Goal: Task Accomplishment & Management: Manage account settings

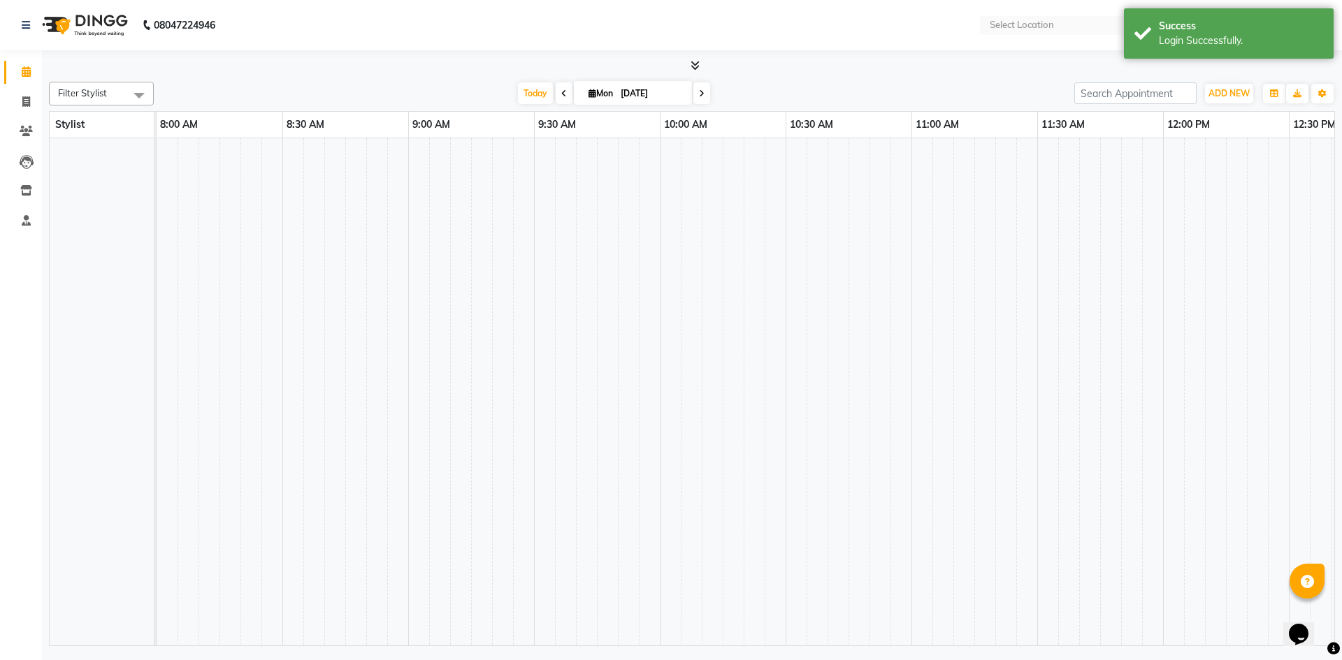
select select "en"
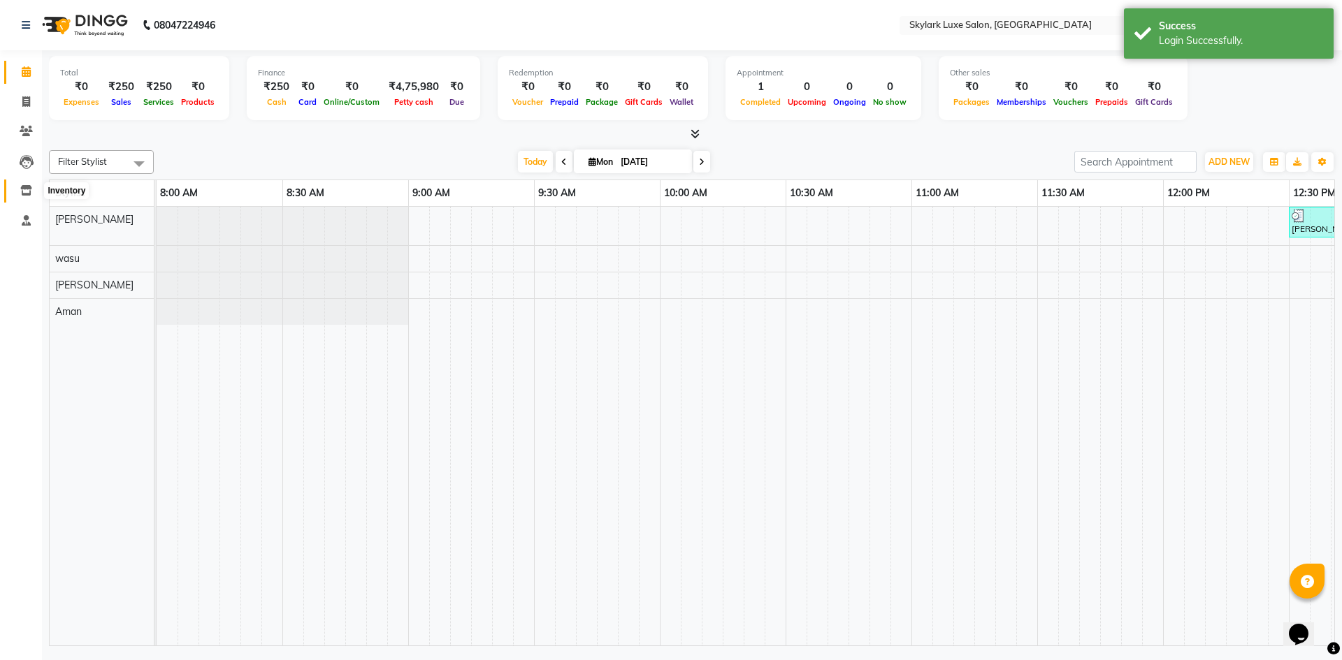
click at [24, 193] on icon at bounding box center [26, 190] width 12 height 10
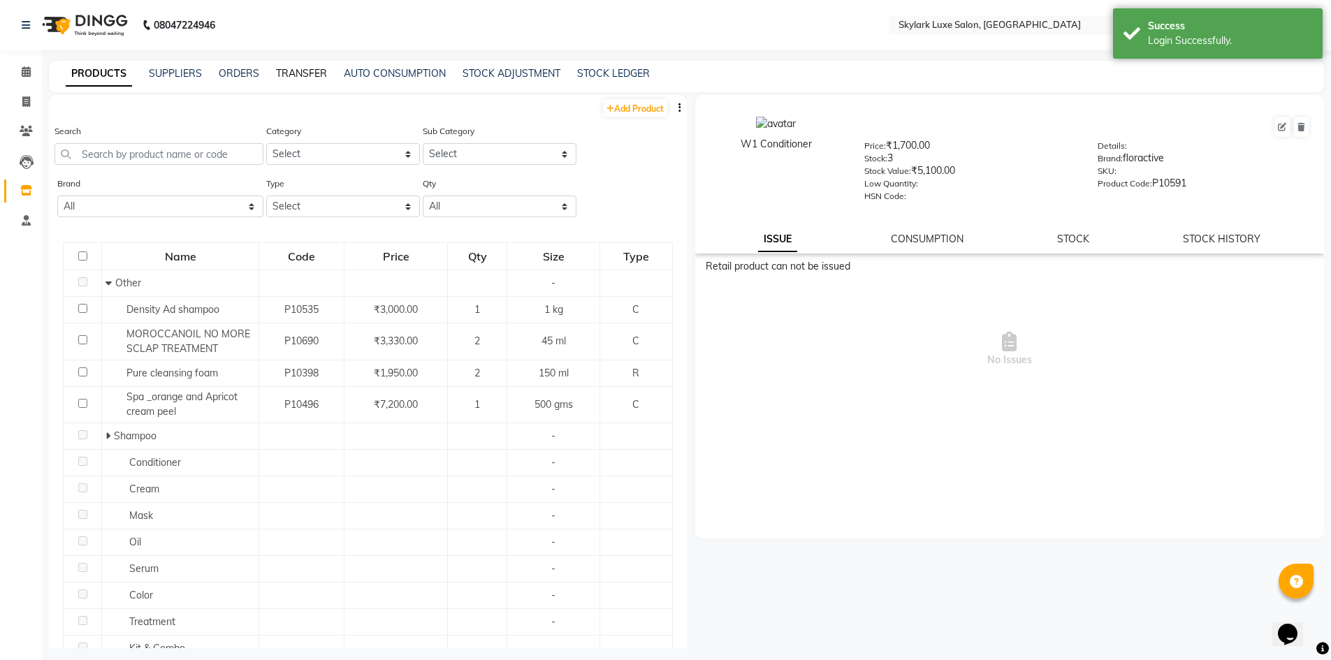
click at [305, 71] on link "TRANSFER" at bounding box center [301, 73] width 51 height 13
select select "sender"
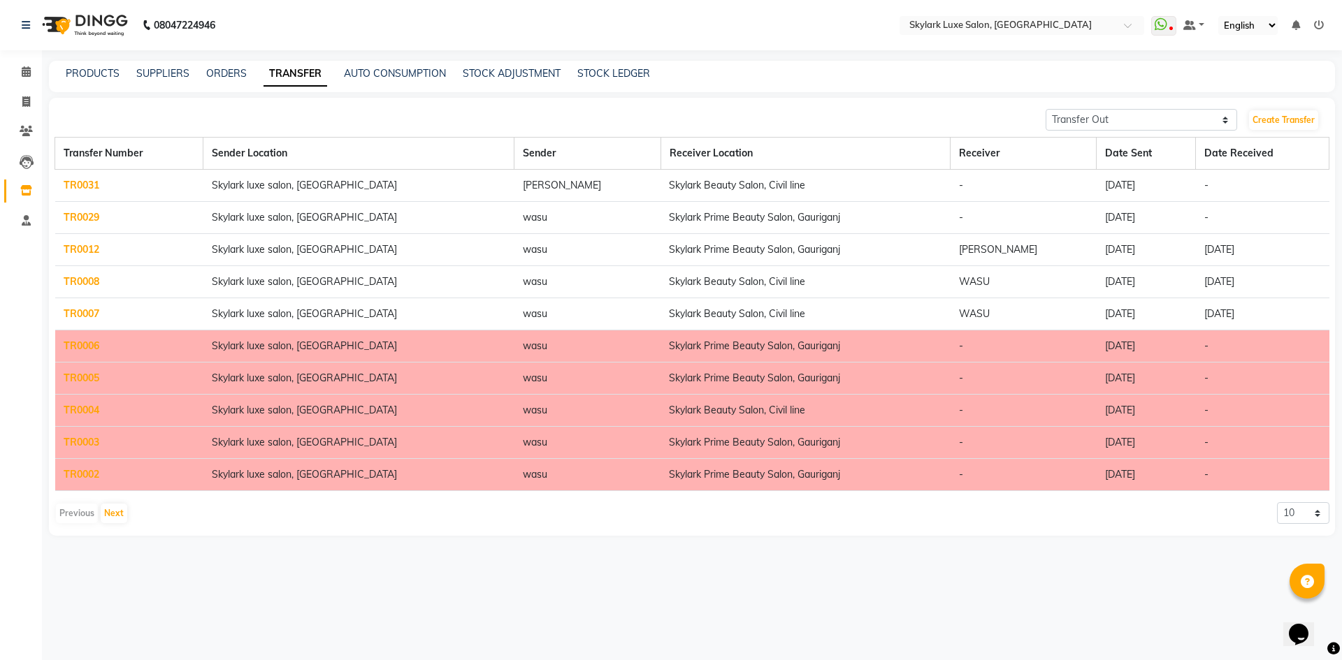
drag, startPoint x: 770, startPoint y: 363, endPoint x: 1002, endPoint y: 60, distance: 381.9
drag, startPoint x: 1002, startPoint y: 60, endPoint x: 484, endPoint y: 72, distance: 517.3
click at [484, 72] on link "STOCK ADJUSTMENT" at bounding box center [512, 73] width 98 height 13
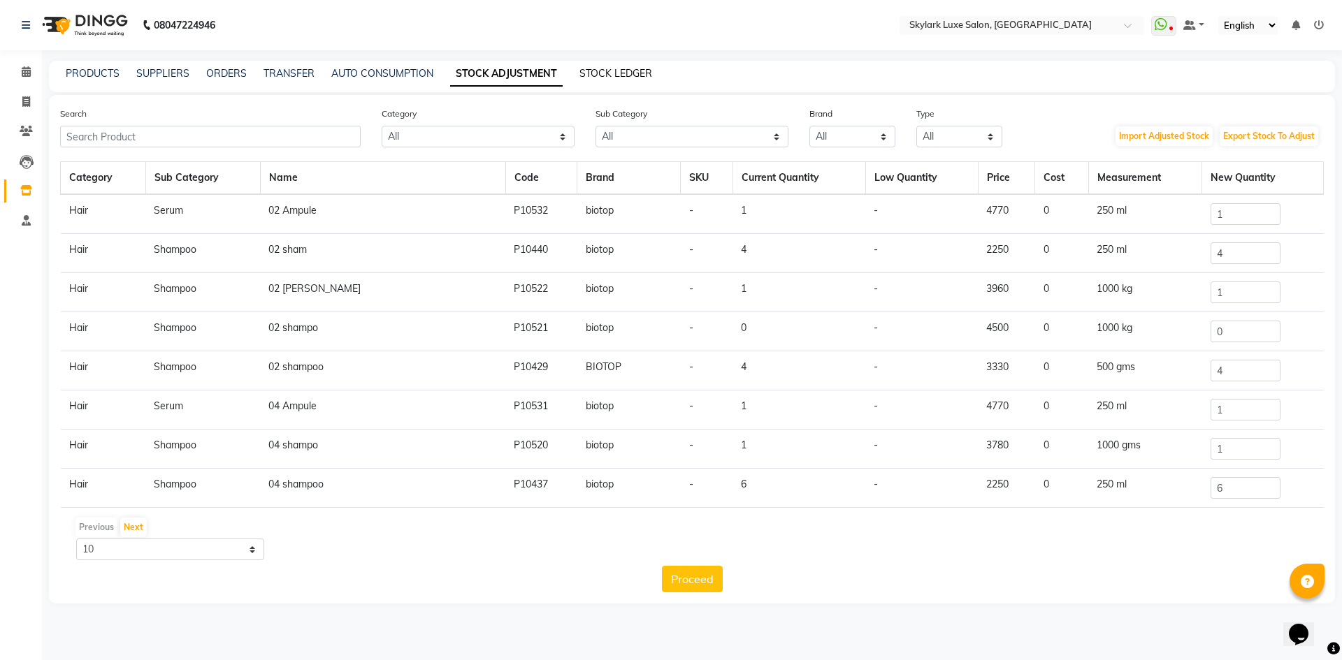
click at [646, 79] on link "STOCK LEDGER" at bounding box center [615, 73] width 73 height 13
select select "all"
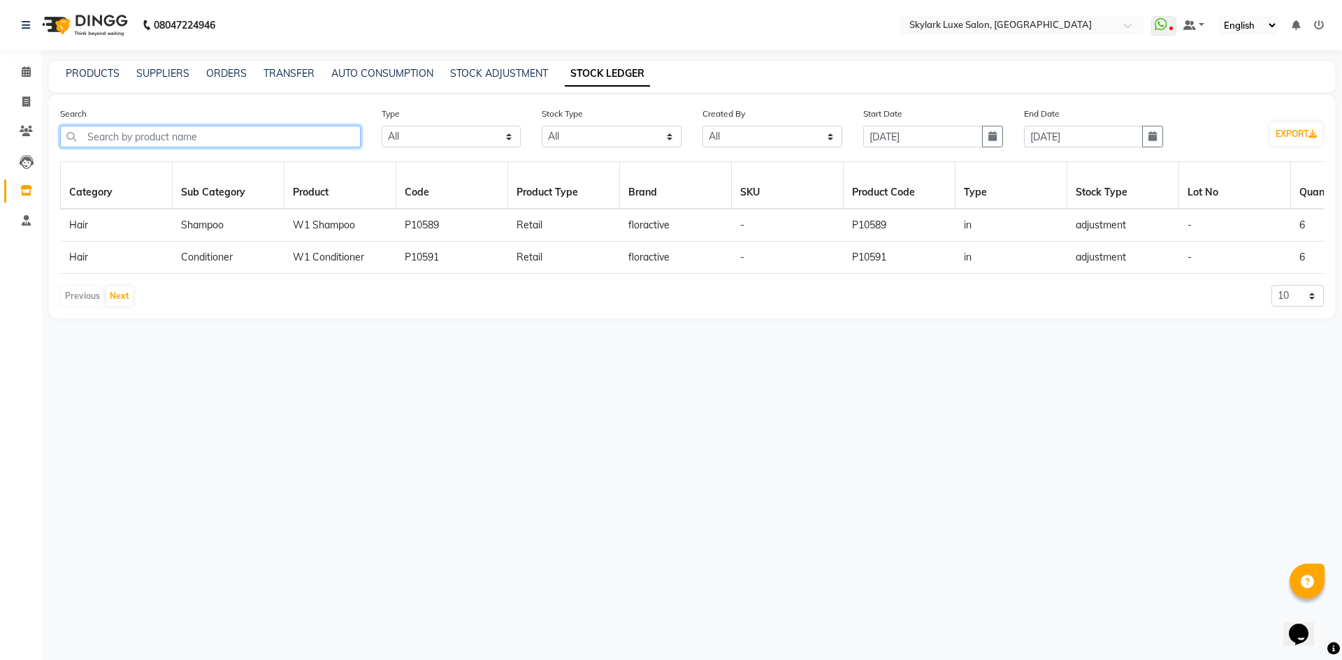
click at [286, 143] on input "text" at bounding box center [210, 137] width 301 height 22
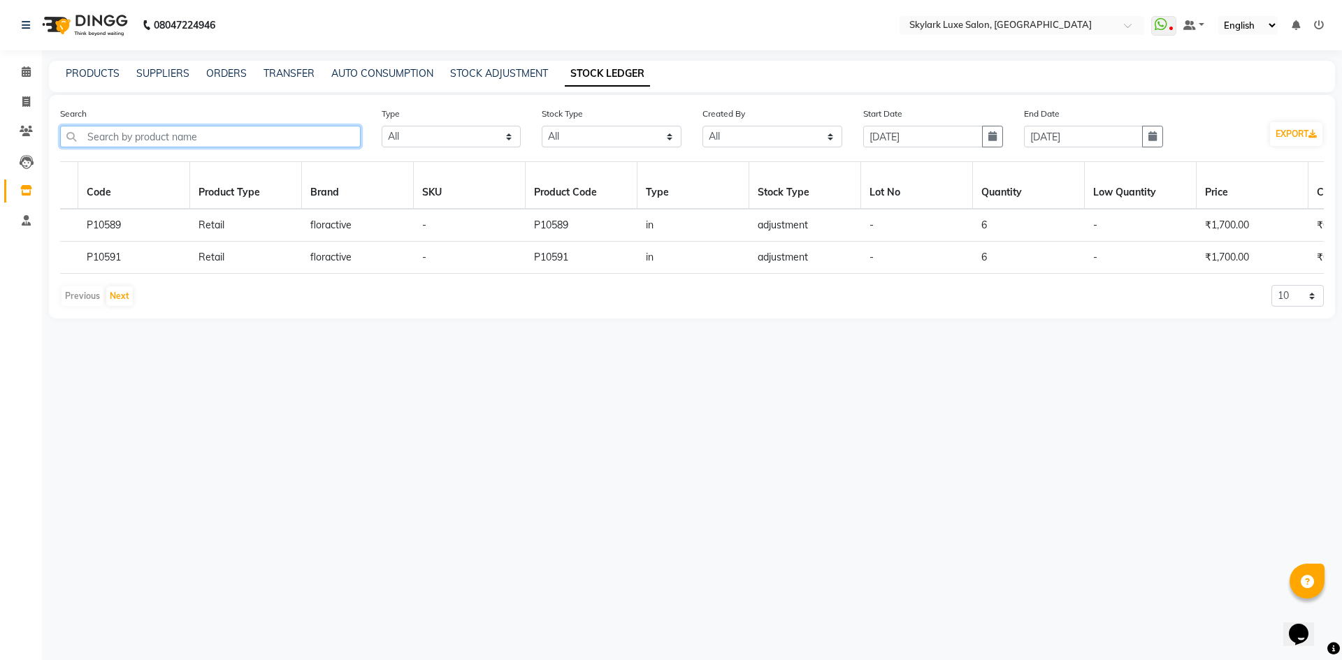
scroll to position [0, 335]
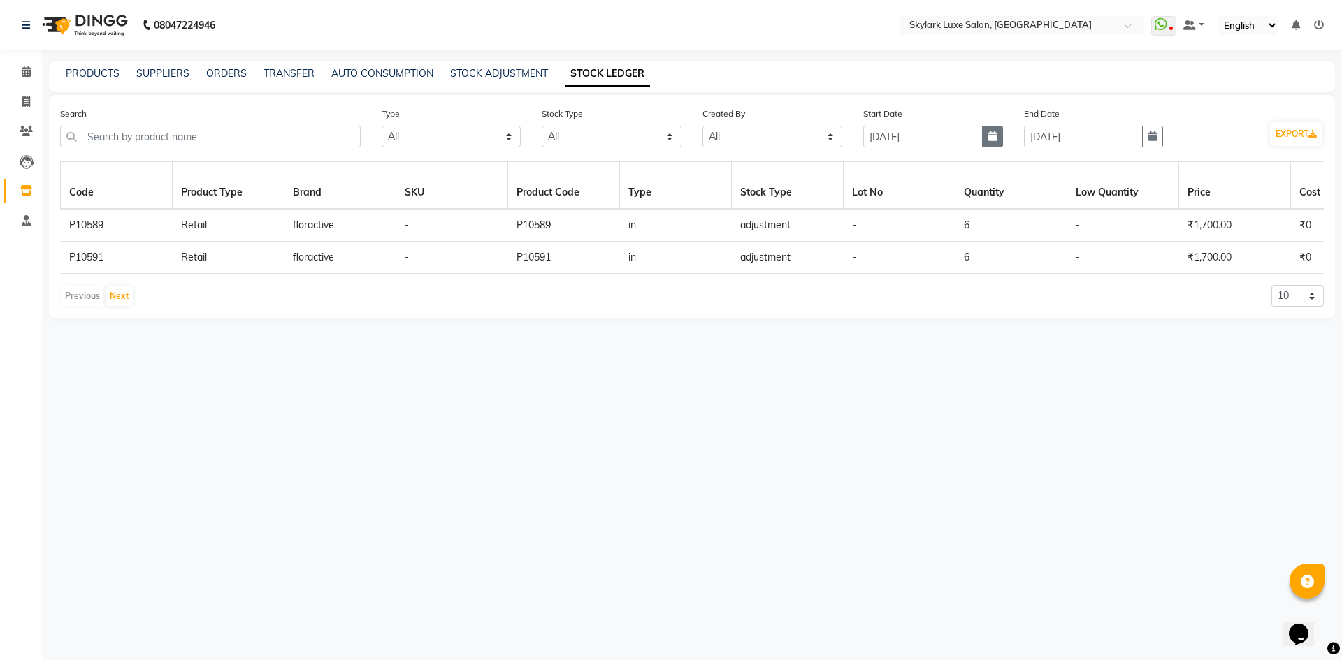
click at [995, 142] on button "button" at bounding box center [992, 137] width 21 height 22
select select "9"
select select "2025"
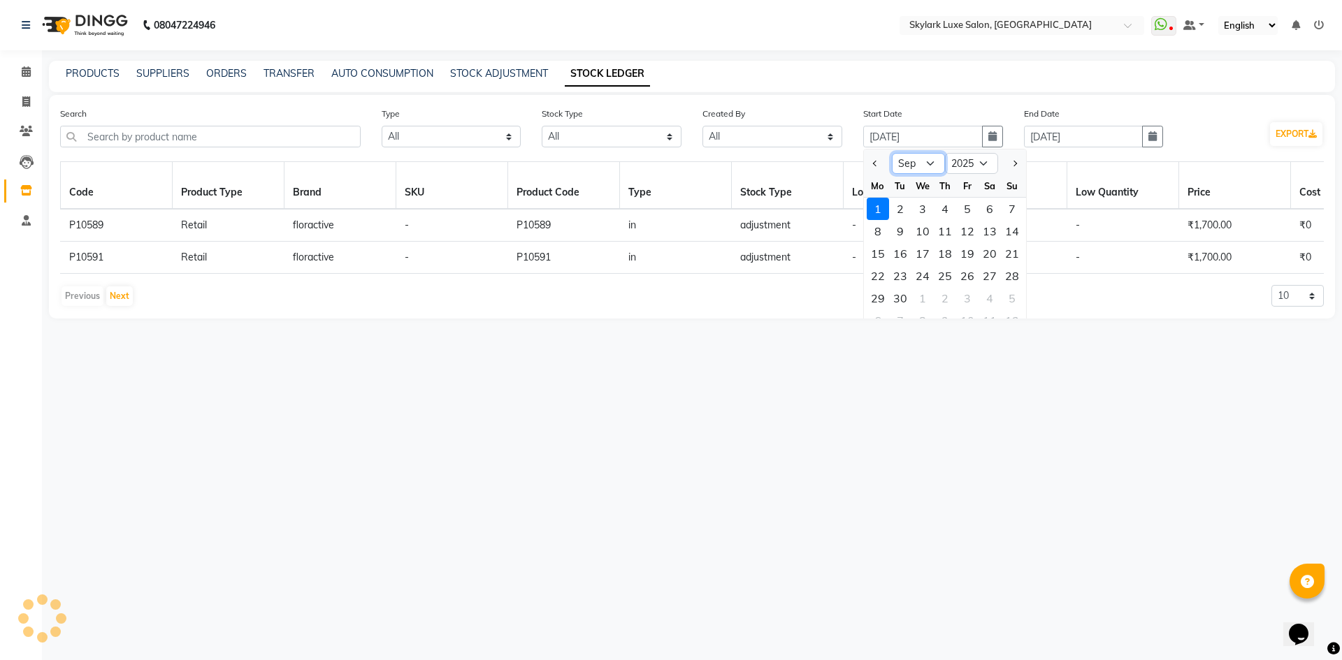
click at [905, 167] on select "Jan Feb Mar Apr May Jun [DATE] Aug Sep Oct Nov Dec" at bounding box center [918, 163] width 53 height 21
select select "6"
click at [892, 153] on select "Jan Feb Mar Apr May Jun [DATE] Aug Sep Oct Nov Dec" at bounding box center [918, 163] width 53 height 21
click at [1007, 212] on div "1" at bounding box center [1012, 209] width 22 height 22
type input "[DATE]"
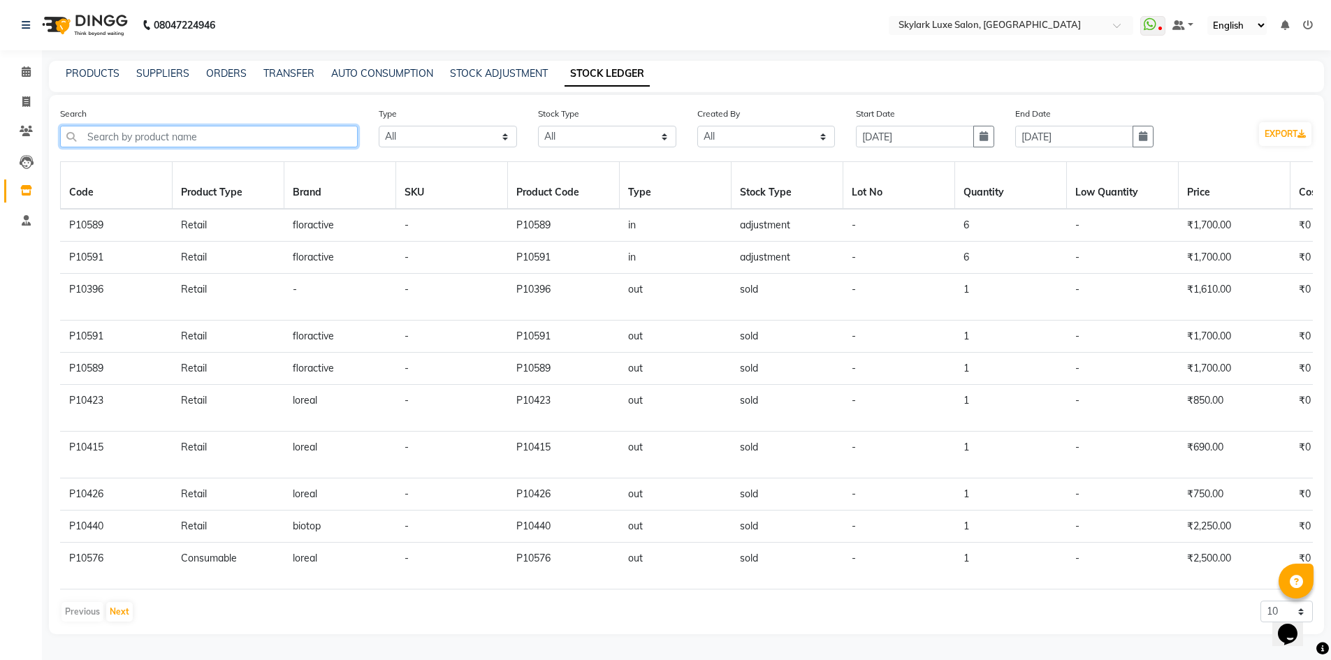
click at [161, 128] on input "text" at bounding box center [209, 137] width 298 height 22
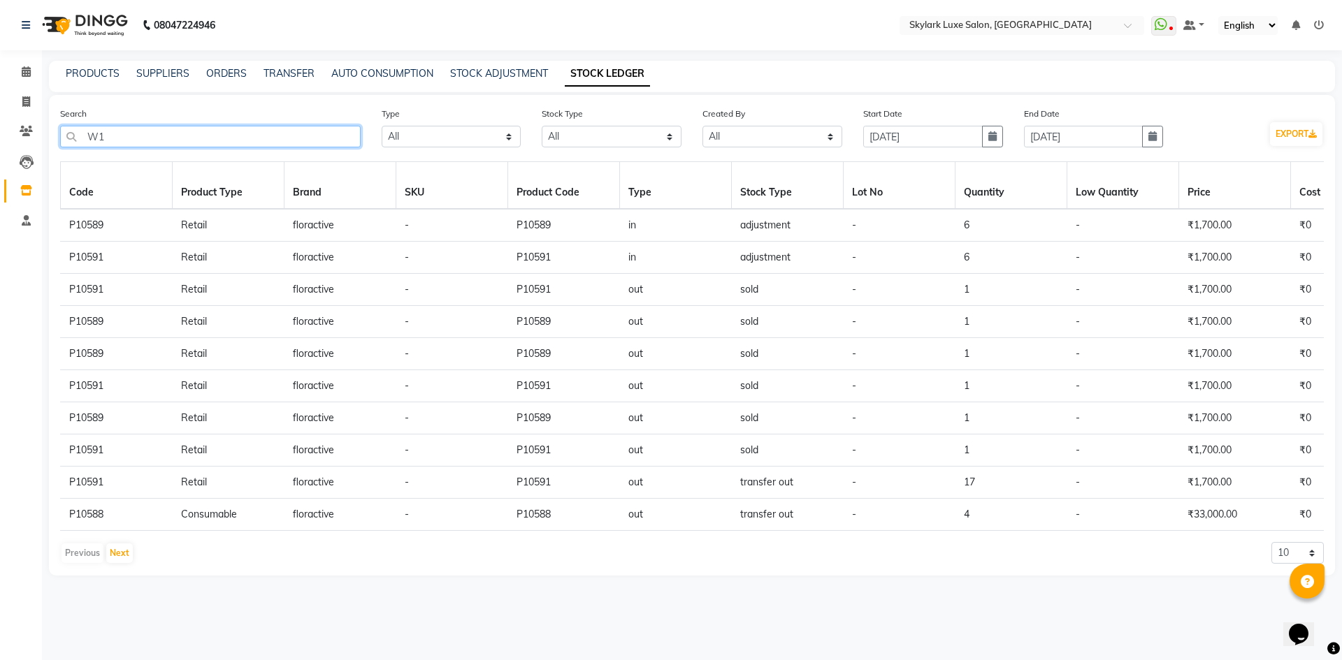
type input "W1"
click at [438, 542] on div "Category Sub Category Product Code Product Type Brand SKU Product Code Type Sto…" at bounding box center [692, 362] width 1264 height 403
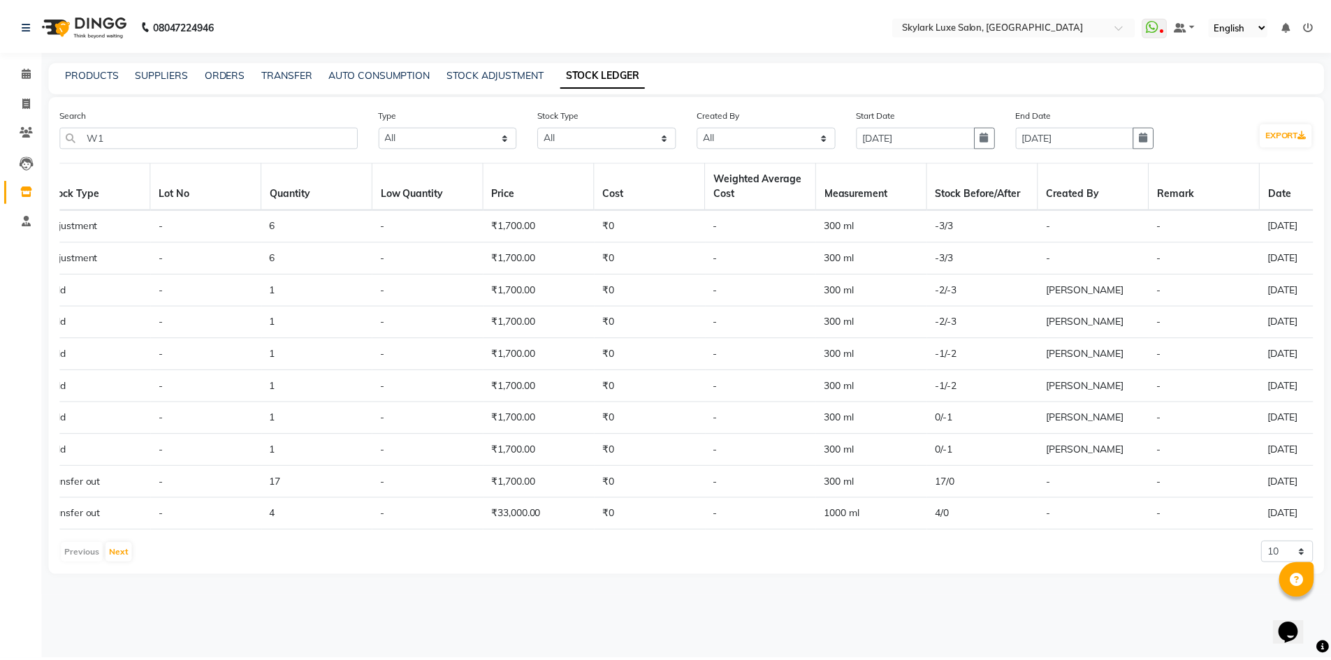
scroll to position [0, 1068]
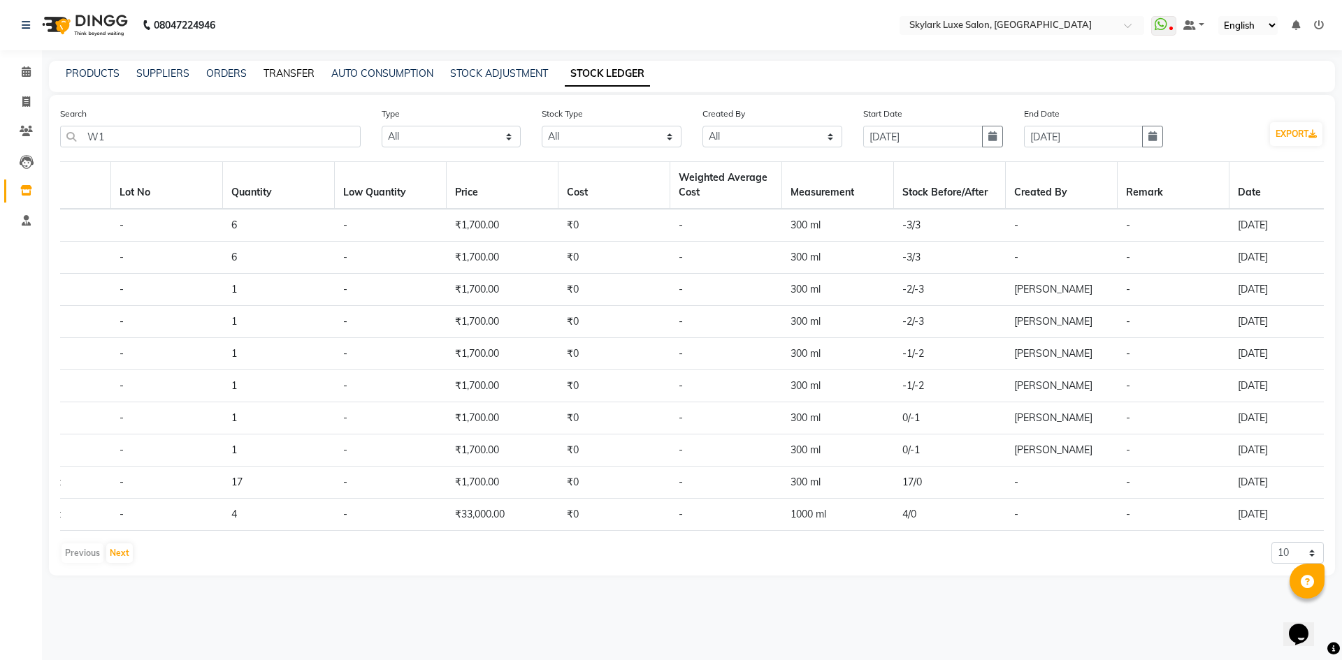
click at [292, 68] on link "TRANSFER" at bounding box center [288, 73] width 51 height 13
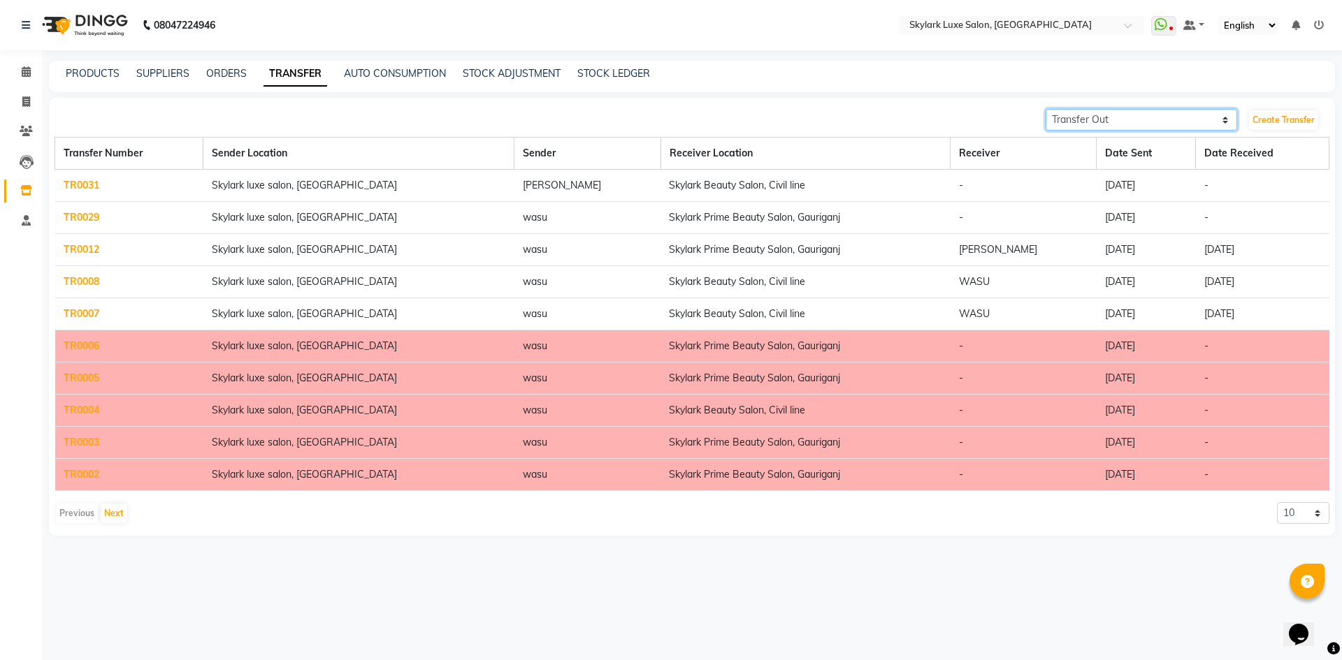
click at [1088, 120] on select "Transfer In Transfer Out" at bounding box center [1142, 120] width 192 height 22
select select "receiving"
click at [1046, 109] on select "Transfer In Transfer Out" at bounding box center [1142, 120] width 192 height 22
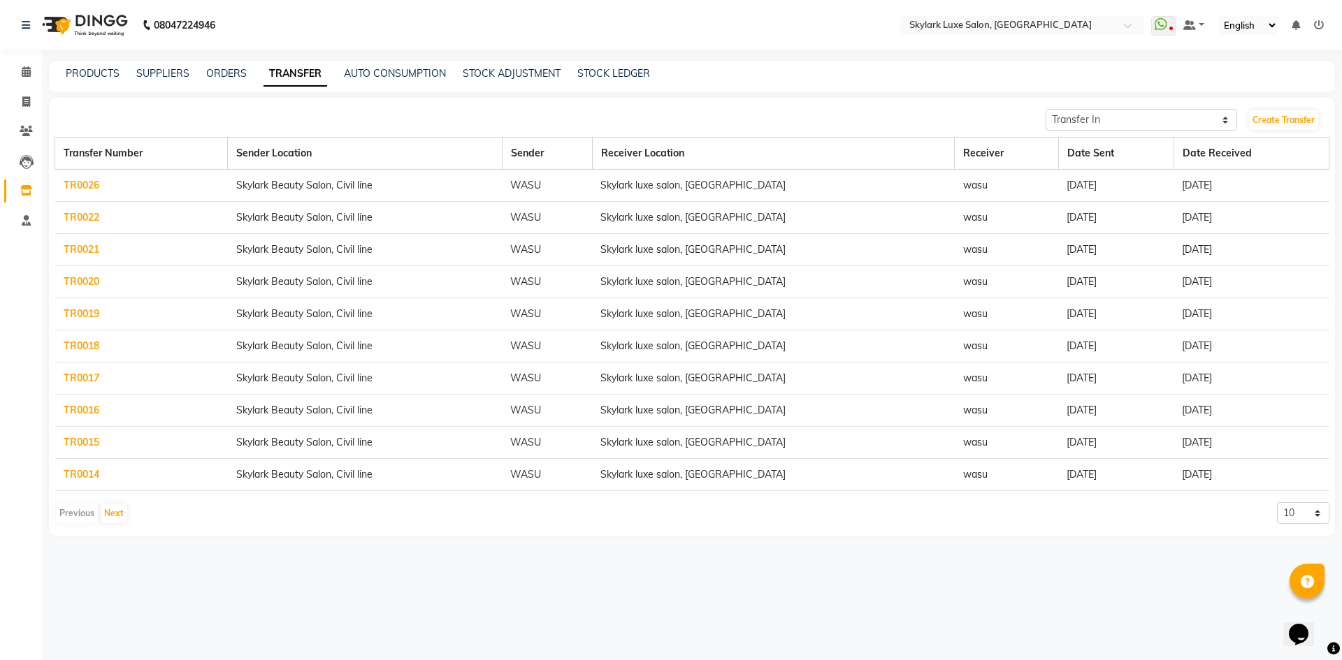
click at [92, 178] on td "TR0026" at bounding box center [141, 186] width 173 height 32
click at [91, 180] on link "TR0026" at bounding box center [82, 185] width 36 height 13
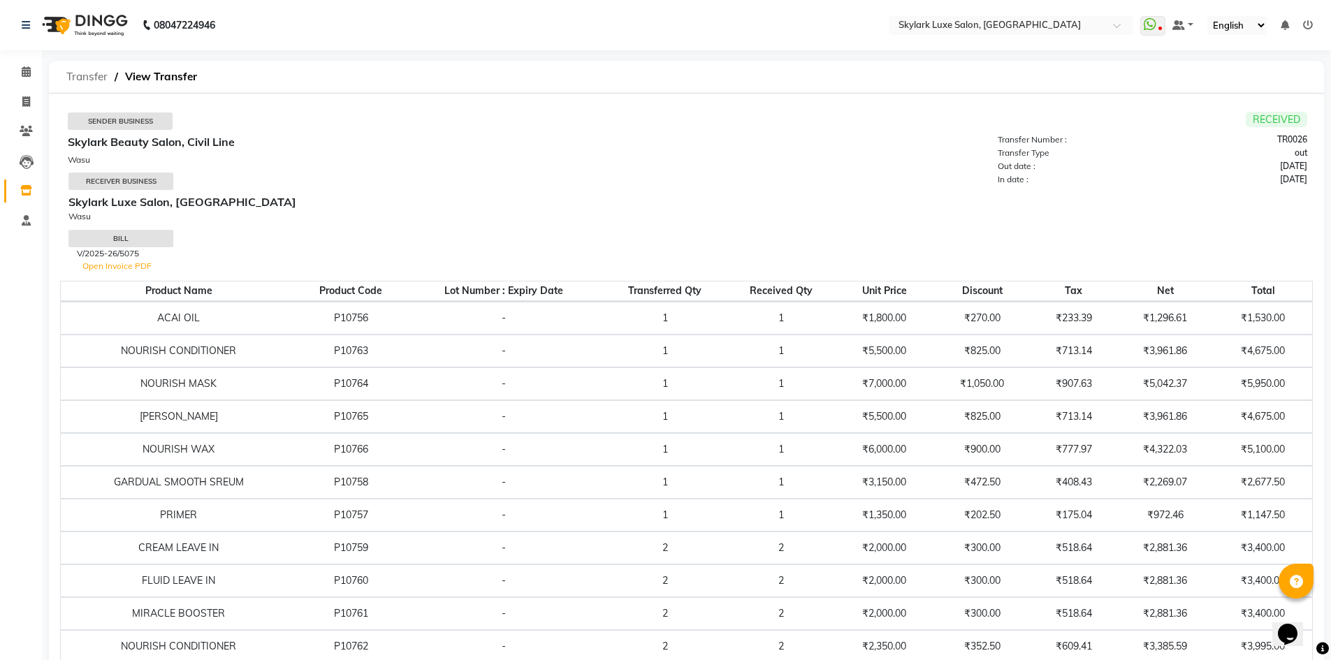
click at [103, 73] on span "Transfer" at bounding box center [86, 76] width 55 height 25
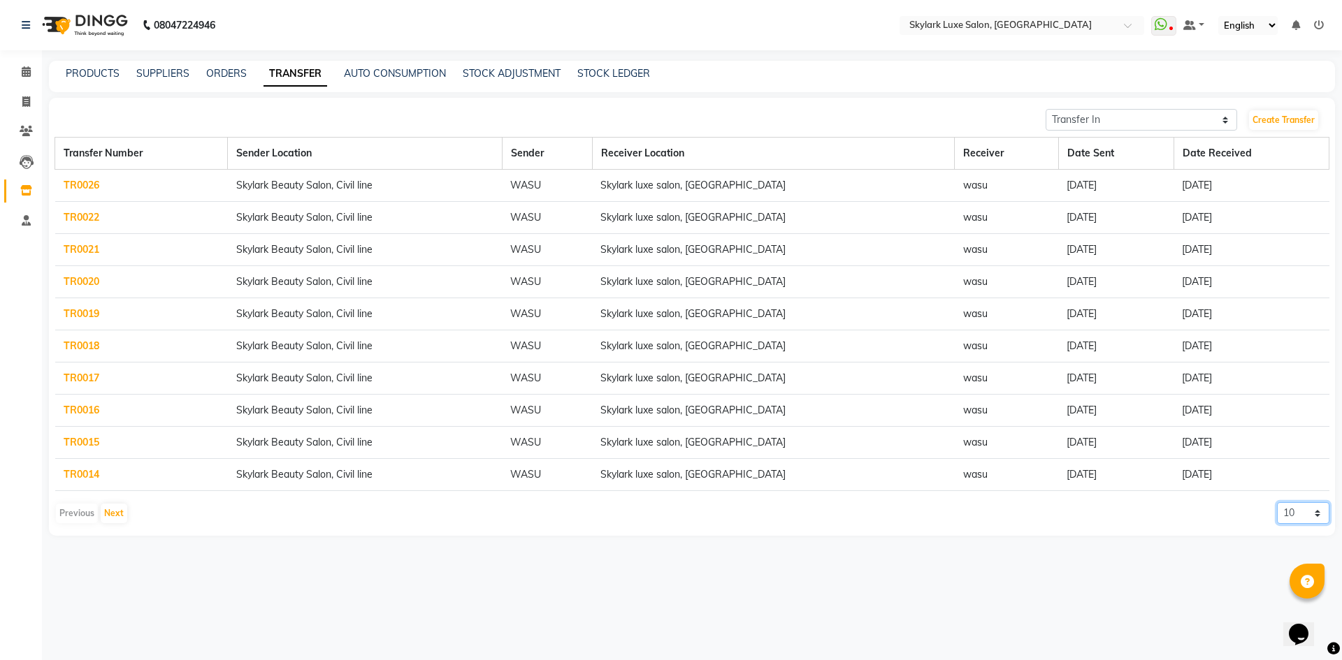
click at [1295, 514] on select "10 20 50 100" at bounding box center [1303, 514] width 52 height 22
click at [1161, 511] on div "Previous Next 10 20 50 100" at bounding box center [692, 514] width 1275 height 22
click at [1299, 515] on select "10 20 50 100" at bounding box center [1303, 514] width 52 height 22
select select "20"
click at [1277, 503] on select "10 20 50 100" at bounding box center [1303, 514] width 52 height 22
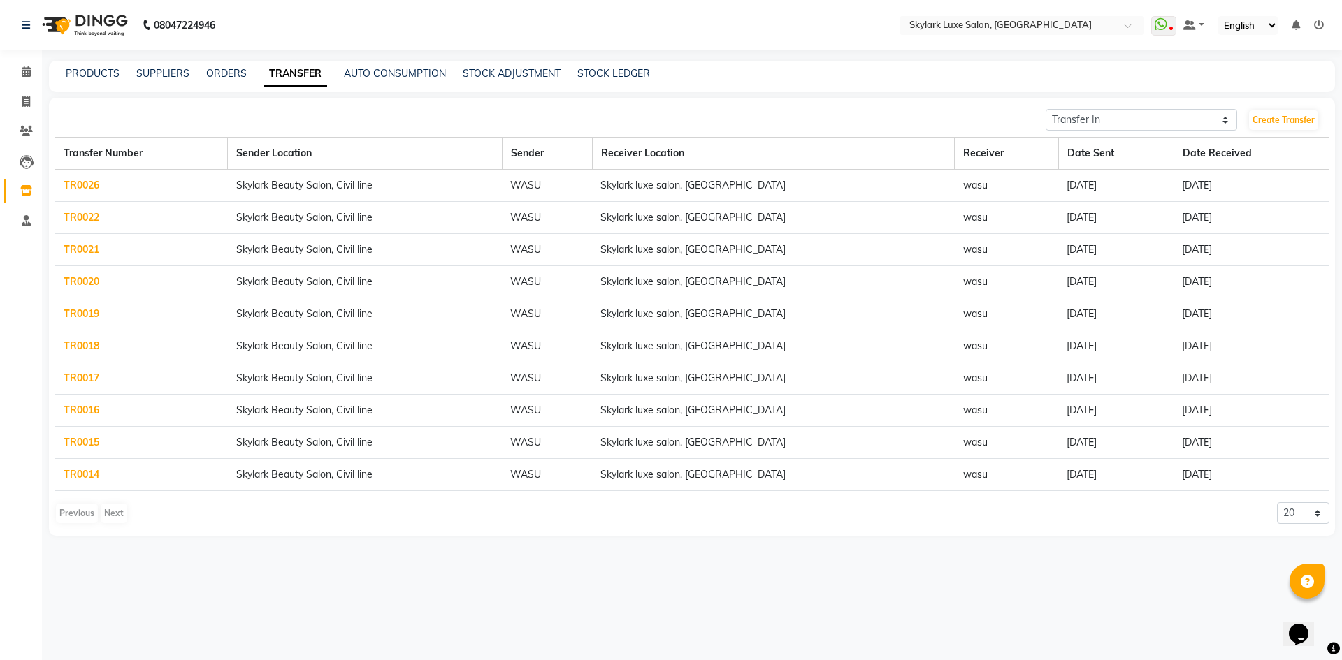
click at [102, 511] on div "Previous Next" at bounding box center [92, 514] width 74 height 22
click at [92, 477] on link "TR0014" at bounding box center [82, 474] width 36 height 13
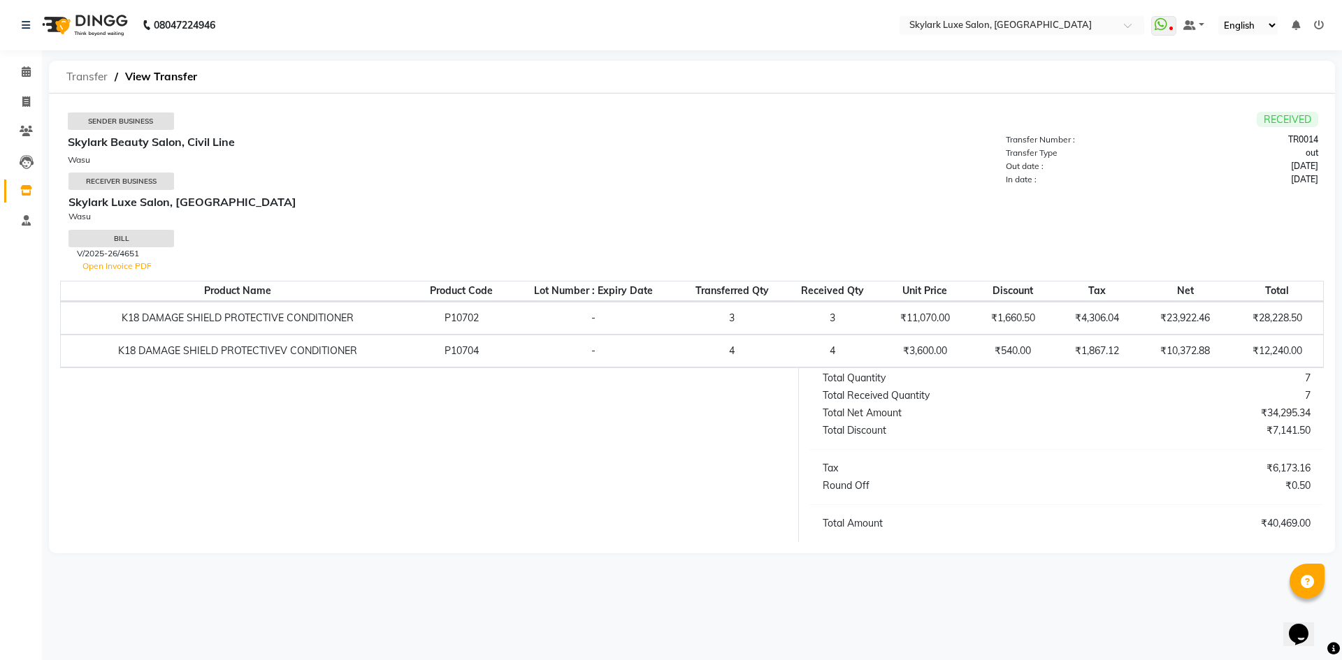
click at [82, 72] on span "Transfer" at bounding box center [86, 76] width 55 height 25
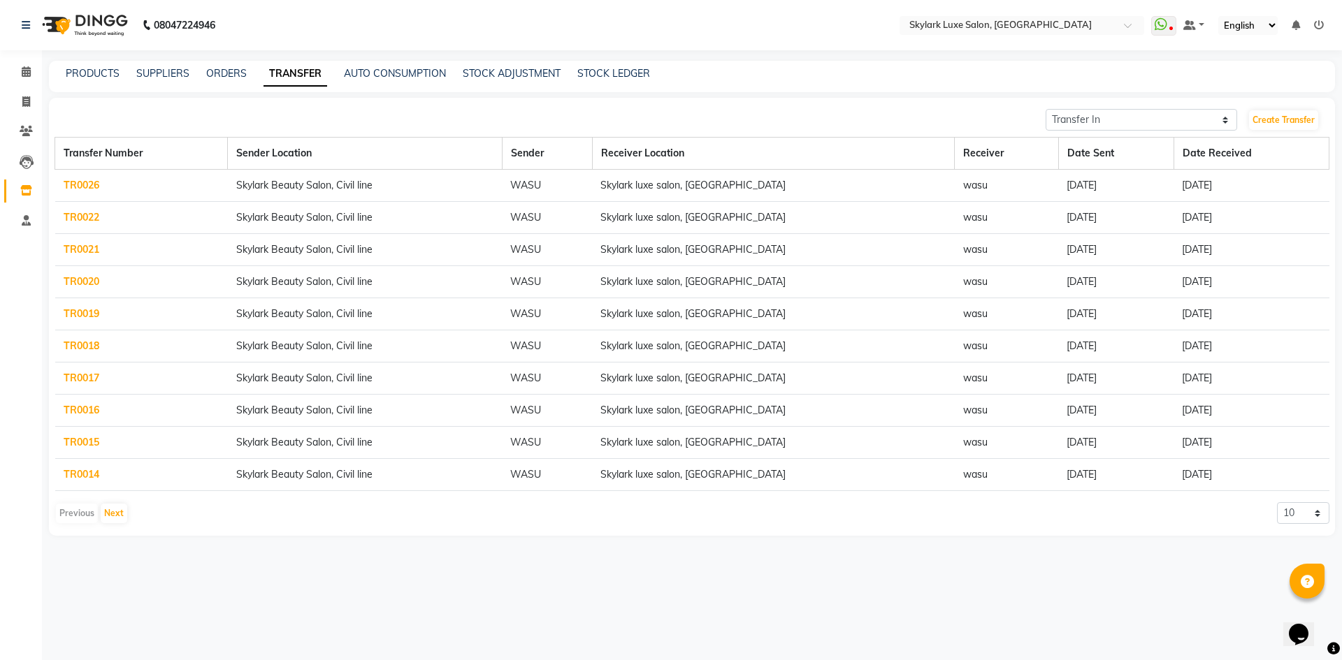
click at [93, 439] on link "TR0015" at bounding box center [82, 442] width 36 height 13
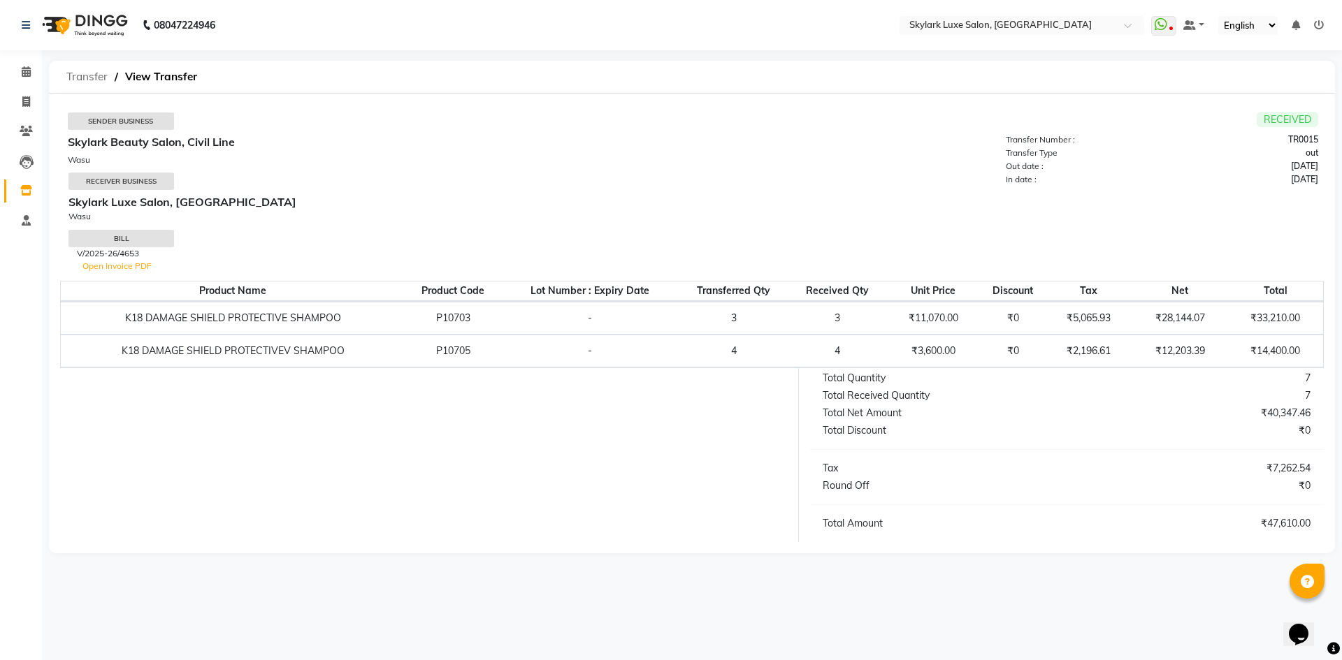
click at [94, 72] on span "Transfer" at bounding box center [86, 76] width 55 height 25
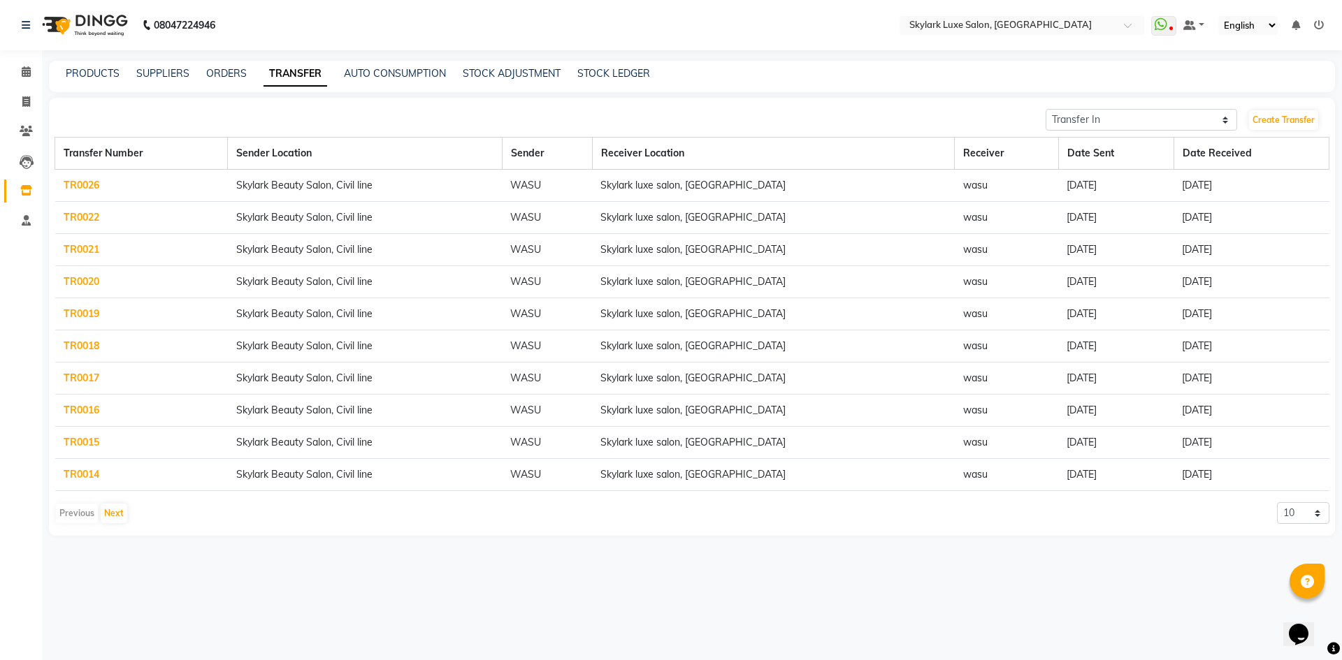
click at [89, 407] on link "TR0016" at bounding box center [82, 410] width 36 height 13
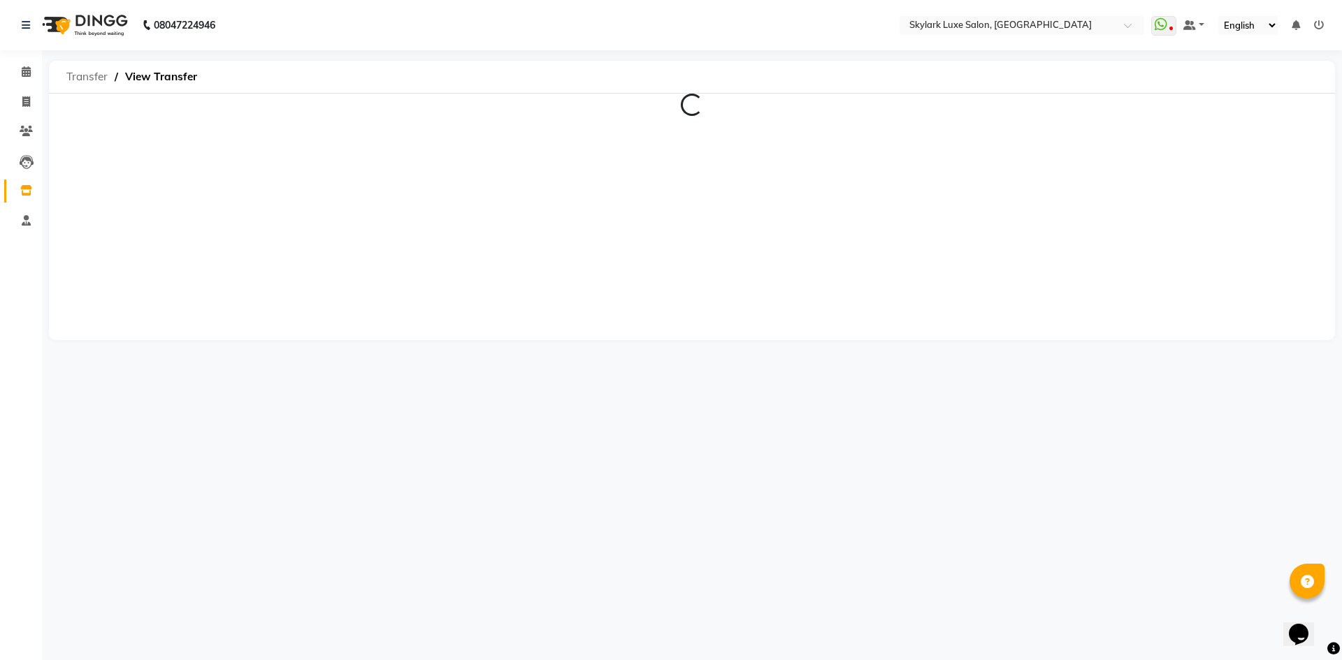
click at [86, 74] on span "Transfer" at bounding box center [86, 76] width 55 height 25
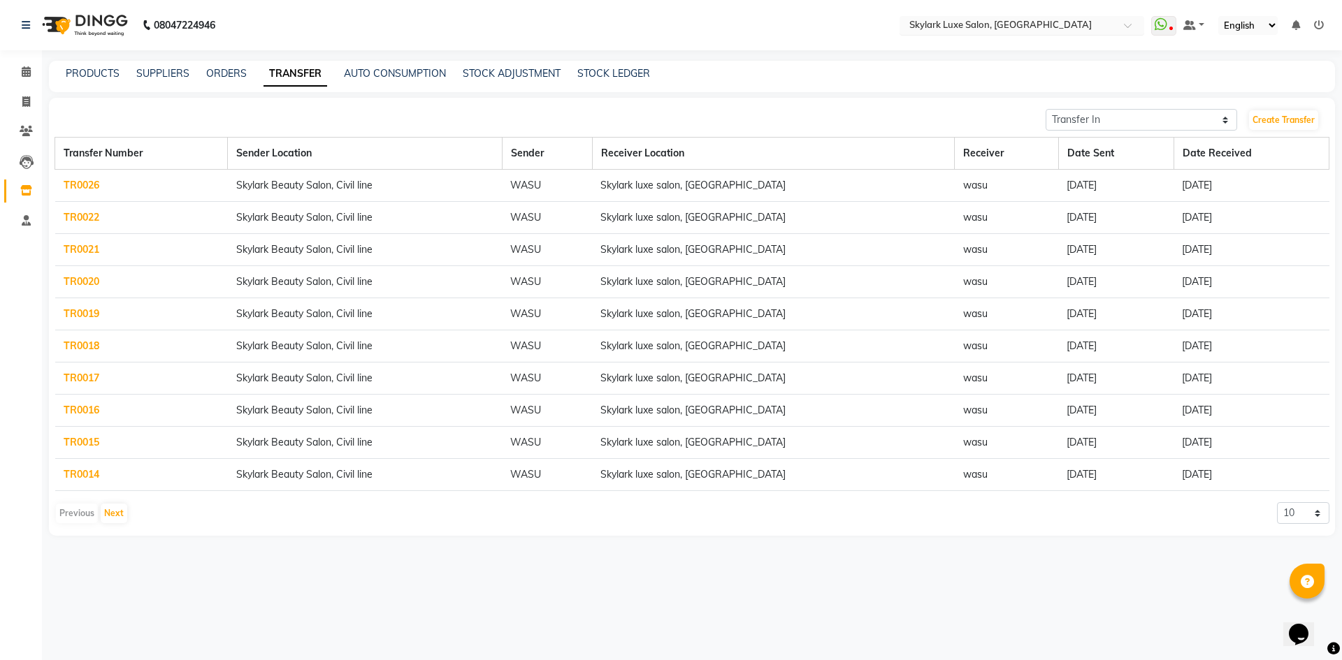
click at [1006, 24] on input "text" at bounding box center [1008, 27] width 203 height 14
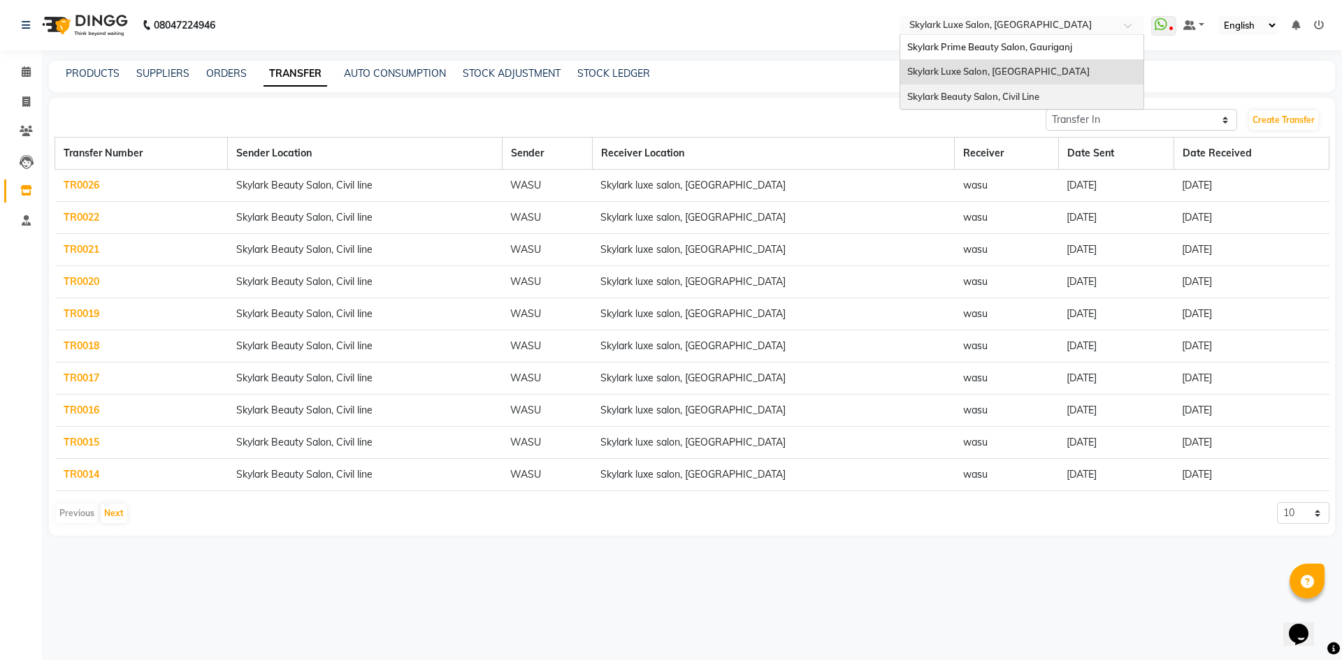
click at [1005, 96] on span "Skylark Beauty Salon, Civil Line" at bounding box center [973, 96] width 132 height 11
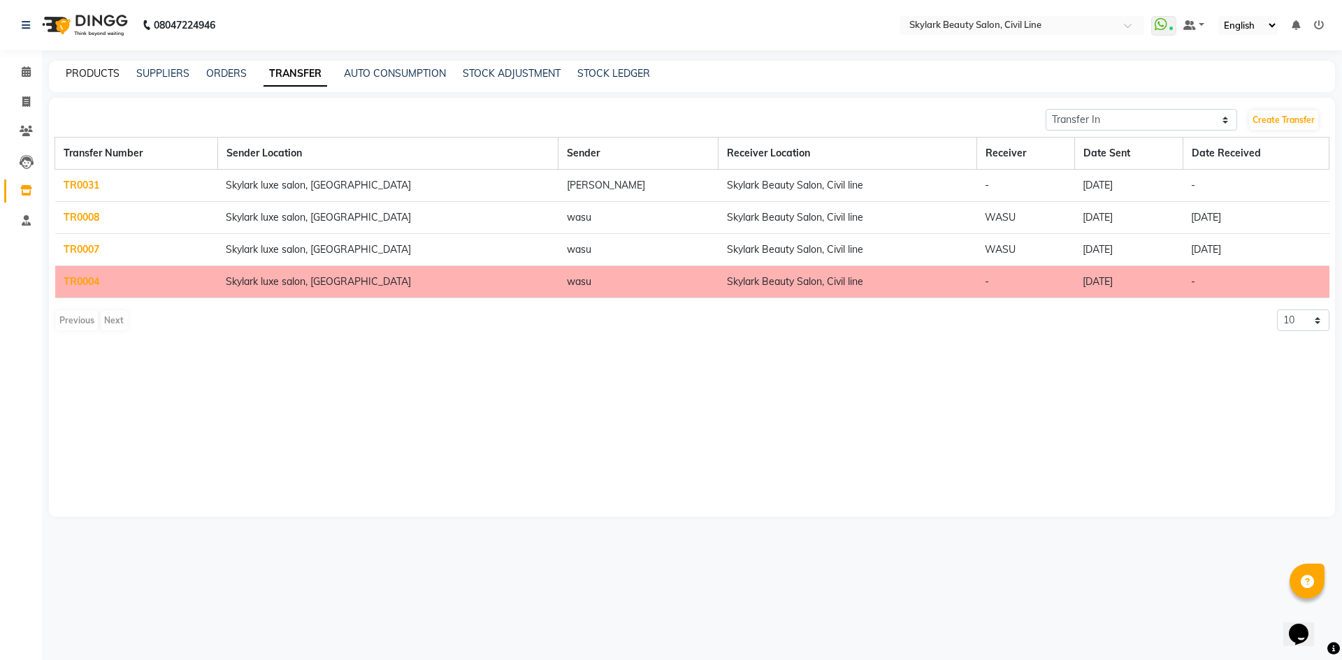
click at [87, 67] on link "PRODUCTS" at bounding box center [93, 73] width 54 height 13
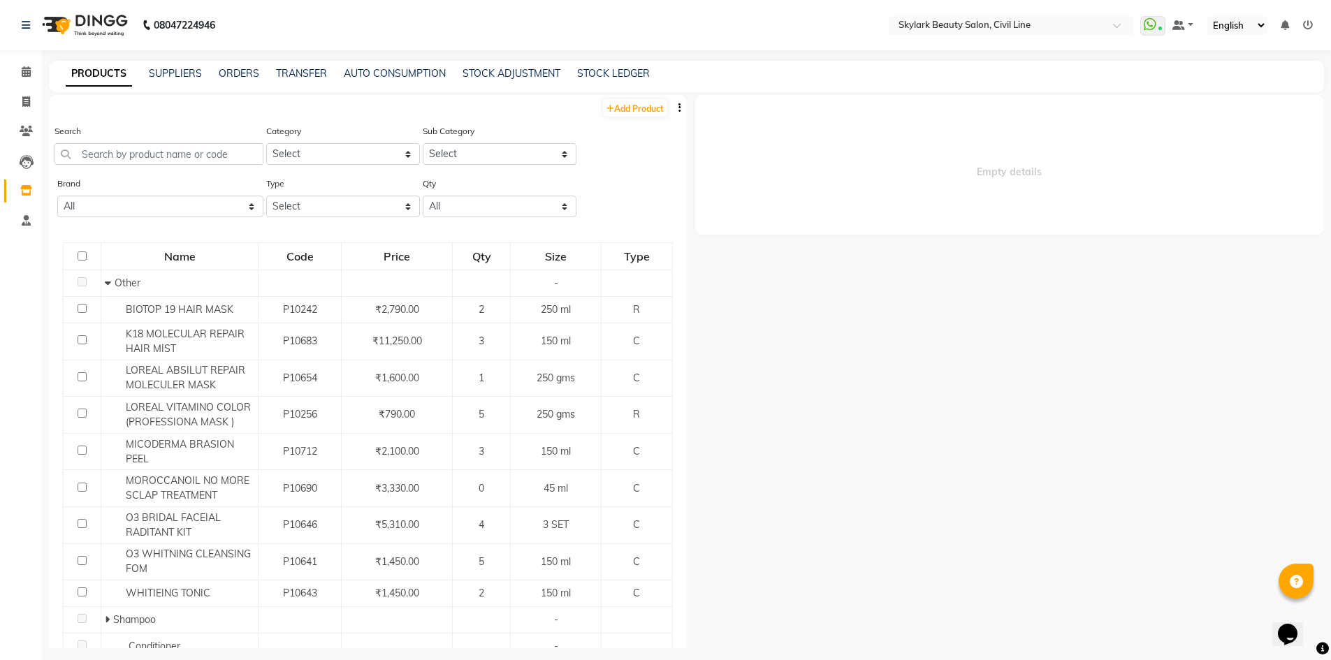
click at [599, 66] on div "PRODUCTS SUPPLIERS ORDERS TRANSFER AUTO CONSUMPTION STOCK ADJUSTMENT STOCK LEDG…" at bounding box center [687, 76] width 1276 height 31
click at [598, 71] on link "STOCK LEDGER" at bounding box center [613, 73] width 73 height 13
select select "all"
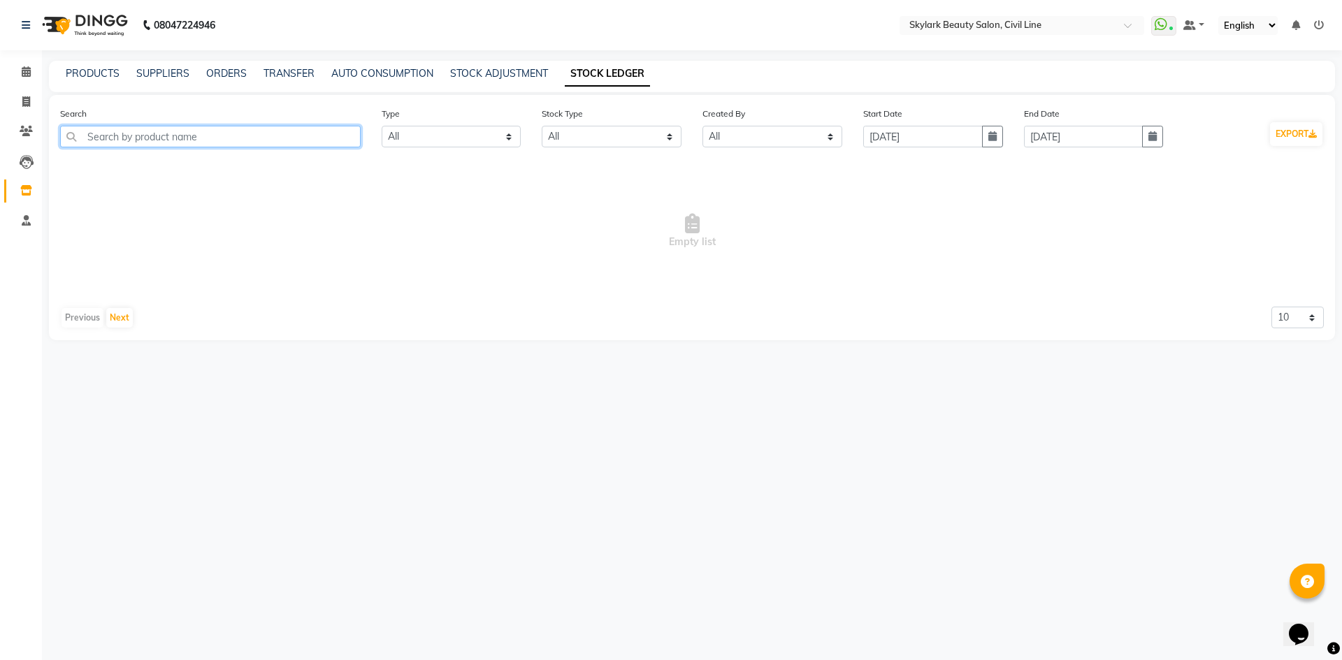
click at [212, 137] on input "text" at bounding box center [210, 137] width 301 height 22
type input "W1"
click at [995, 133] on icon "button" at bounding box center [992, 136] width 8 height 10
select select "9"
select select "2025"
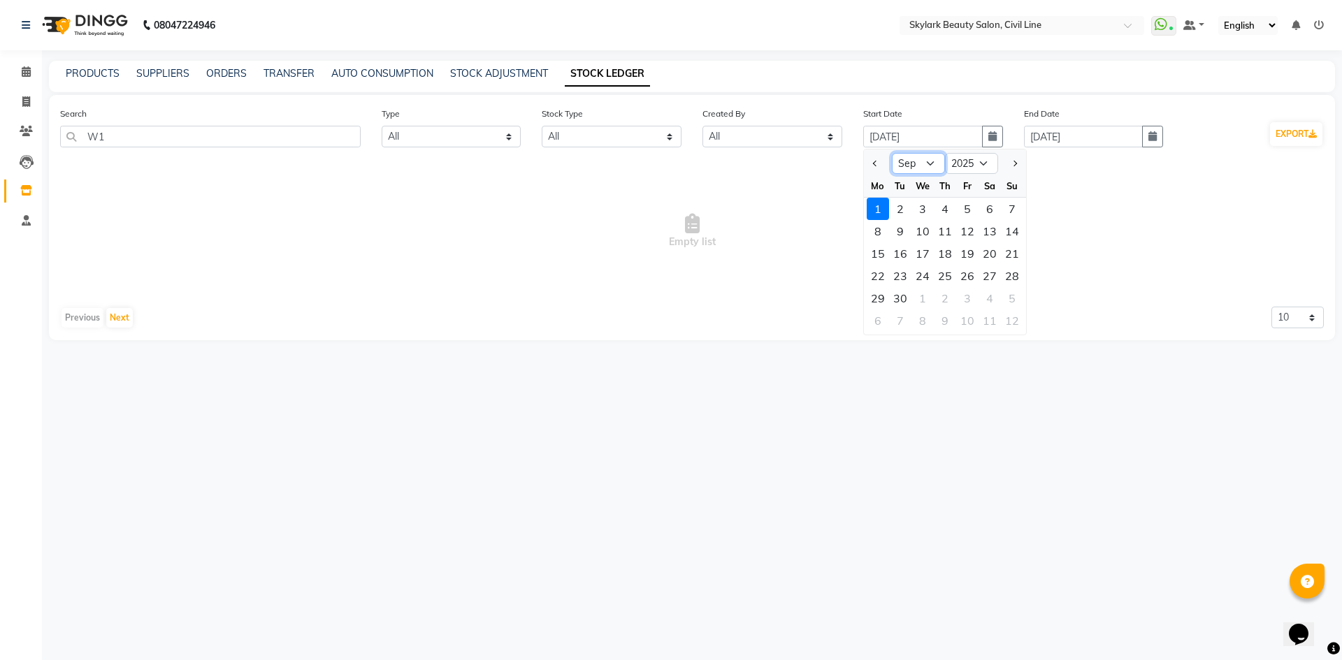
click at [916, 165] on select "Jan Feb Mar Apr May Jun [DATE] Aug Sep Oct Nov Dec" at bounding box center [918, 163] width 53 height 21
select select "6"
click at [892, 153] on select "Jan Feb Mar Apr May Jun [DATE] Aug Sep Oct Nov Dec" at bounding box center [918, 163] width 53 height 21
click at [1081, 205] on span "Empty list" at bounding box center [692, 231] width 1264 height 140
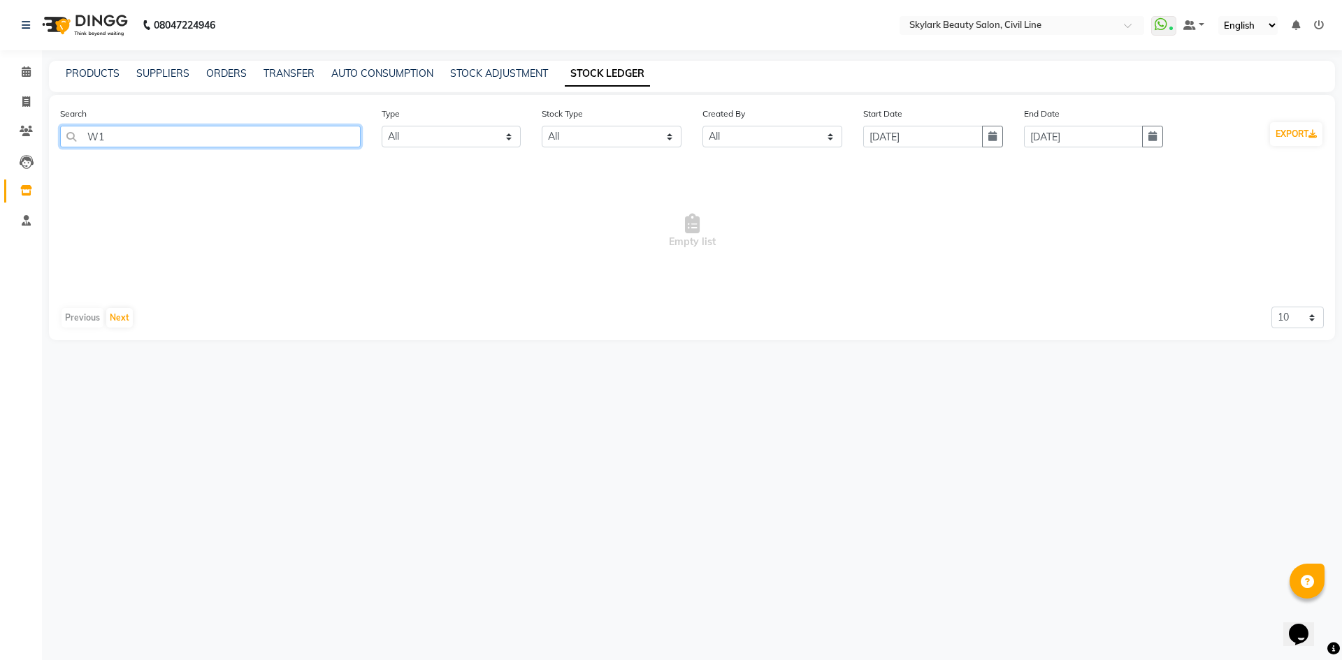
click at [198, 135] on input "W1" at bounding box center [210, 137] width 301 height 22
type input "W1"
click at [995, 145] on button "button" at bounding box center [992, 137] width 21 height 22
select select "9"
select select "2025"
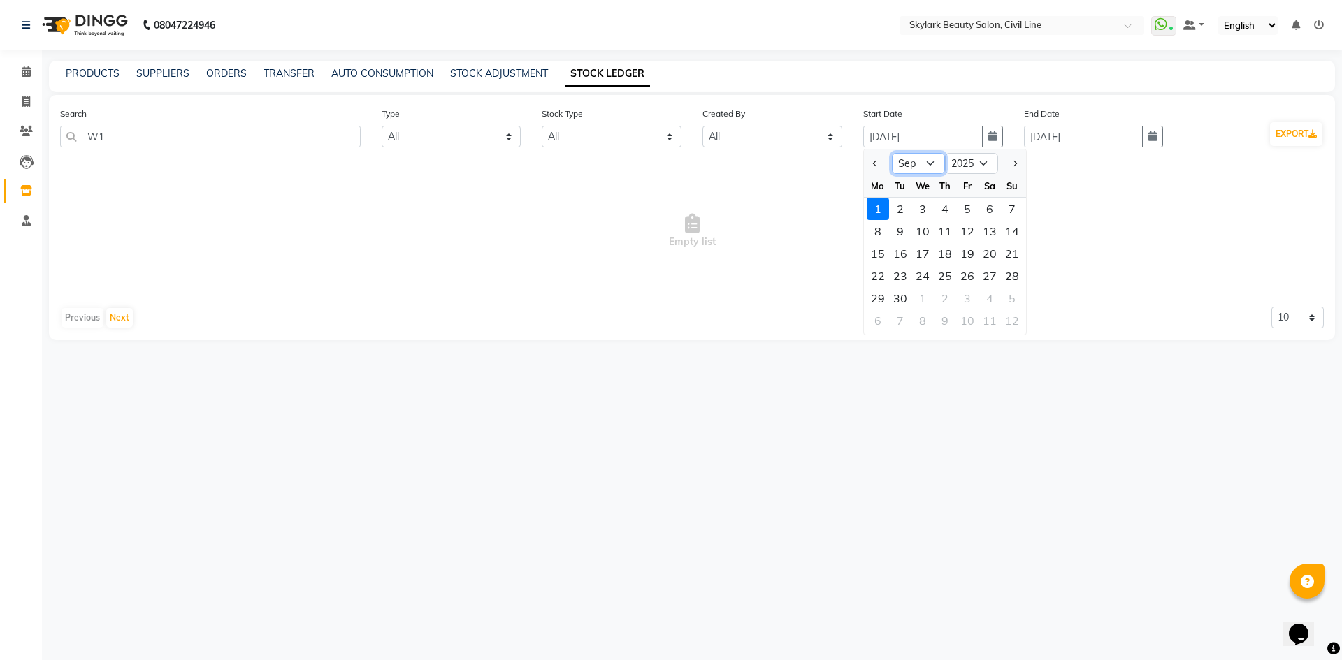
click at [926, 164] on select "Jan Feb Mar Apr May Jun [DATE] Aug Sep Oct Nov Dec" at bounding box center [918, 163] width 53 height 21
select select "6"
click at [892, 153] on select "Jan Feb Mar Apr May Jun [DATE] Aug Sep Oct Nov Dec" at bounding box center [918, 163] width 53 height 21
click at [1014, 208] on div "1" at bounding box center [1012, 209] width 22 height 22
type input "[DATE]"
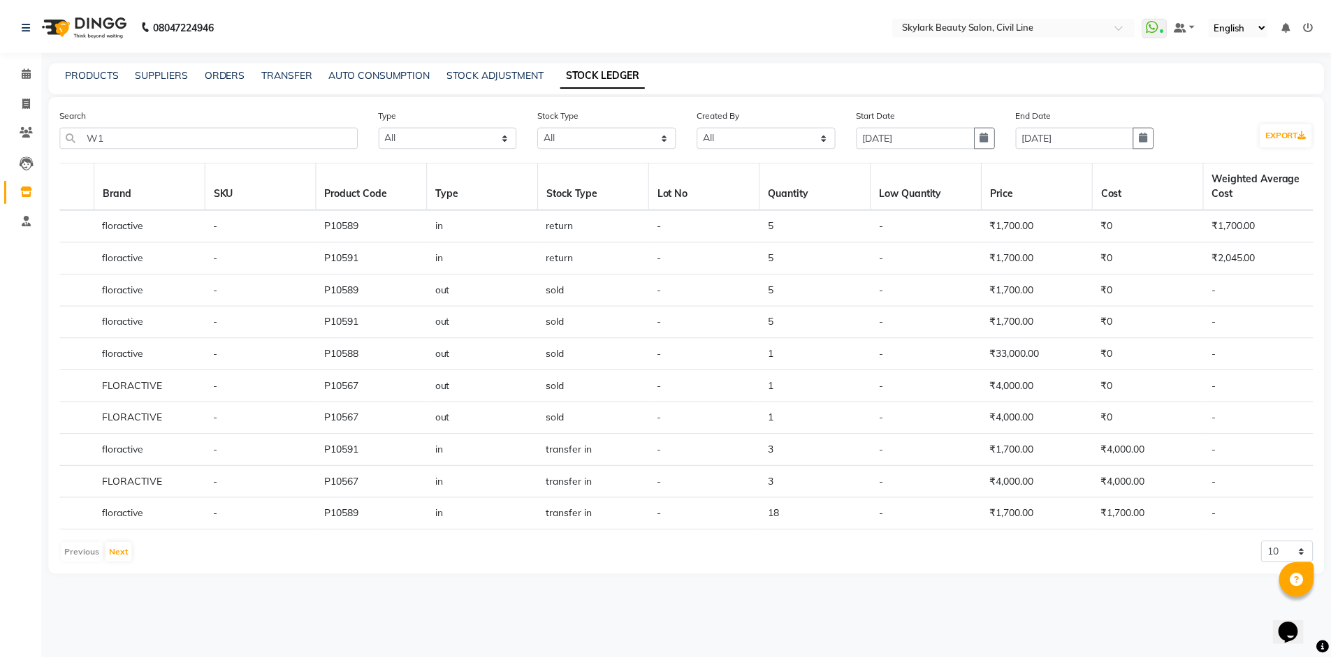
scroll to position [0, 346]
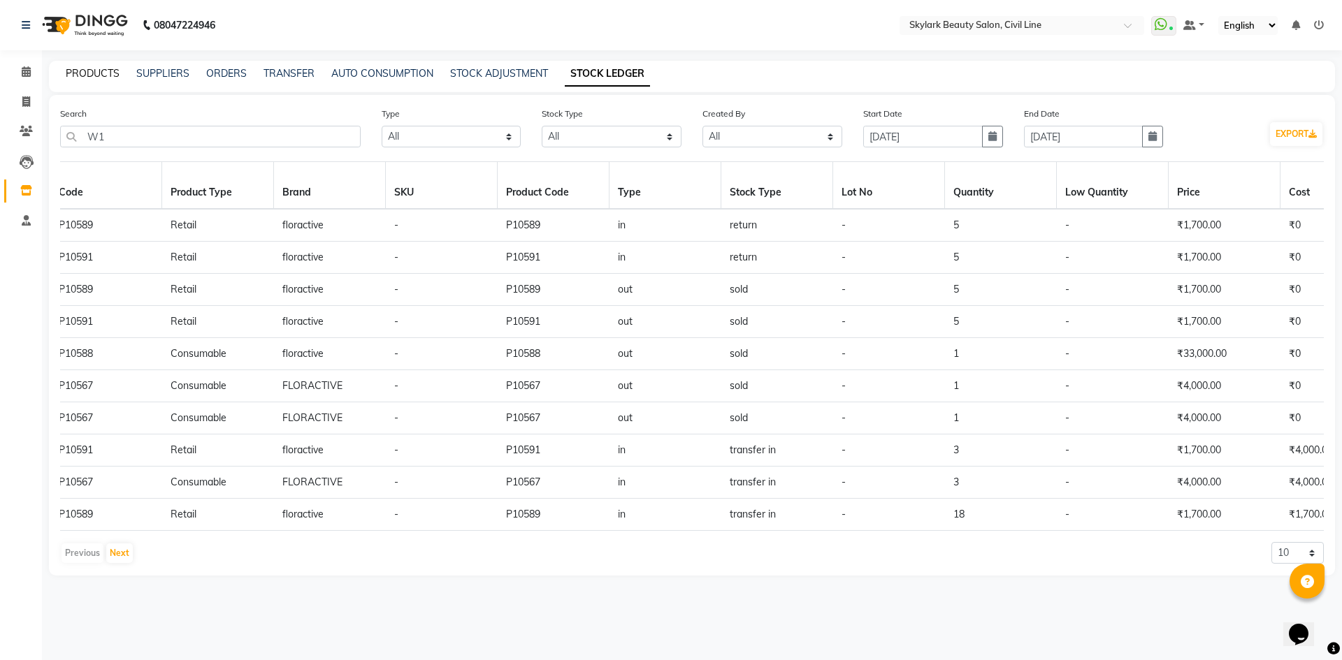
click at [95, 68] on link "PRODUCTS" at bounding box center [93, 73] width 54 height 13
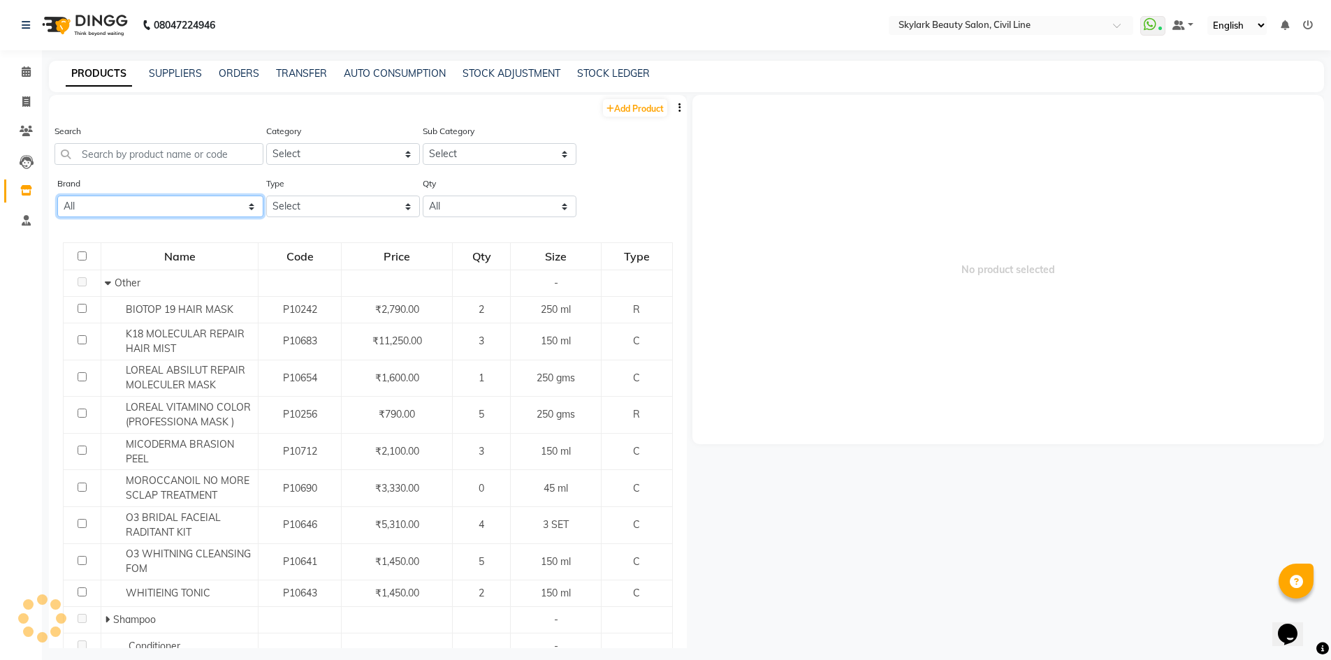
click at [145, 205] on select "All" at bounding box center [160, 207] width 206 height 22
select select "floractive"
click at [57, 196] on select "All 03 Professional Biotop Bio Top Cadiveu Cadveu Floractive Flovstiva G.k K18 …" at bounding box center [160, 207] width 206 height 22
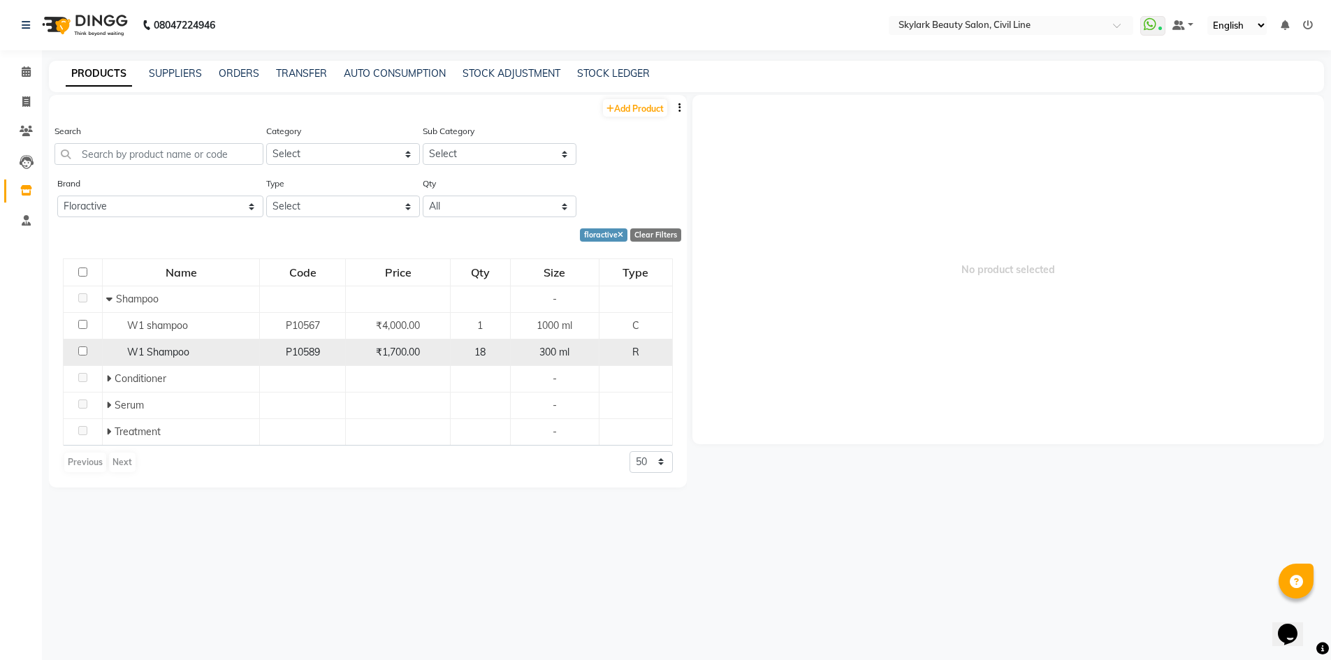
click at [183, 347] on span "W1 Shampoo" at bounding box center [158, 352] width 62 height 13
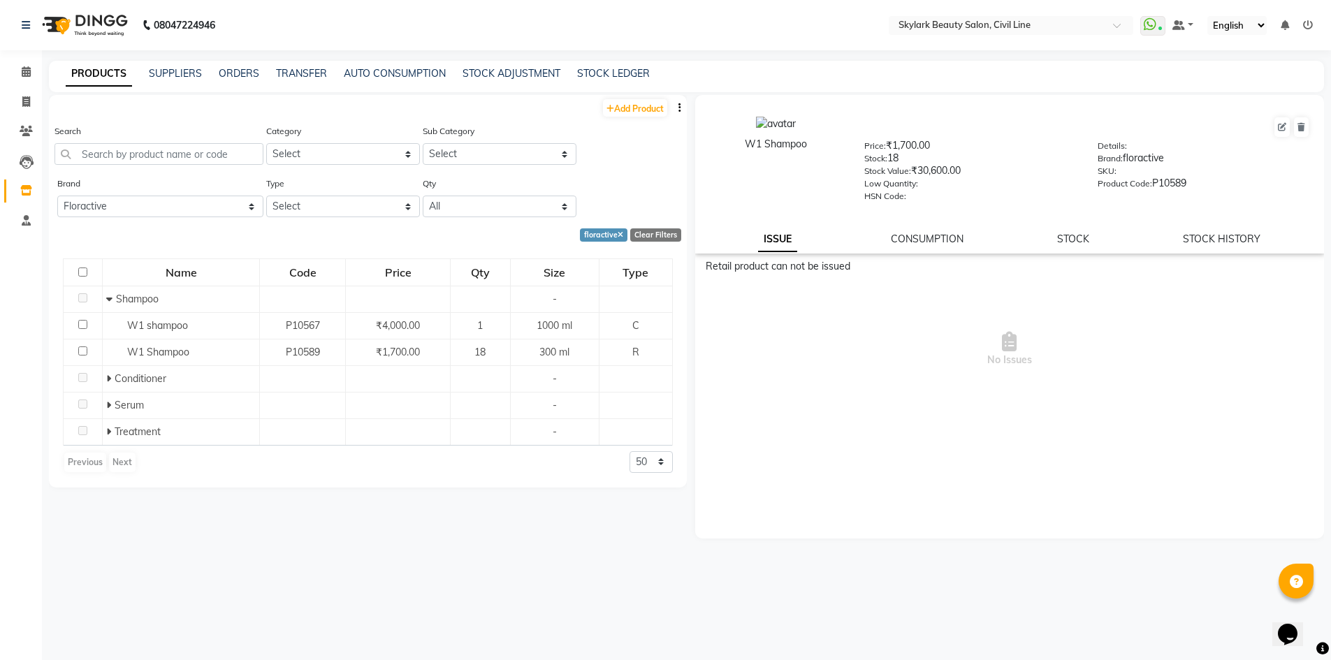
click at [1243, 212] on div "W1 Shampoo Price: ₹1,700.00 Stock: 18 Stock Value: ₹30,600.00 Low Quantity: HSN…" at bounding box center [1010, 158] width 651 height 113
click at [1220, 243] on link "STOCK HISTORY" at bounding box center [1222, 239] width 78 height 13
select select "all"
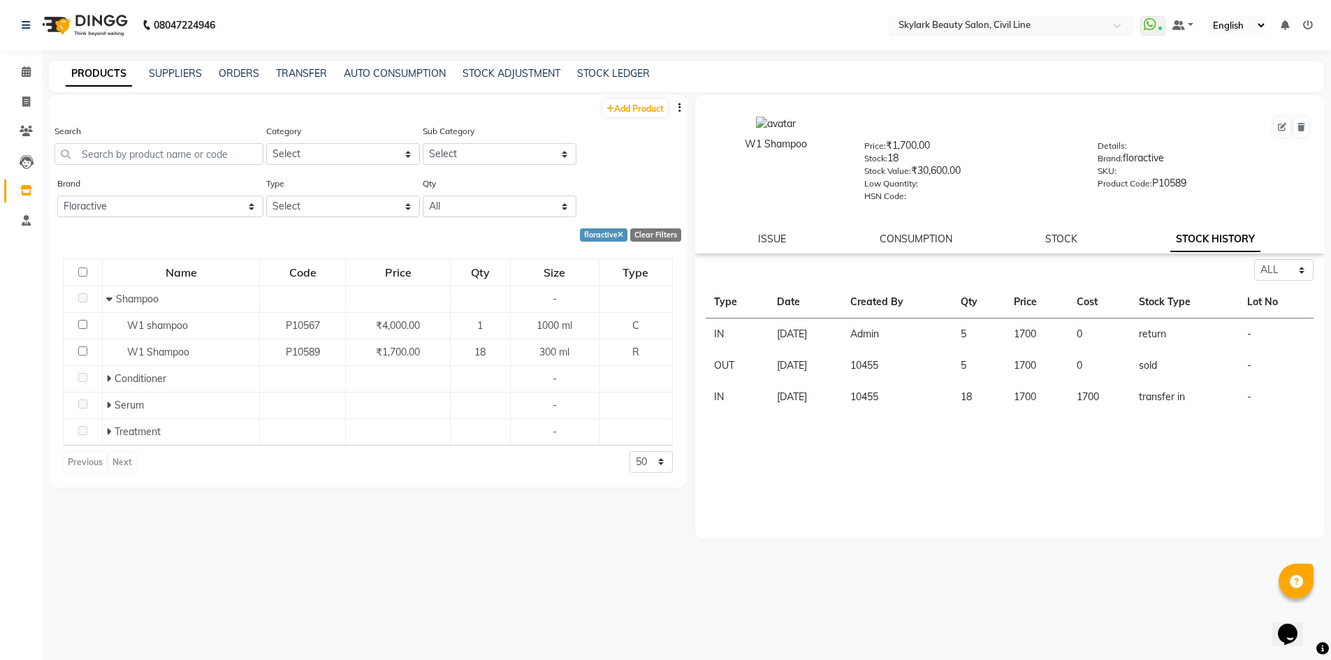
click at [1095, 33] on div "Select Location × Skylark Beauty Salon, Civil Line" at bounding box center [1011, 25] width 245 height 19
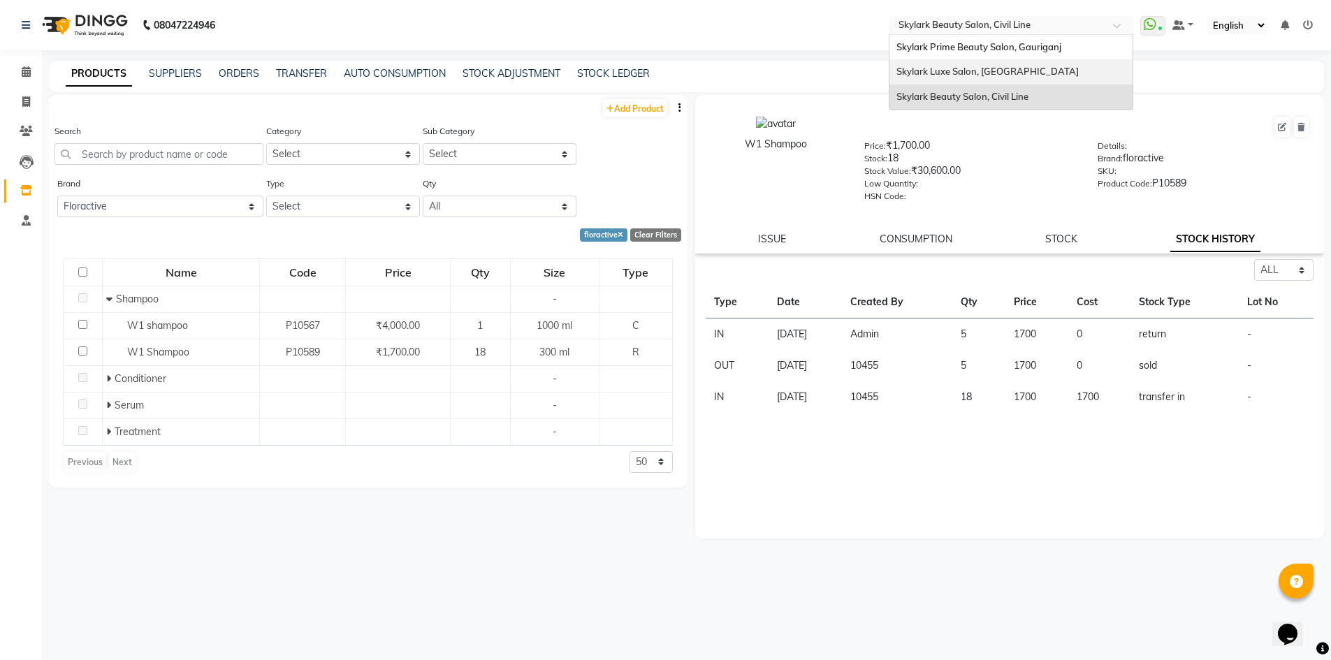
click at [1052, 71] on div "Skylark Luxe Salon, [GEOGRAPHIC_DATA]" at bounding box center [1011, 71] width 243 height 25
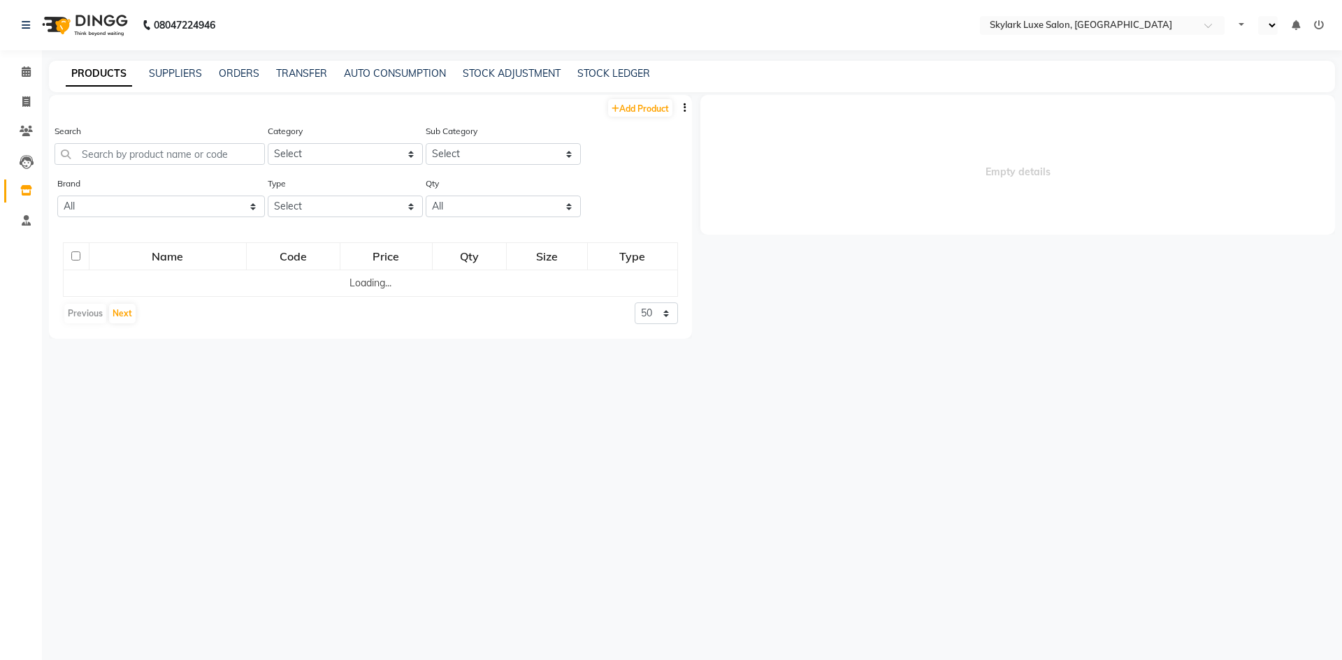
select select "en"
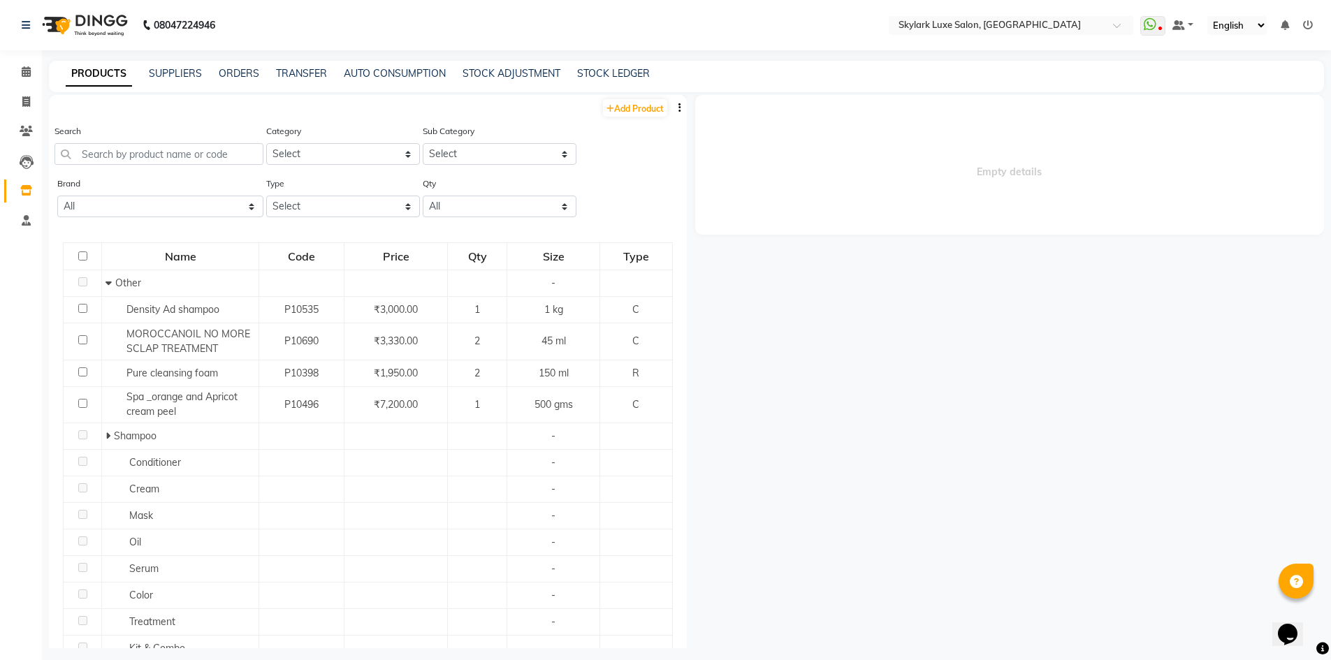
click at [615, 66] on div "STOCK LEDGER" at bounding box center [613, 73] width 73 height 15
click at [617, 76] on link "STOCK LEDGER" at bounding box center [613, 73] width 73 height 13
select select "all"
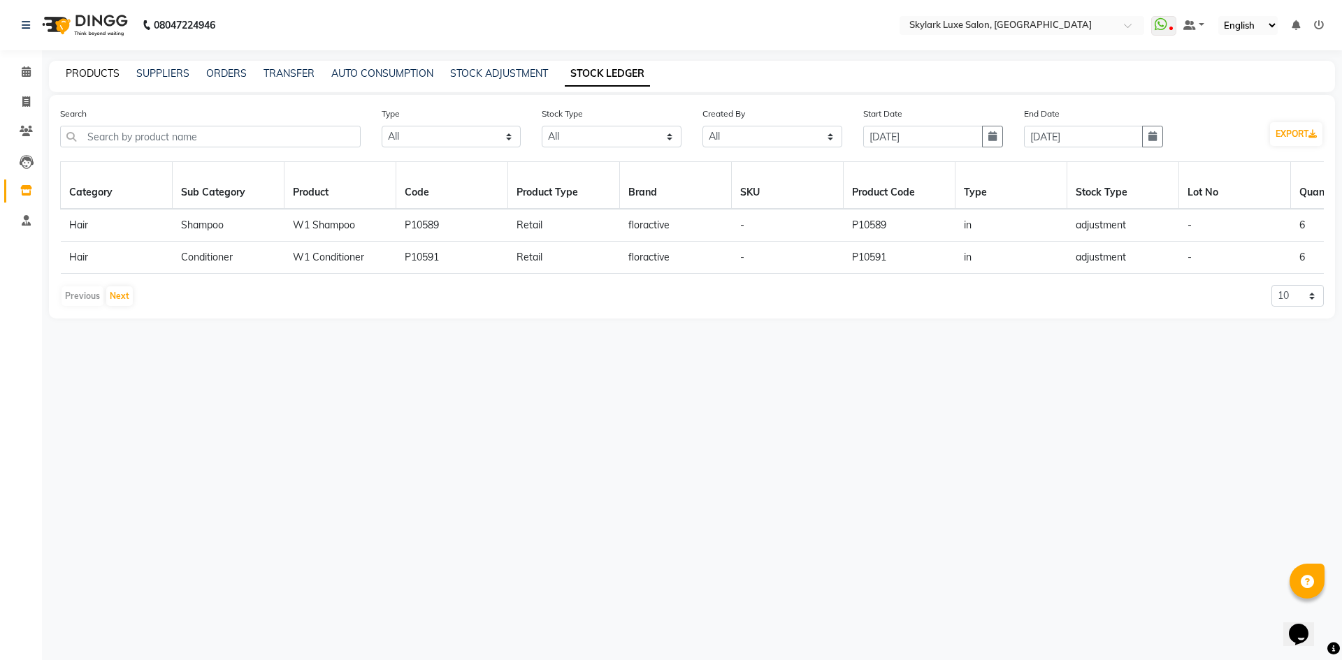
click at [69, 69] on link "PRODUCTS" at bounding box center [93, 73] width 54 height 13
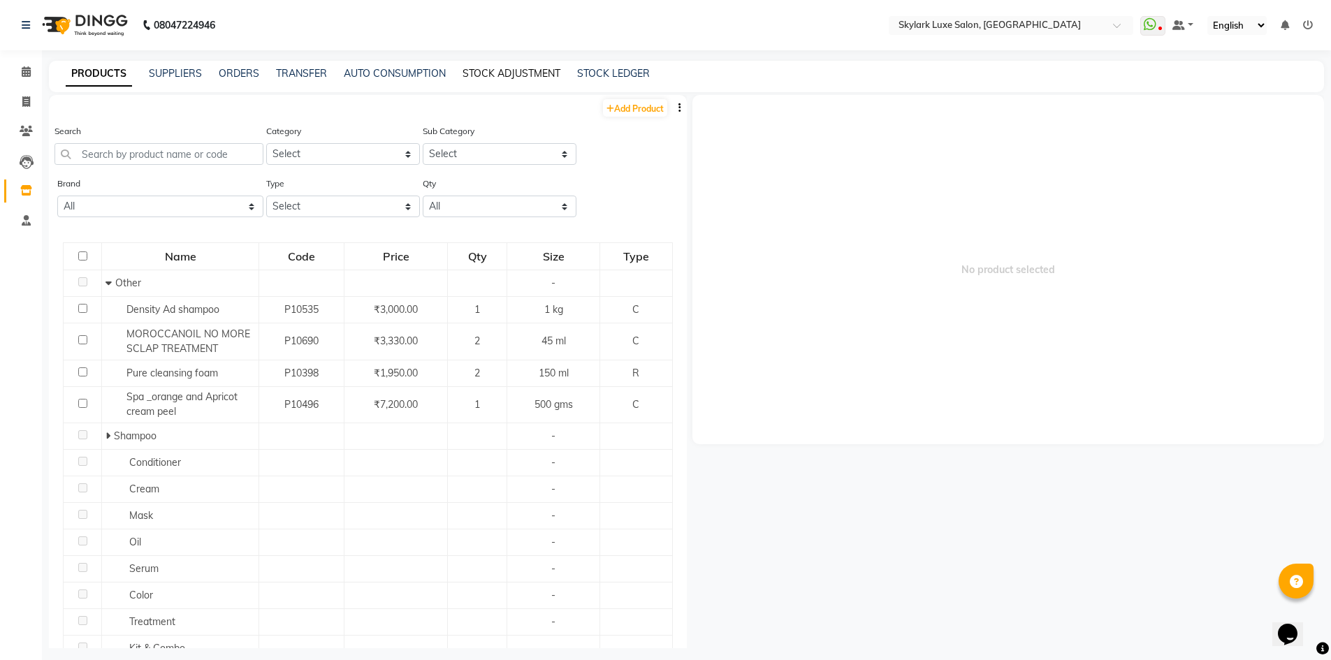
click at [537, 74] on link "STOCK ADJUSTMENT" at bounding box center [512, 73] width 98 height 13
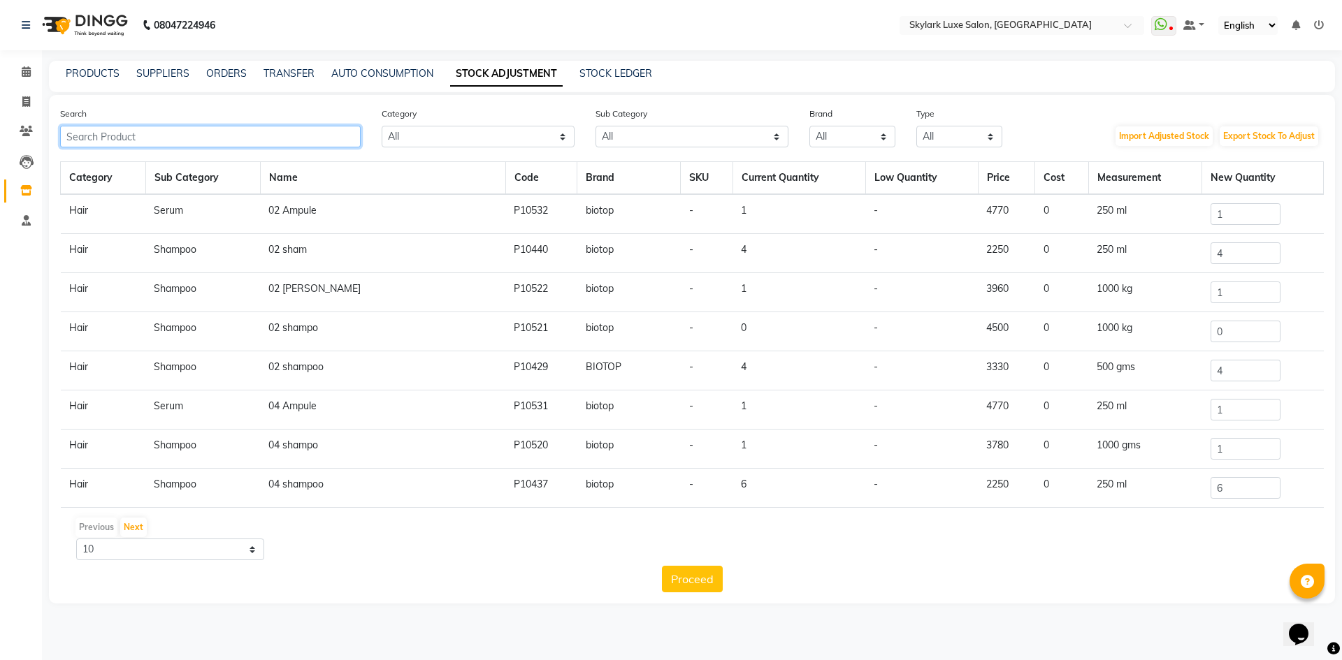
click at [162, 136] on input "text" at bounding box center [210, 137] width 301 height 22
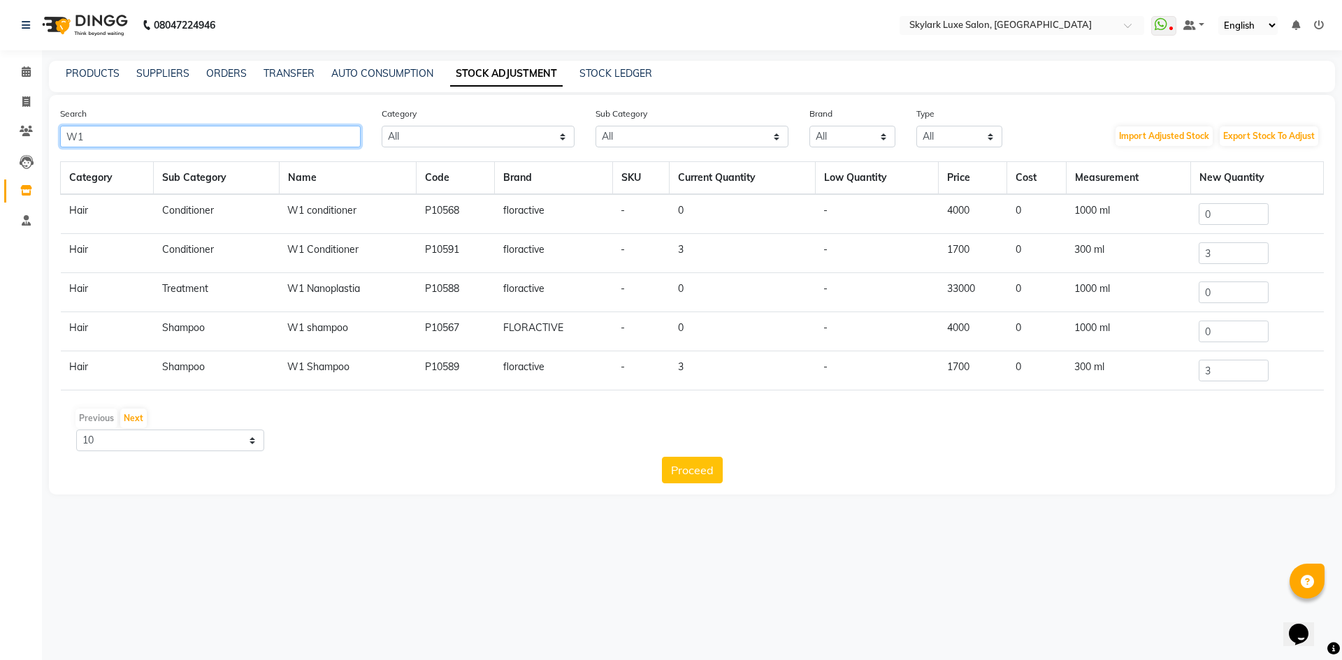
type input "W1"
drag, startPoint x: 1213, startPoint y: 375, endPoint x: 1201, endPoint y: 375, distance: 11.9
click at [1201, 375] on input "3" at bounding box center [1234, 371] width 70 height 22
click at [24, 68] on icon at bounding box center [26, 71] width 9 height 10
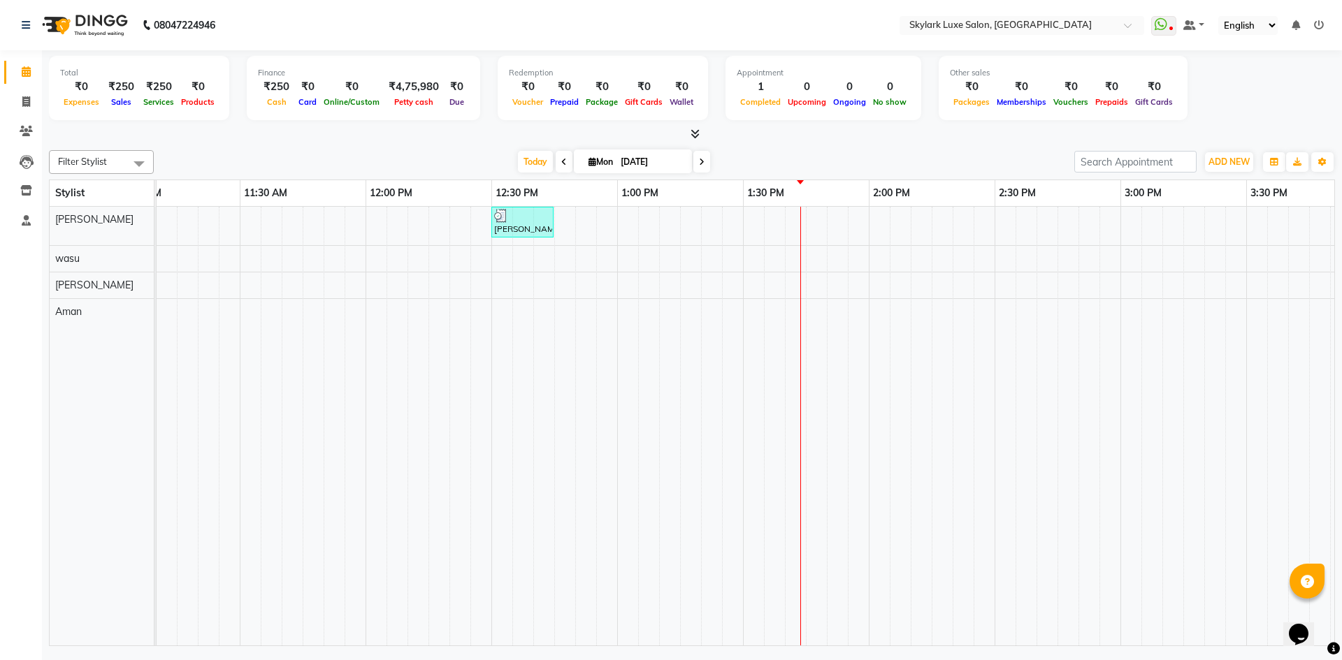
scroll to position [0, 837]
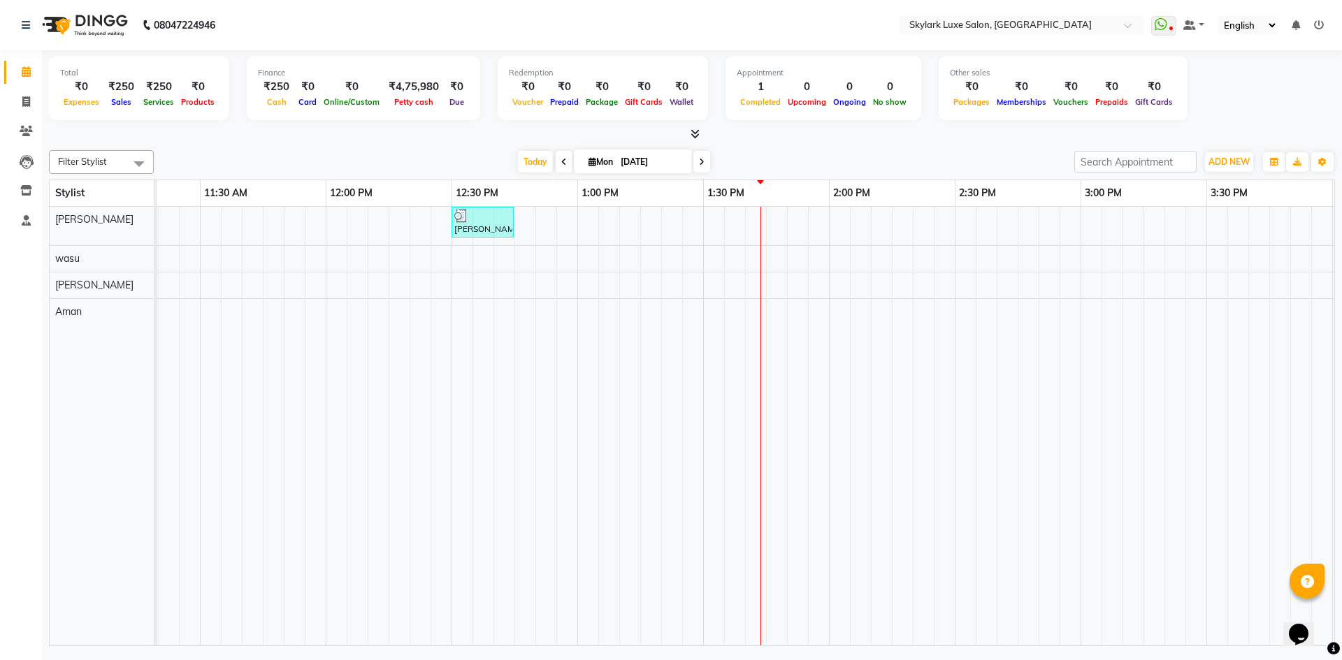
click at [523, 220] on div "ANSHIKHA MAM, TK01, 12:30 PM-12:45 PM, HAIR WASH 2" at bounding box center [954, 426] width 3271 height 439
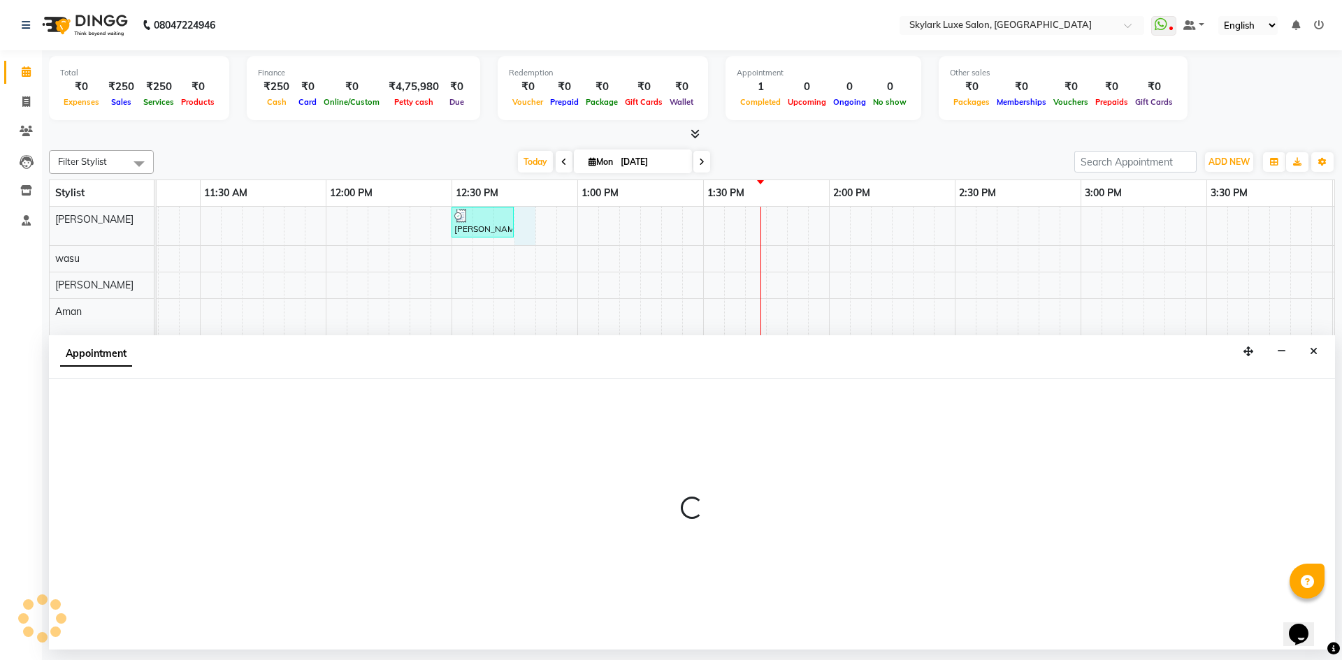
select select "85056"
select select "765"
select select "tentative"
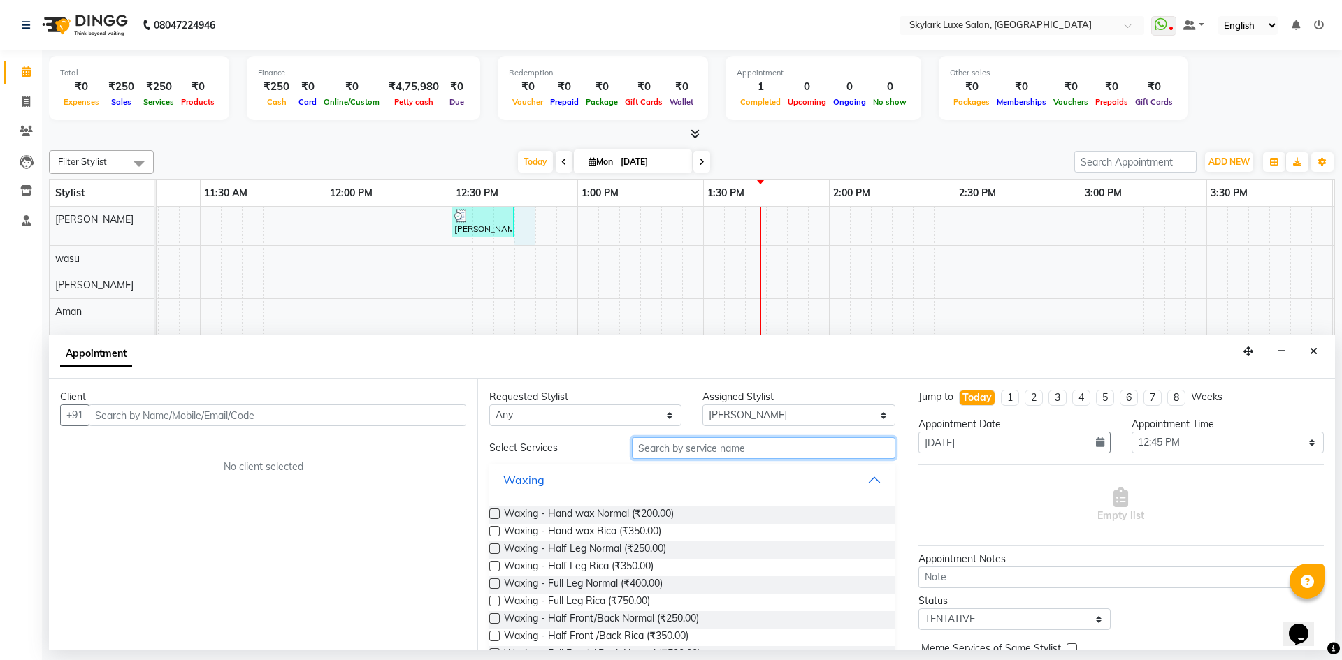
click at [724, 442] on input "text" at bounding box center [763, 449] width 263 height 22
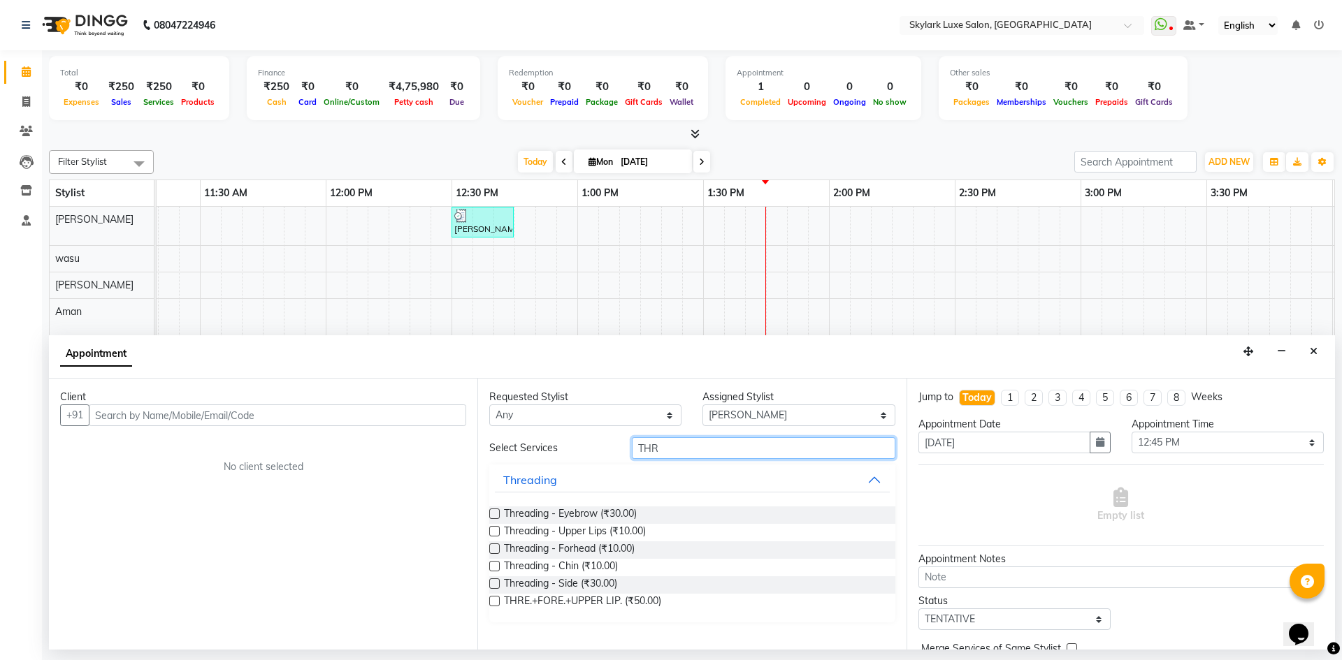
drag, startPoint x: 695, startPoint y: 455, endPoint x: 585, endPoint y: 456, distance: 109.7
click at [585, 456] on div "Select Services THR" at bounding box center [692, 449] width 426 height 22
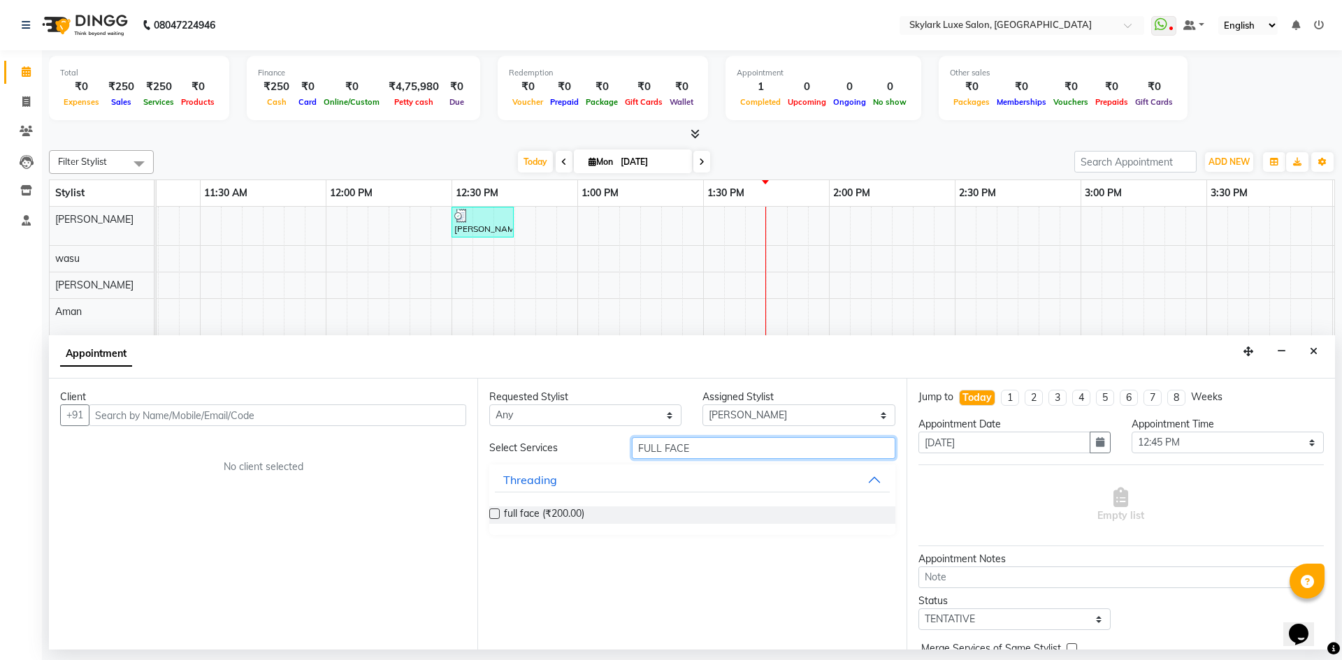
drag, startPoint x: 729, startPoint y: 449, endPoint x: 534, endPoint y: 466, distance: 195.8
click at [534, 466] on div "Select Services FULL FACE Threading full face (₹200.00)" at bounding box center [691, 487] width 405 height 98
click at [611, 454] on div "Select Services FACE" at bounding box center [692, 449] width 426 height 22
type input "E"
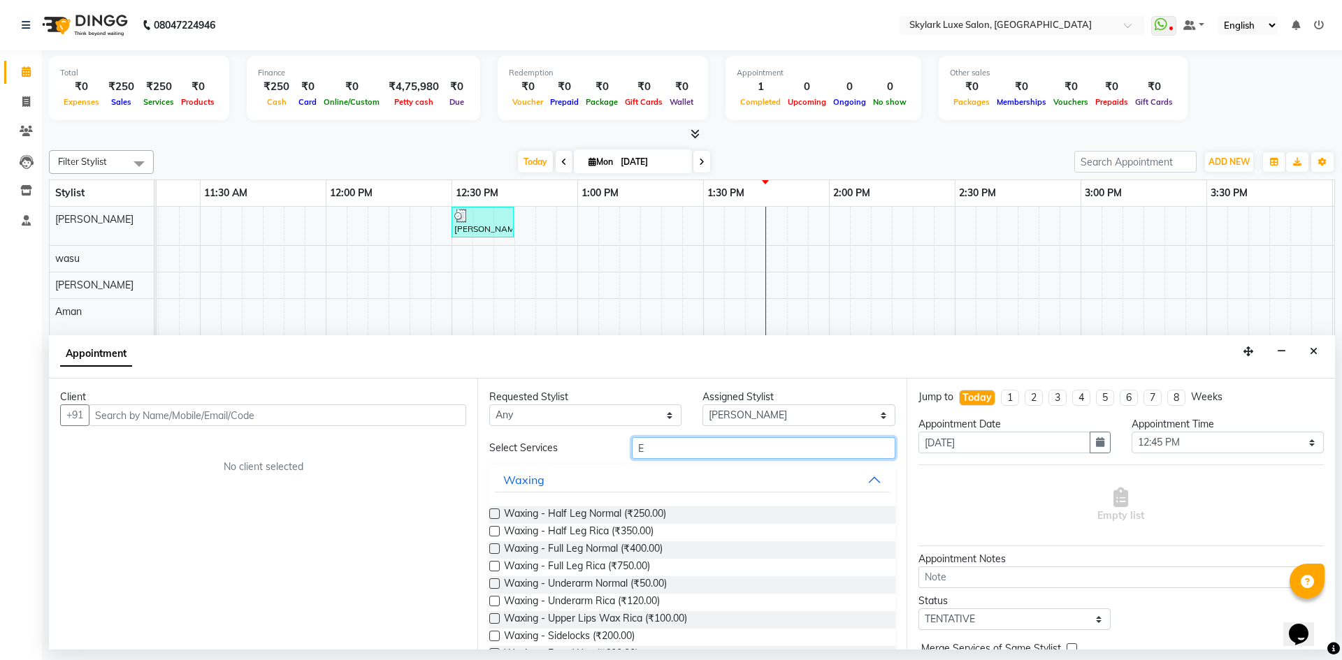
click at [654, 449] on input "E" at bounding box center [763, 449] width 263 height 22
click at [741, 476] on button "Waxing" at bounding box center [692, 480] width 394 height 25
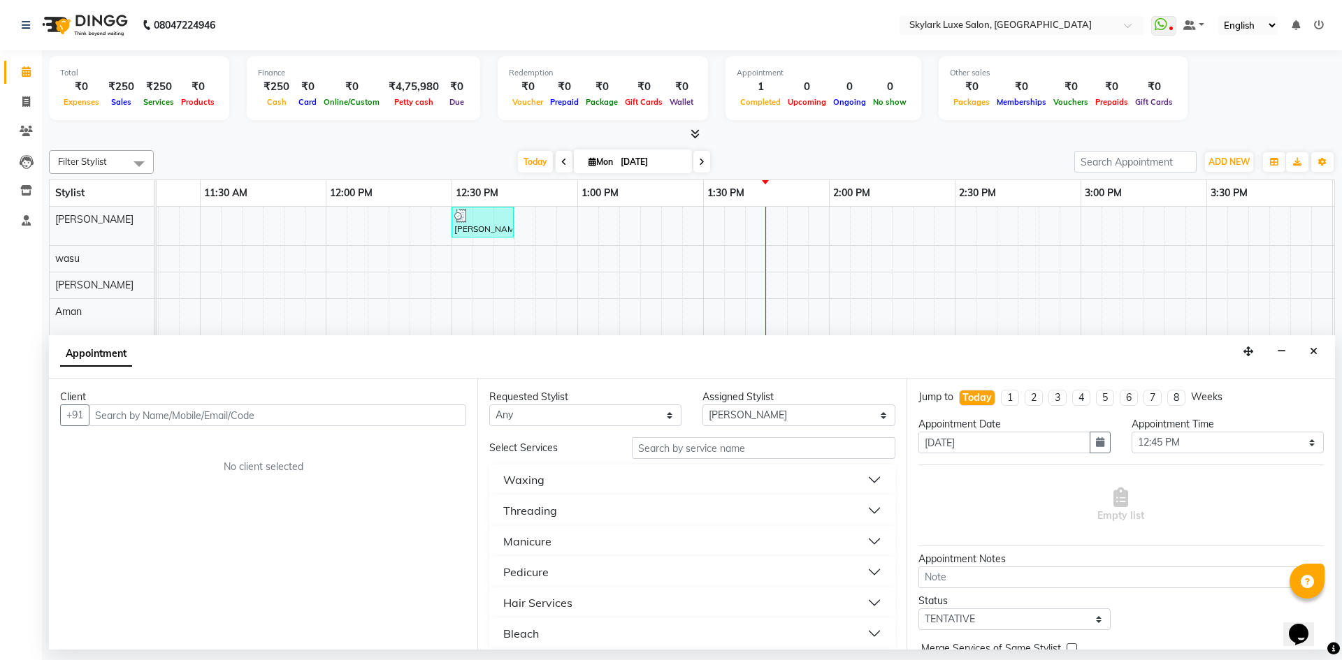
click at [795, 482] on button "Waxing" at bounding box center [692, 480] width 394 height 25
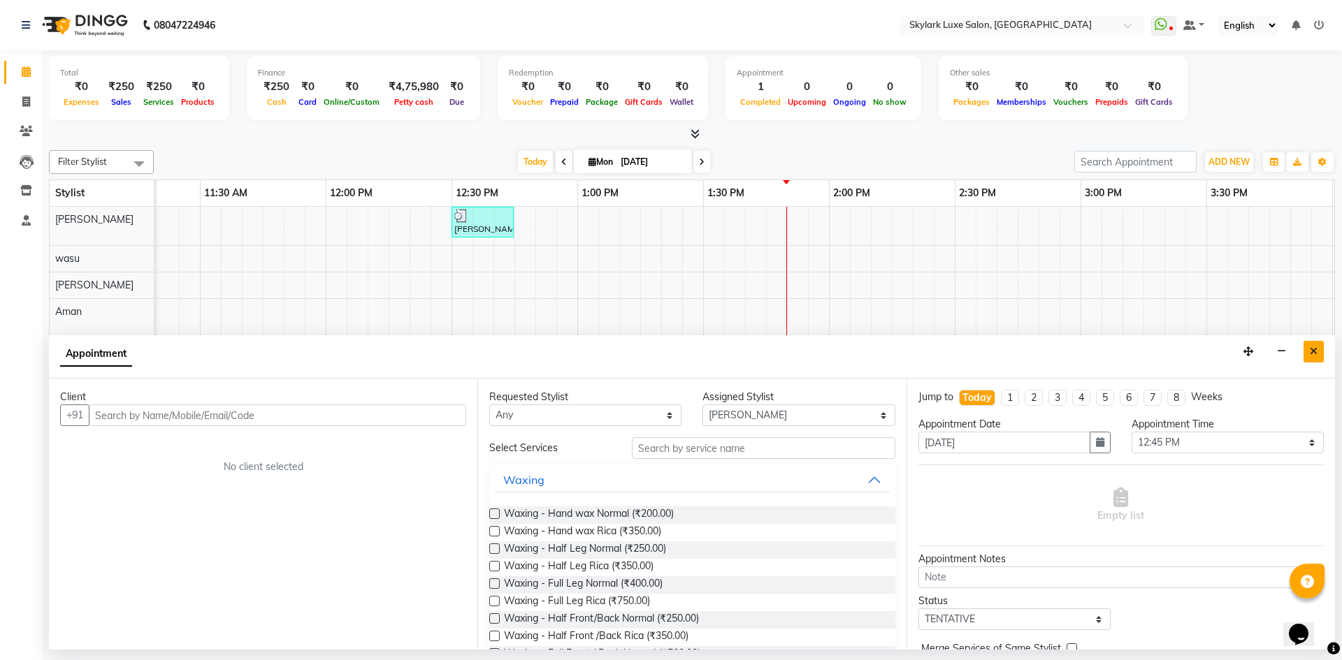
click at [1310, 351] on icon "Close" at bounding box center [1314, 352] width 8 height 10
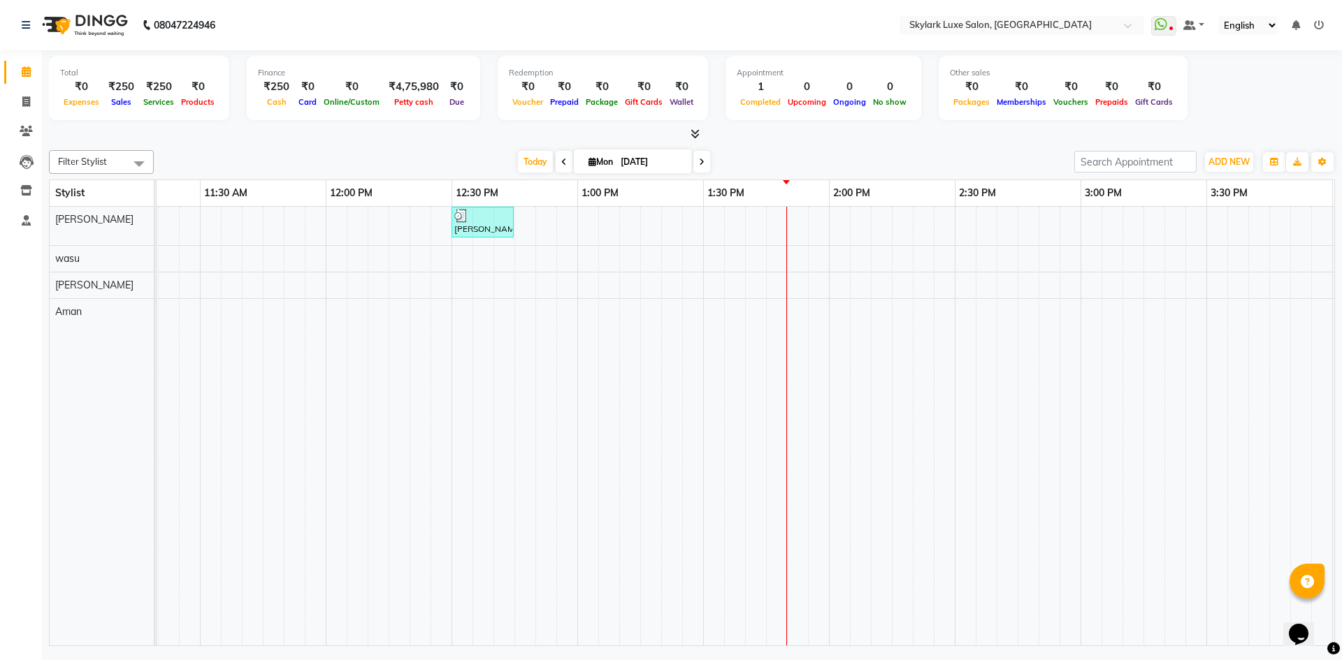
click at [540, 222] on div "ANSHIKHA MAM, TK01, 12:30 PM-12:45 PM, HAIR WASH 2" at bounding box center [954, 426] width 3271 height 439
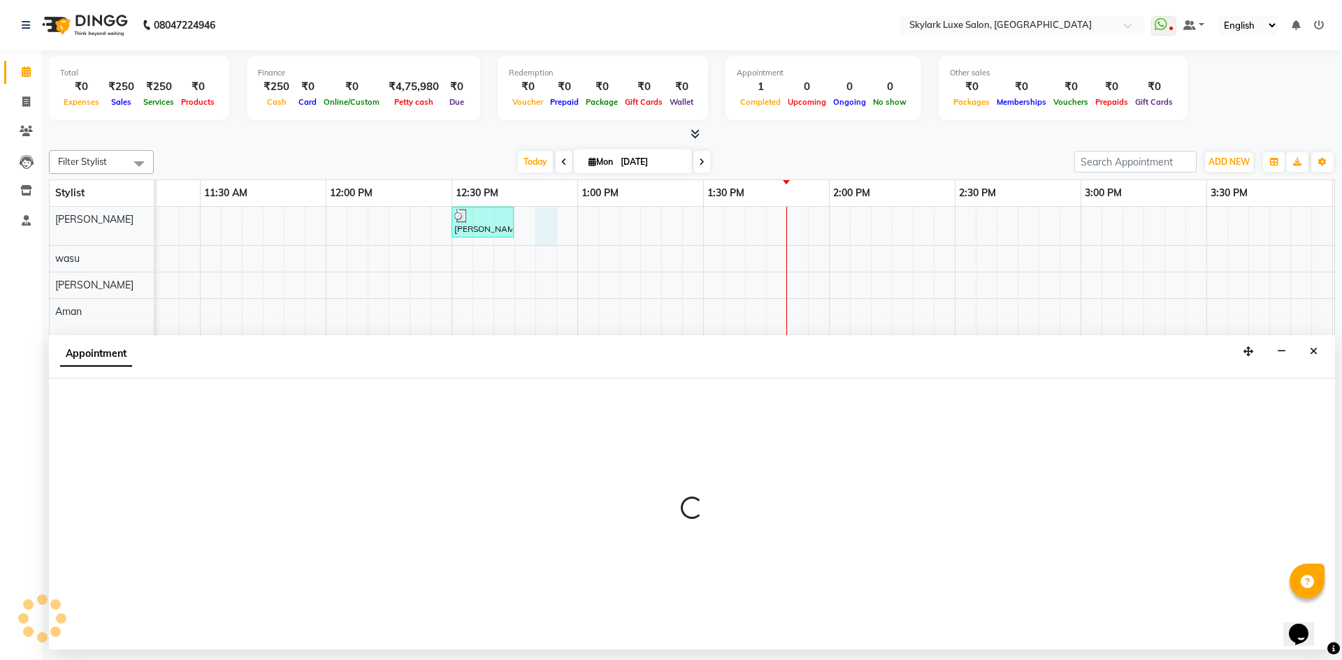
select select "85056"
select select "765"
select select "tentative"
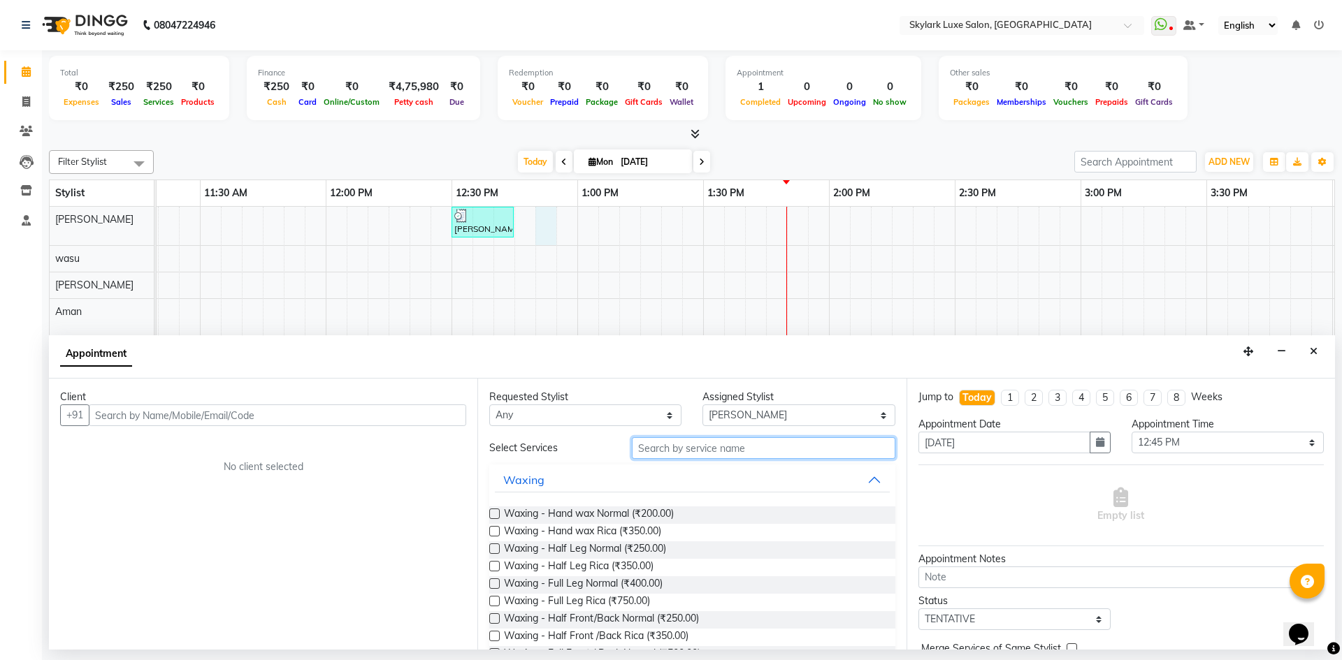
click at [670, 452] on input "text" at bounding box center [763, 449] width 263 height 22
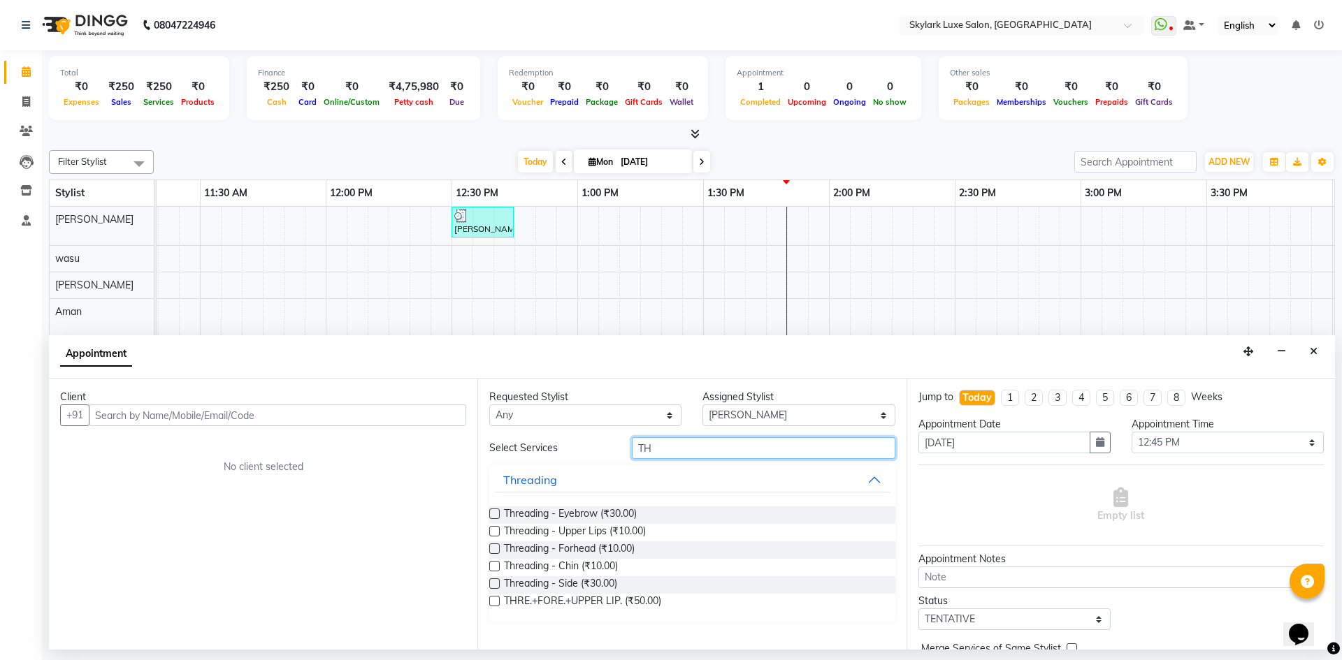
type input "T"
type input "UNDER"
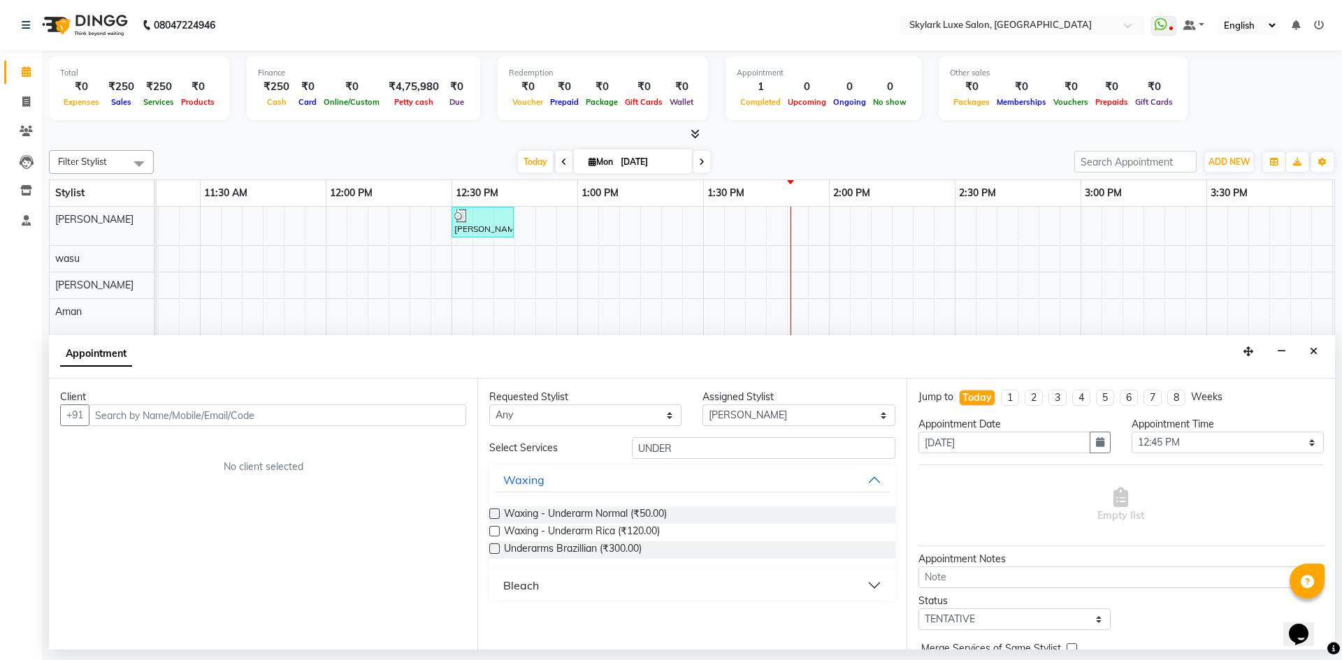
click at [491, 528] on label at bounding box center [494, 531] width 10 height 10
click at [491, 528] on input "checkbox" at bounding box center [493, 532] width 9 height 9
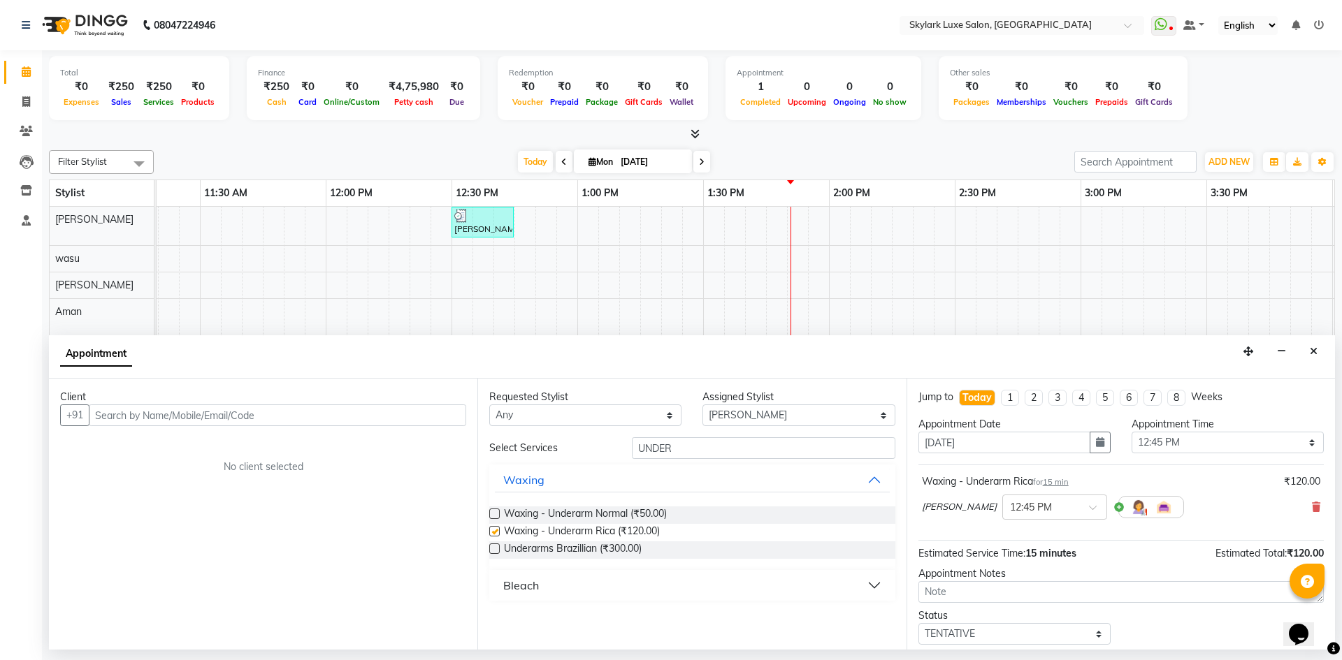
checkbox input "false"
drag, startPoint x: 684, startPoint y: 452, endPoint x: 609, endPoint y: 460, distance: 75.9
click at [609, 460] on div "Select Services UNDER Waxing Waxing - Underarm Normal (₹50.00) Waxing - Underar…" at bounding box center [691, 520] width 405 height 164
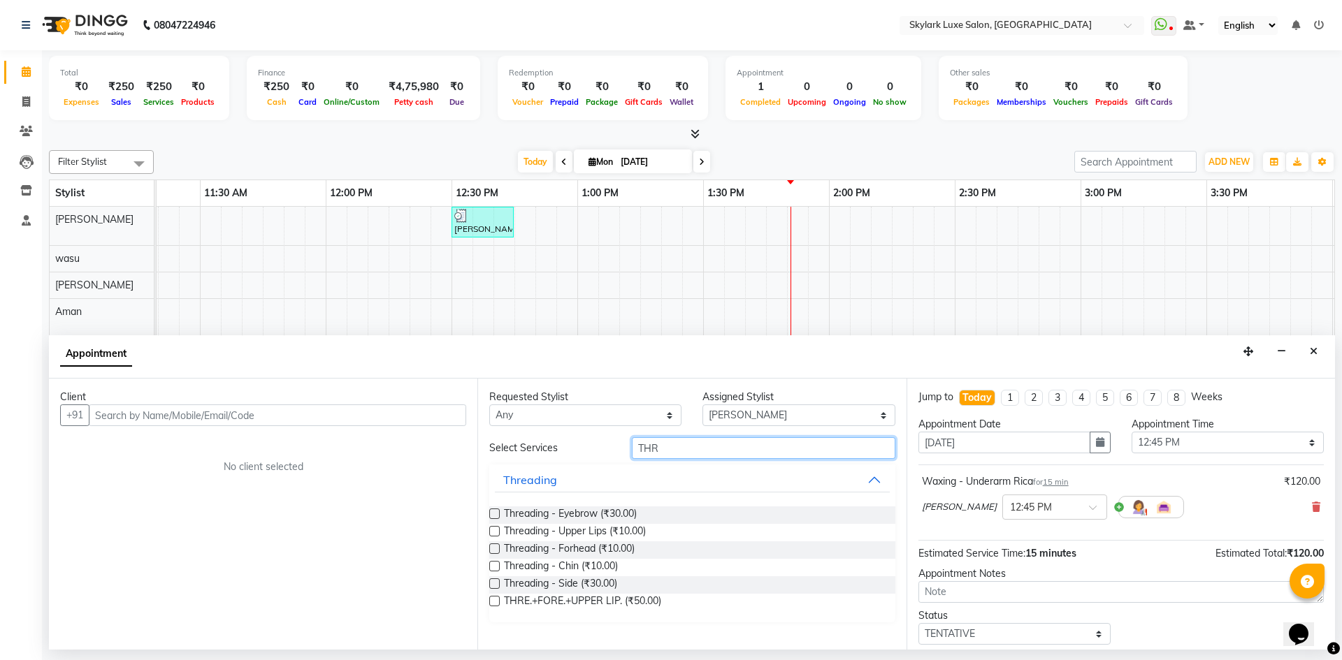
type input "THR"
click at [493, 513] on label at bounding box center [494, 514] width 10 height 10
click at [493, 513] on input "checkbox" at bounding box center [493, 515] width 9 height 9
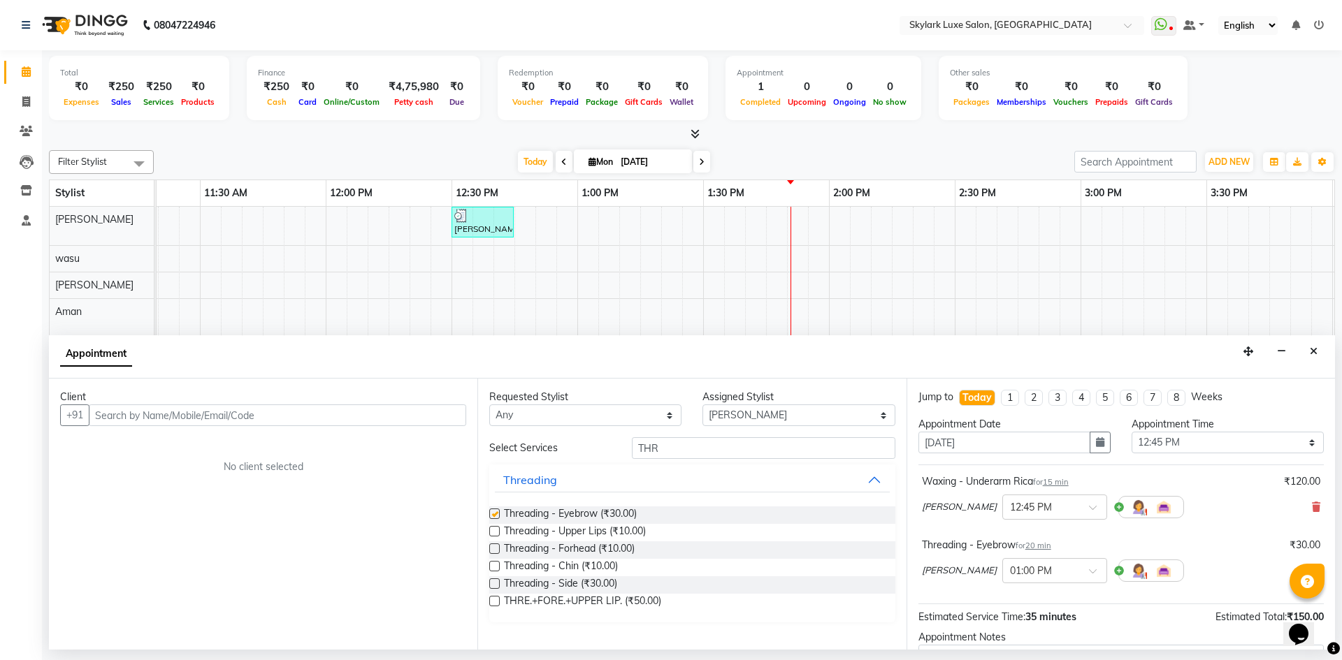
checkbox input "false"
click at [494, 547] on label at bounding box center [494, 549] width 10 height 10
click at [494, 547] on input "checkbox" at bounding box center [493, 550] width 9 height 9
checkbox input "false"
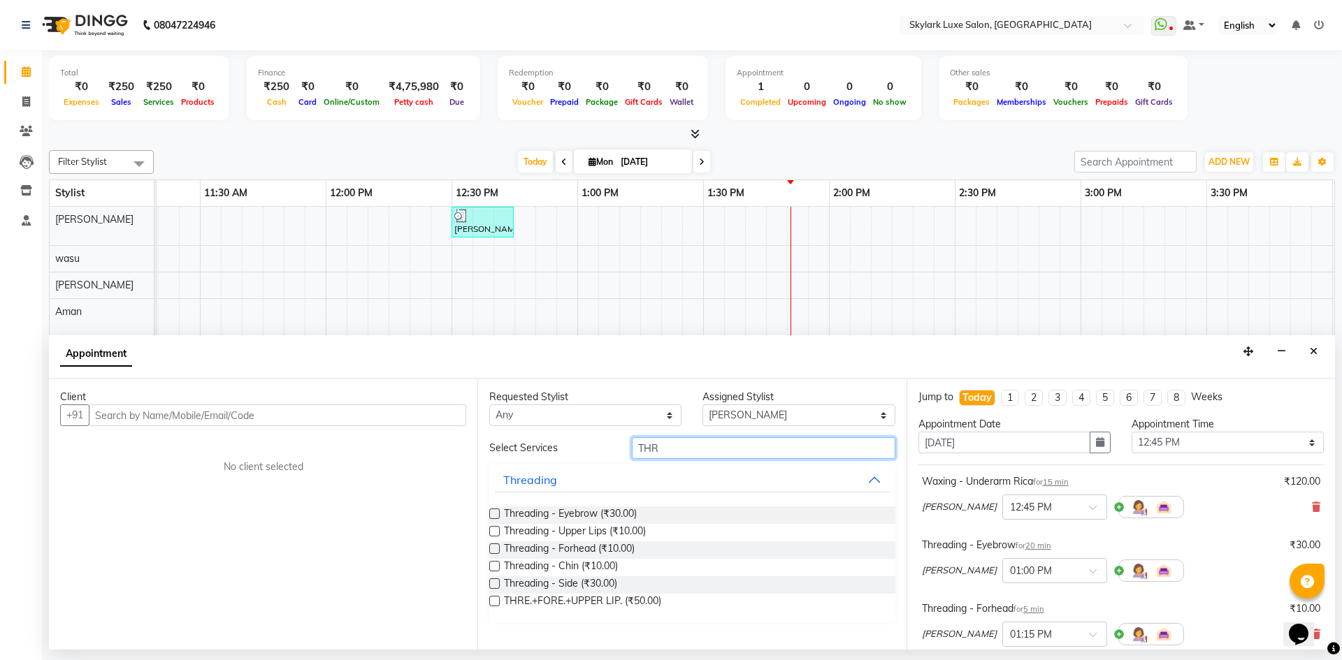
drag, startPoint x: 676, startPoint y: 449, endPoint x: 547, endPoint y: 459, distance: 129.0
click at [547, 459] on div "Select Services THR Threading Threading - Eyebrow (₹30.00) Threading - Upper Li…" at bounding box center [691, 530] width 405 height 185
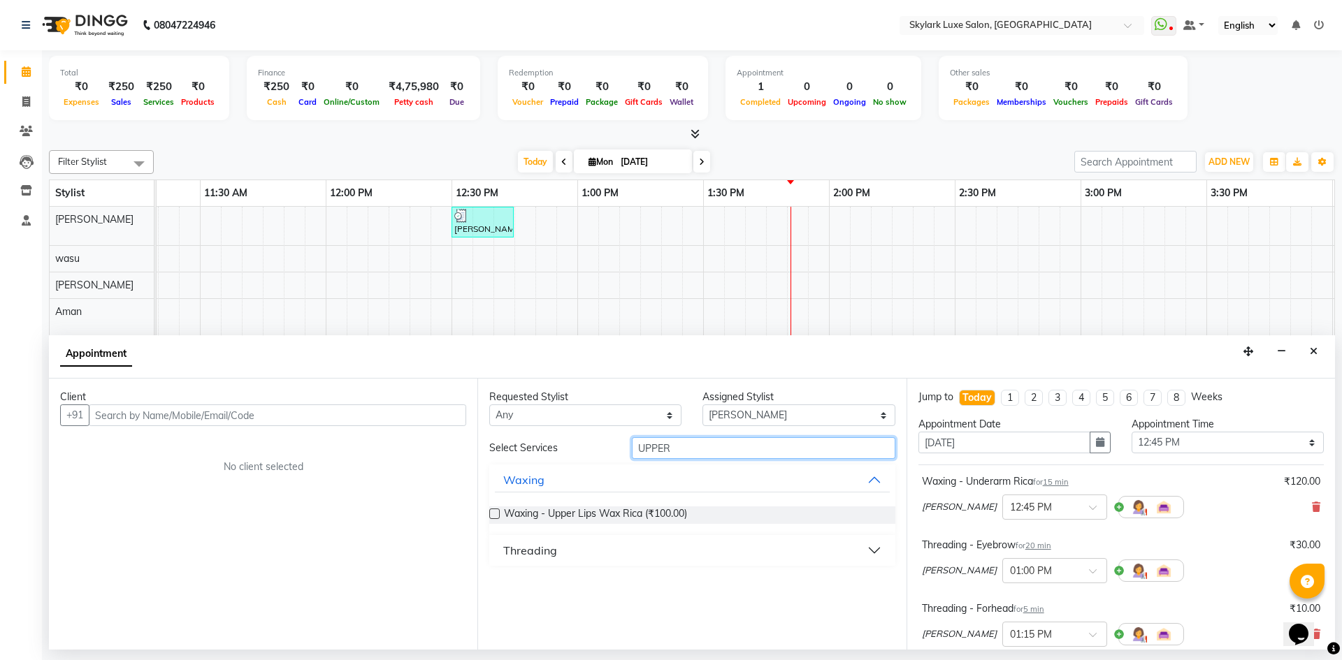
type input "UPPER"
click at [492, 516] on label at bounding box center [494, 514] width 10 height 10
click at [492, 516] on input "checkbox" at bounding box center [493, 515] width 9 height 9
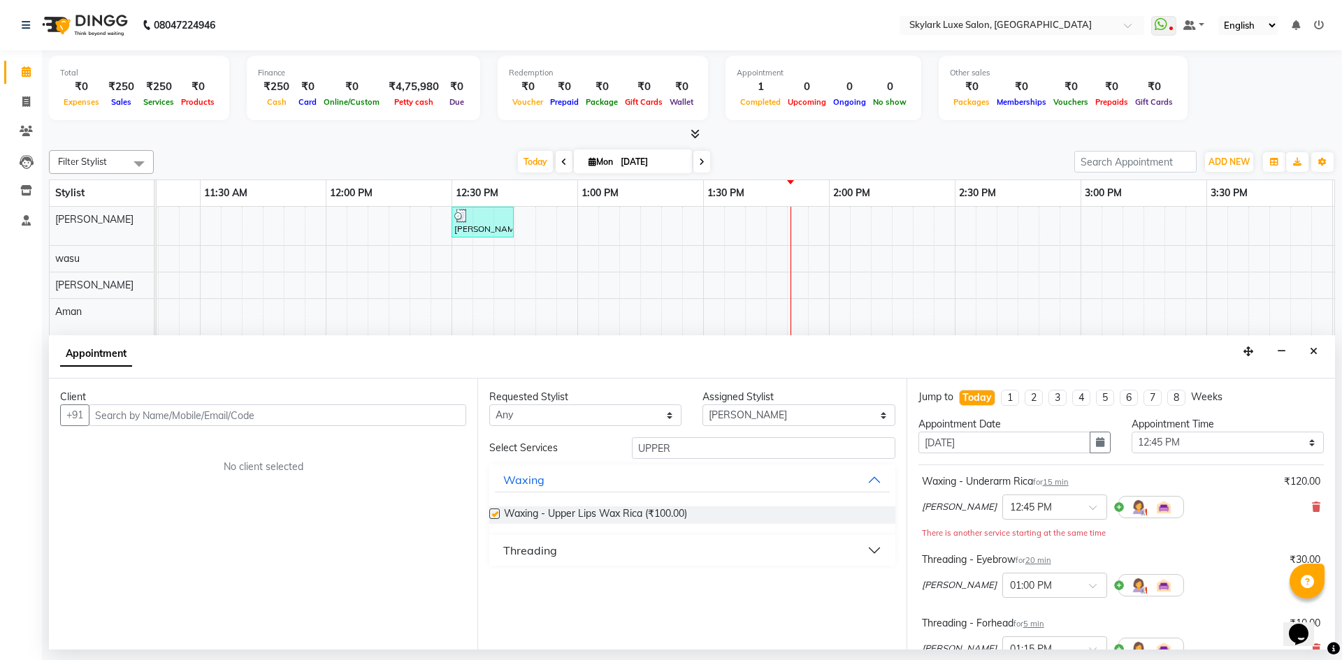
checkbox input "false"
drag, startPoint x: 690, startPoint y: 445, endPoint x: 561, endPoint y: 465, distance: 130.8
click at [561, 465] on div "Select Services UPPER Waxing Waxing - Upper Lips Wax Rica (₹100.00) Threading" at bounding box center [691, 502] width 405 height 129
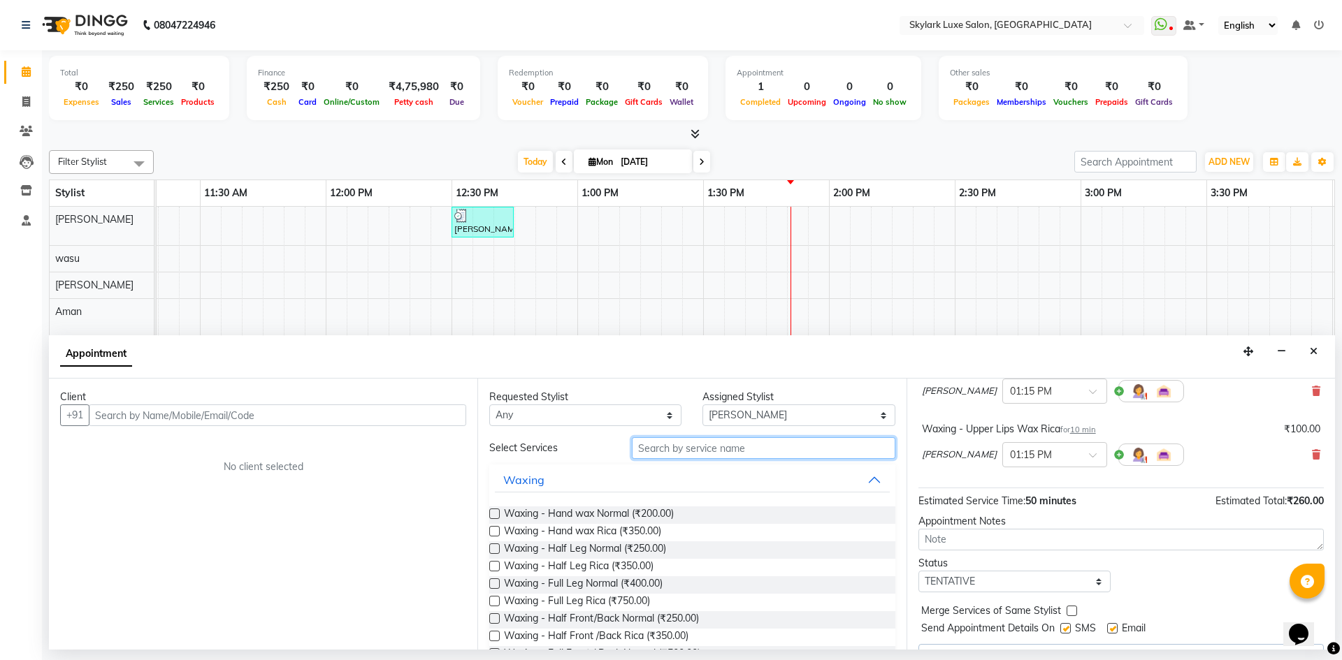
scroll to position [280, 0]
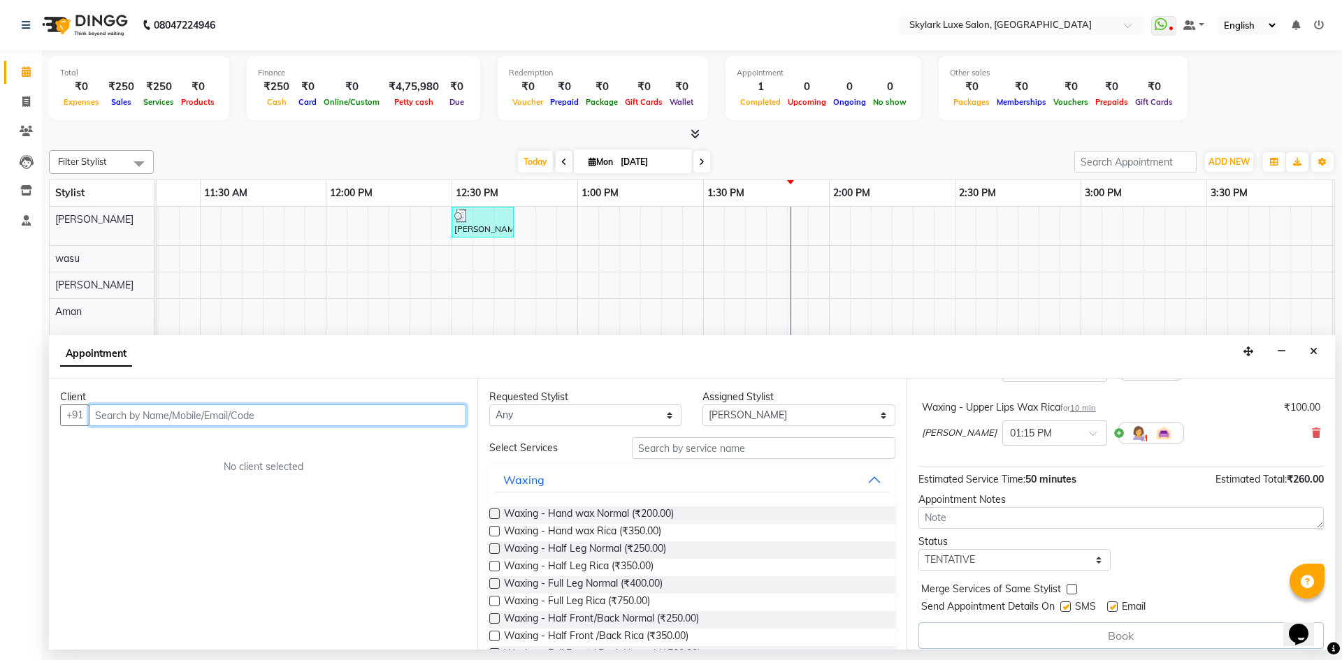
click at [334, 417] on input "text" at bounding box center [277, 416] width 377 height 22
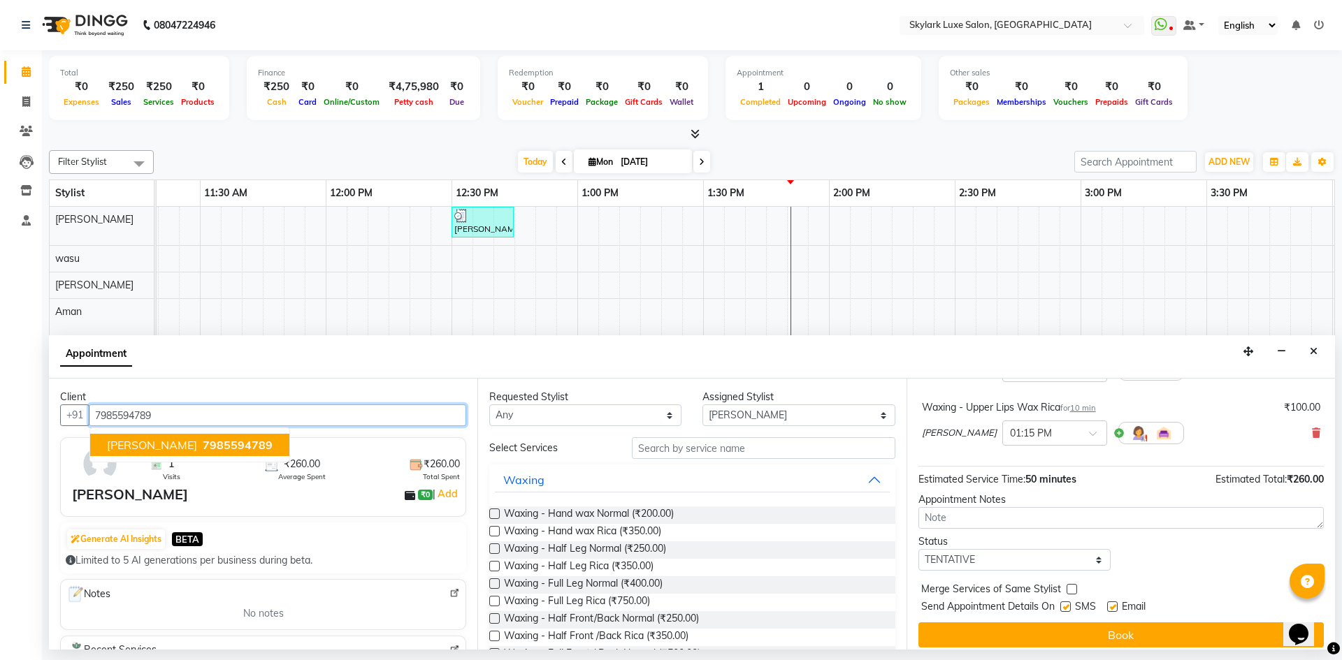
click at [221, 445] on span "7985594789" at bounding box center [238, 445] width 70 height 14
type input "7985594789"
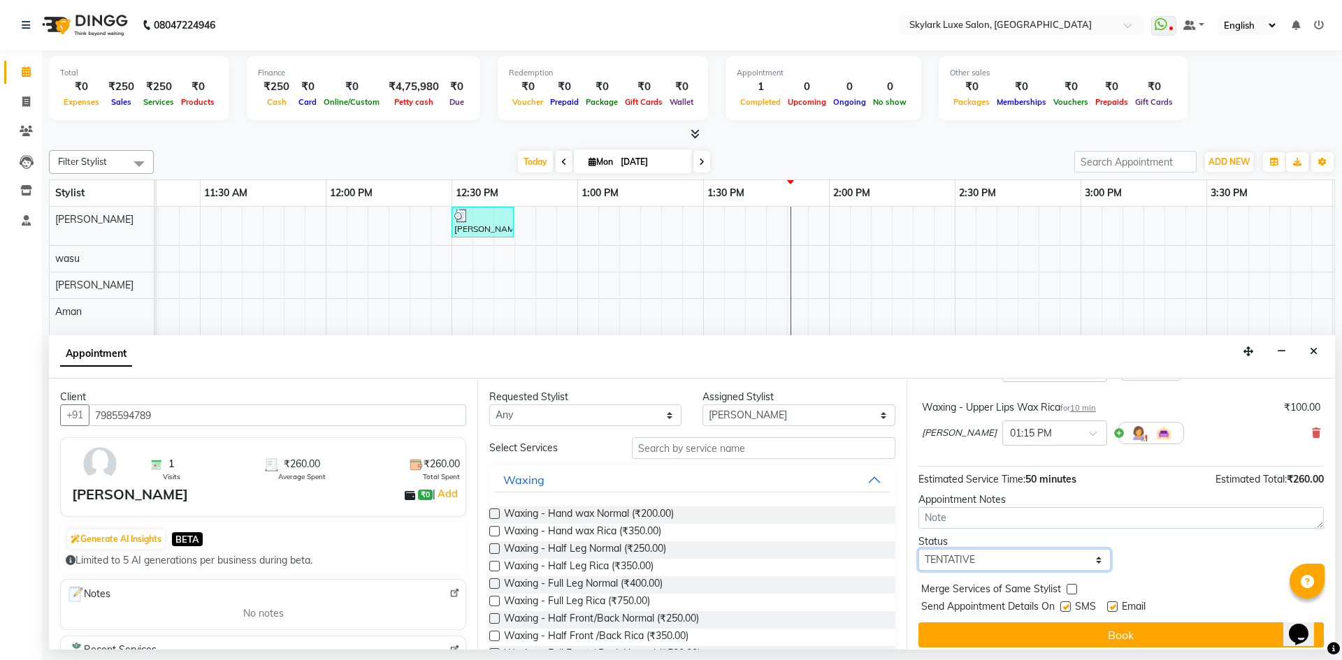
drag, startPoint x: 1037, startPoint y: 565, endPoint x: 1015, endPoint y: 574, distance: 23.5
click at [1037, 565] on select "Select TENTATIVE CONFIRM CHECK-IN UPCOMING" at bounding box center [1014, 560] width 192 height 22
select select "check-in"
click at [918, 549] on select "Select TENTATIVE CONFIRM CHECK-IN UPCOMING" at bounding box center [1014, 560] width 192 height 22
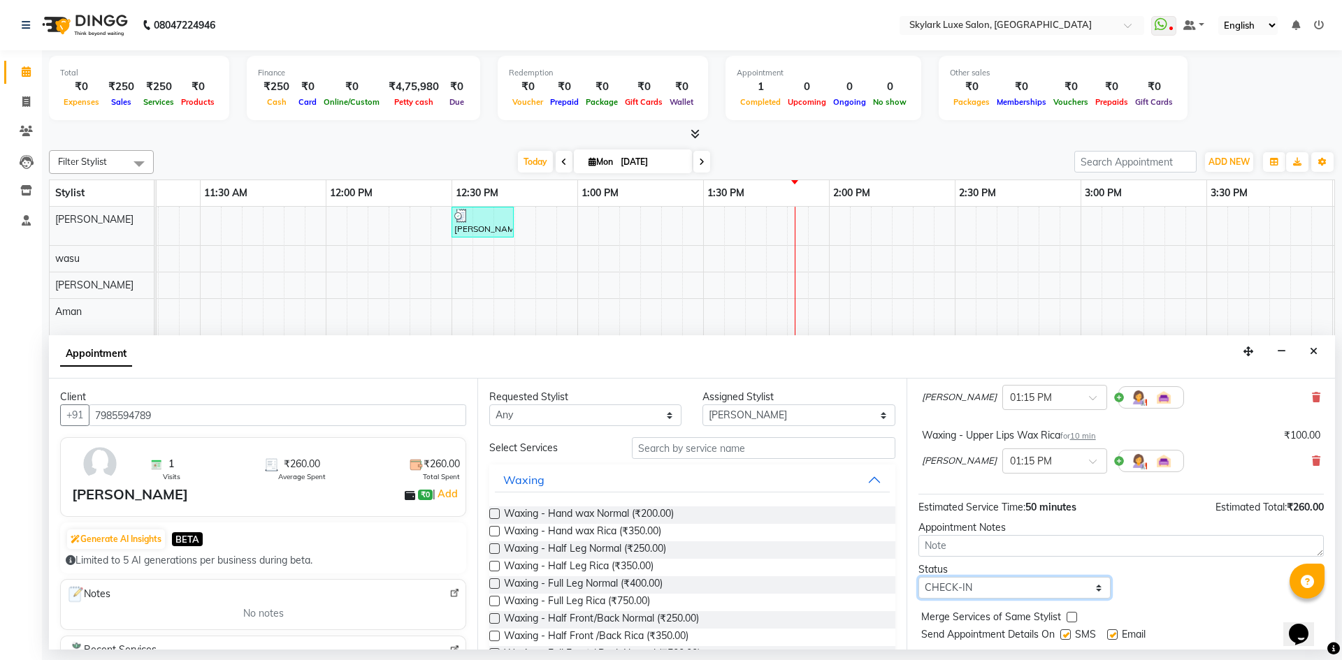
scroll to position [289, 0]
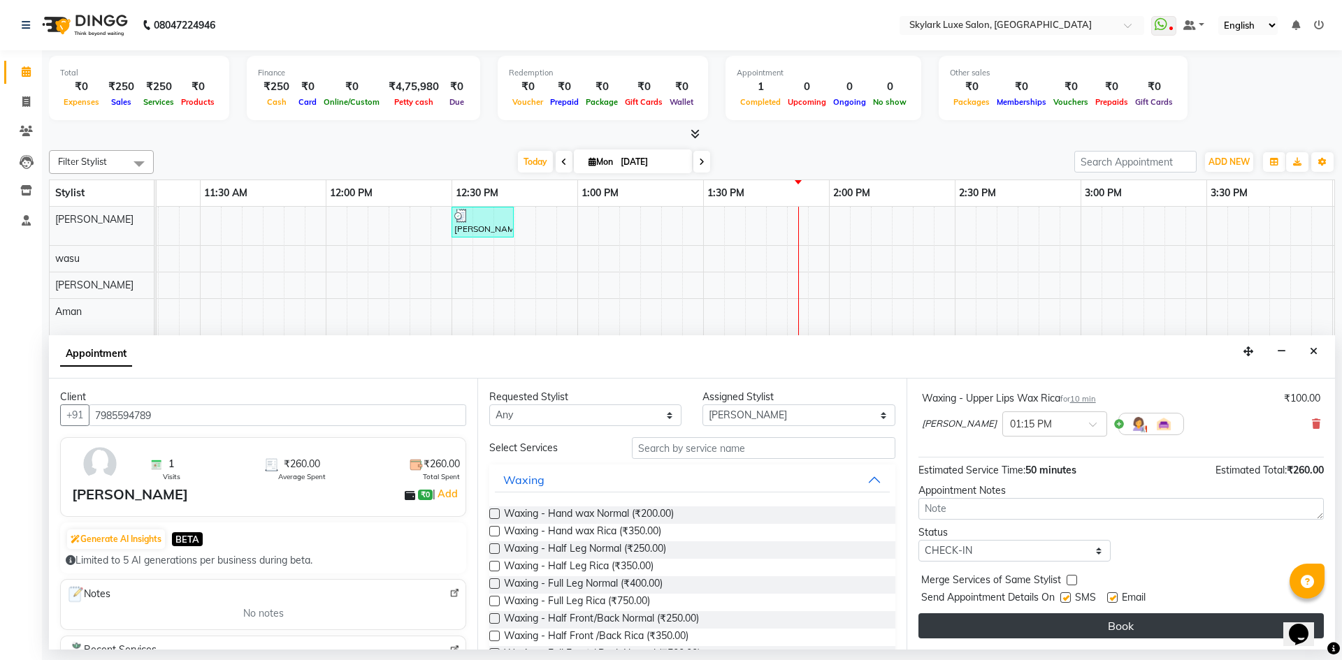
click at [1099, 628] on button "Book" at bounding box center [1120, 626] width 405 height 25
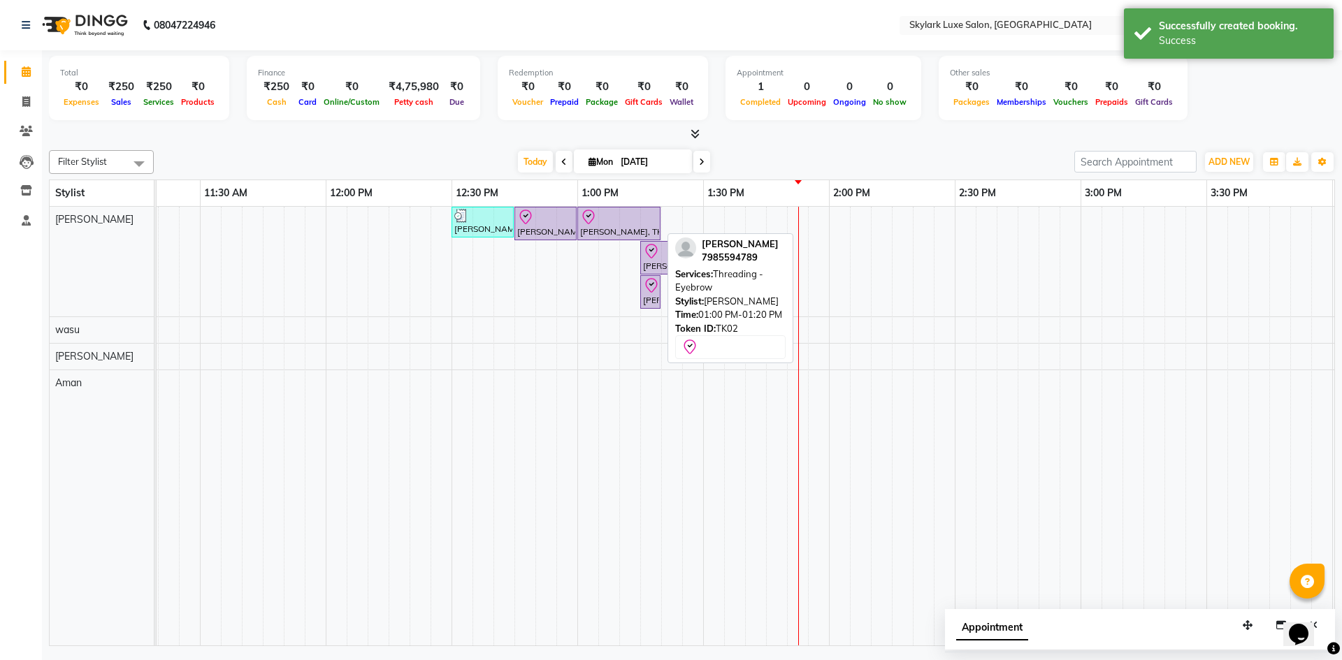
click at [597, 218] on div at bounding box center [619, 217] width 78 height 17
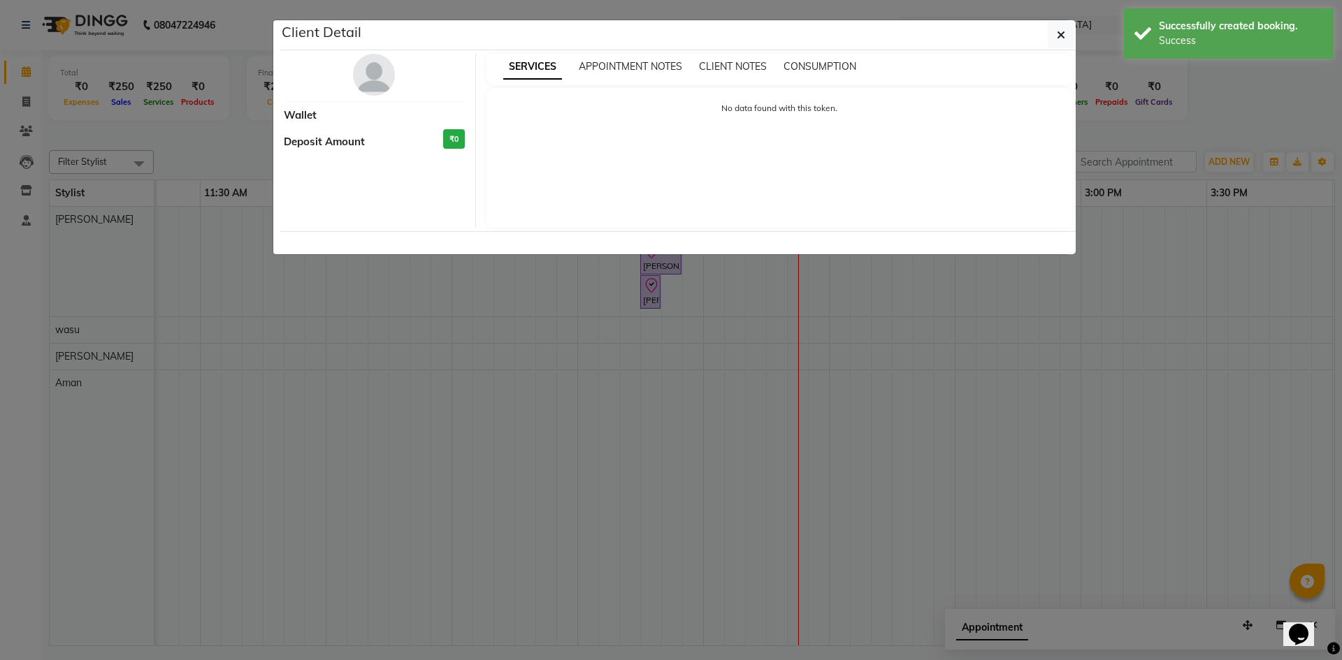
select select "8"
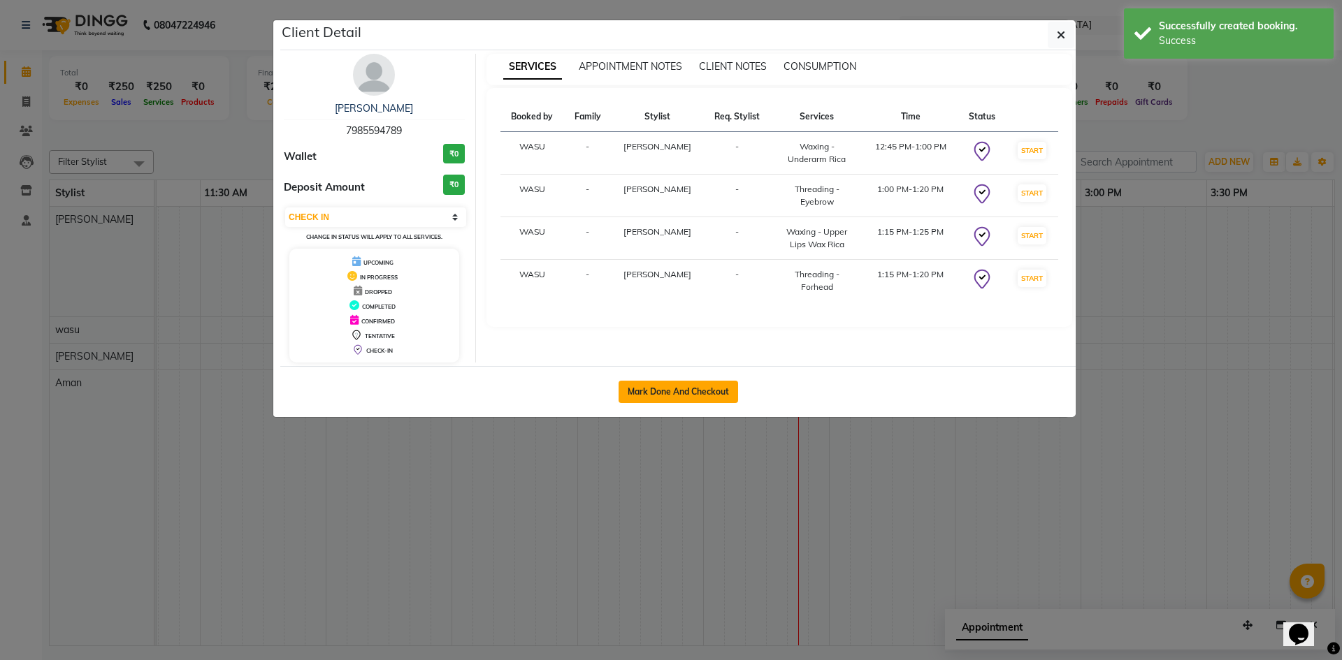
click at [686, 387] on button "Mark Done And Checkout" at bounding box center [679, 392] width 120 height 22
select select "service"
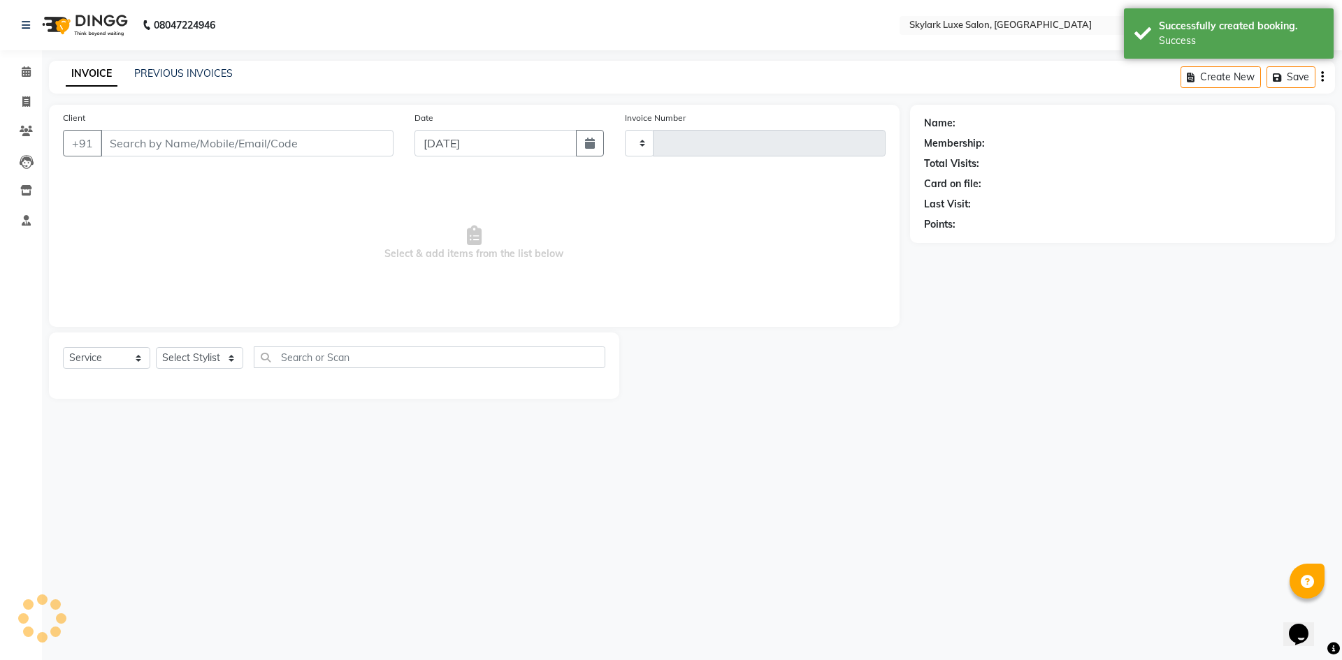
type input "0498"
select select "8191"
type input "7985594789"
select select "85056"
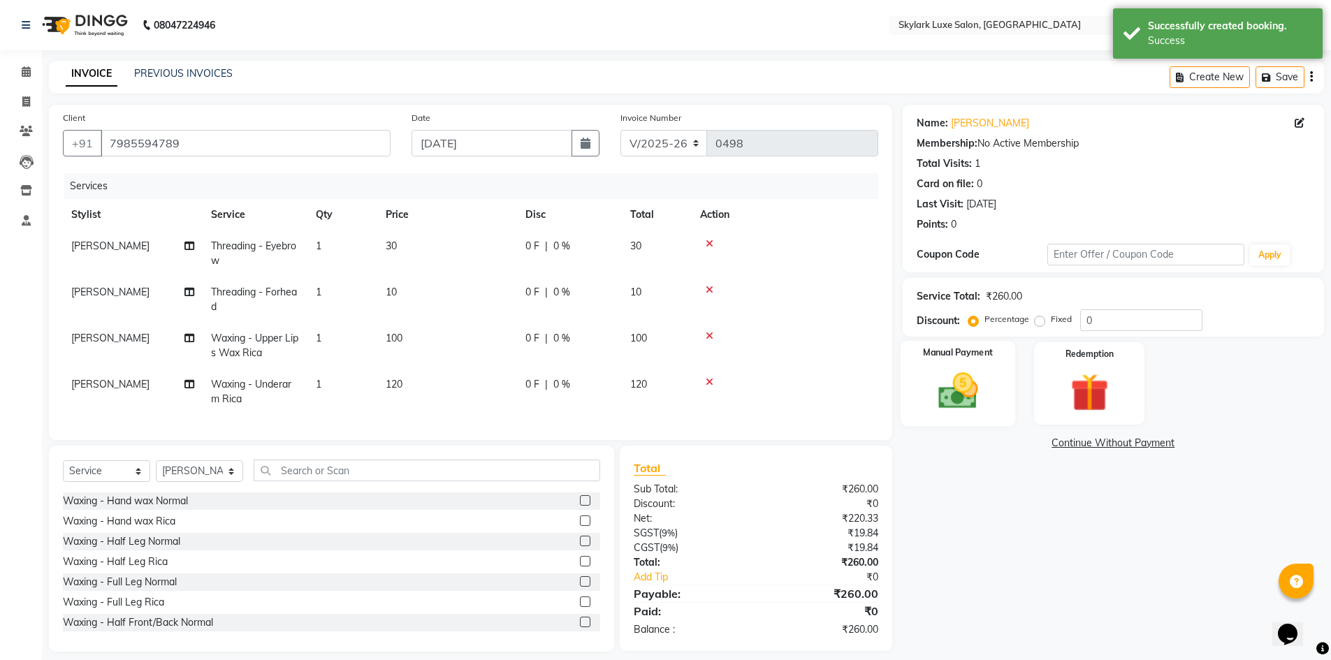
click at [954, 382] on img at bounding box center [958, 390] width 64 height 45
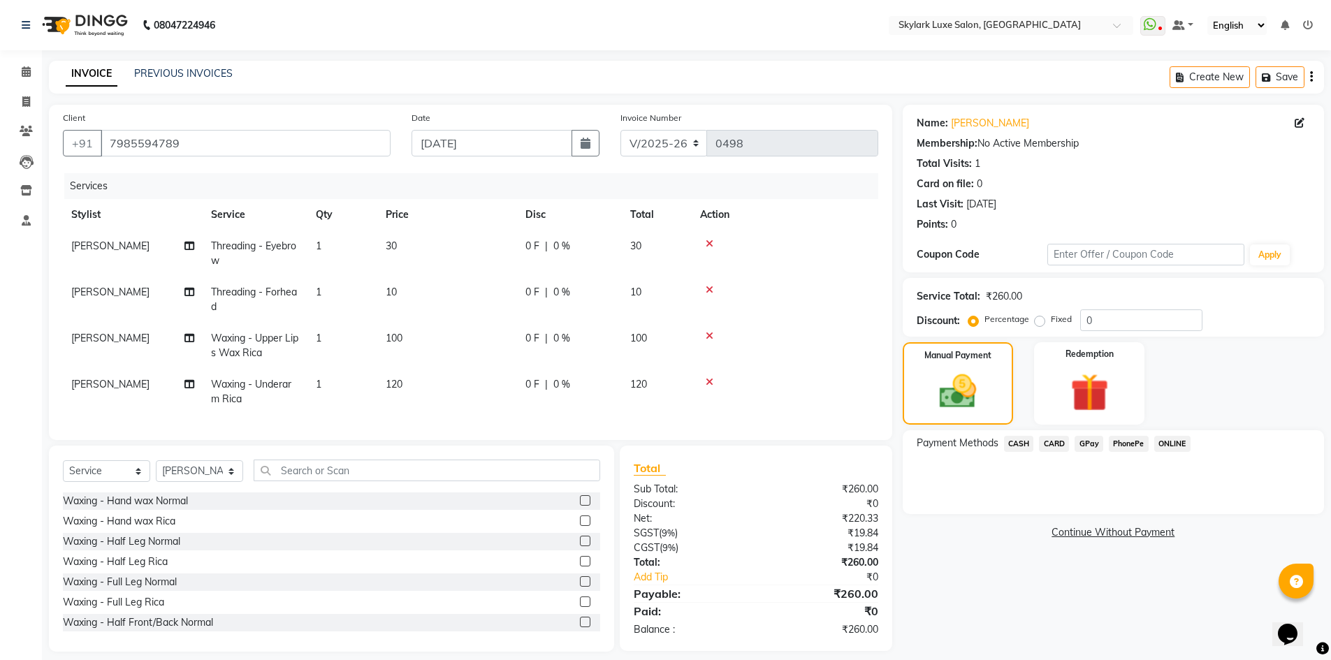
click at [1016, 445] on span "CASH" at bounding box center [1019, 444] width 30 height 16
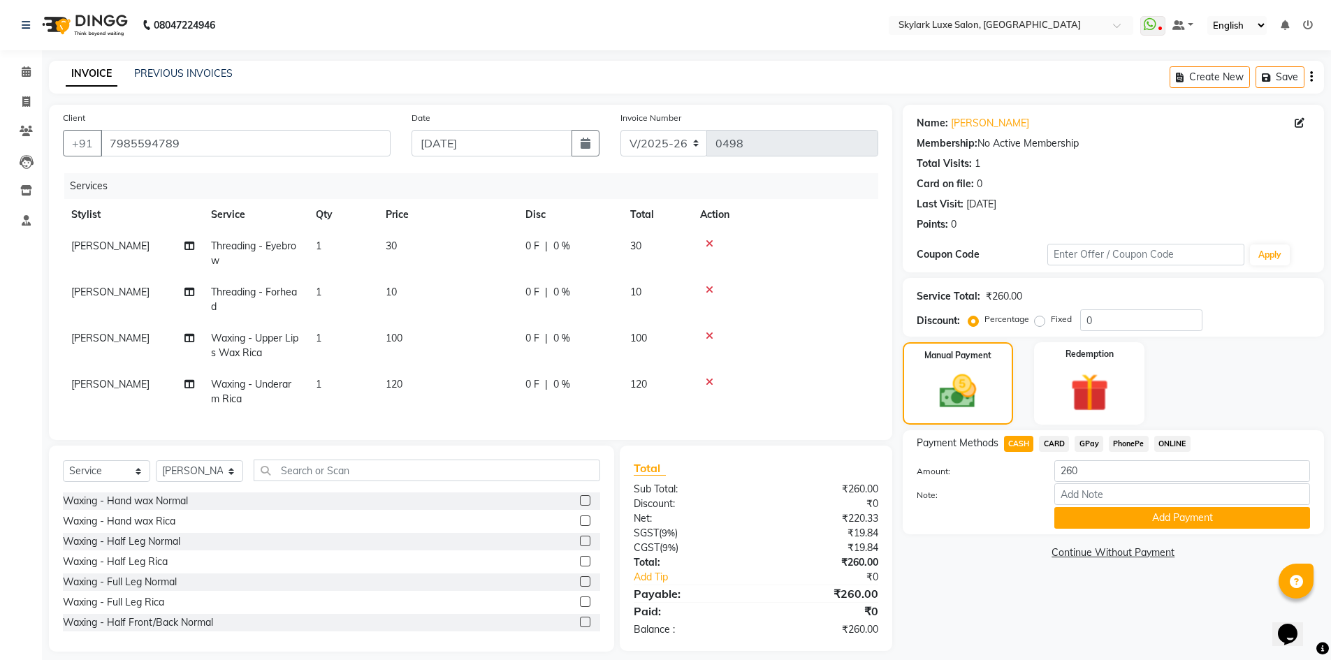
click at [1099, 530] on div "Payment Methods CASH CARD GPay PhonePe ONLINE Amount: 260 Note: Add Payment" at bounding box center [1113, 483] width 421 height 104
click at [1099, 520] on button "Add Payment" at bounding box center [1183, 518] width 256 height 22
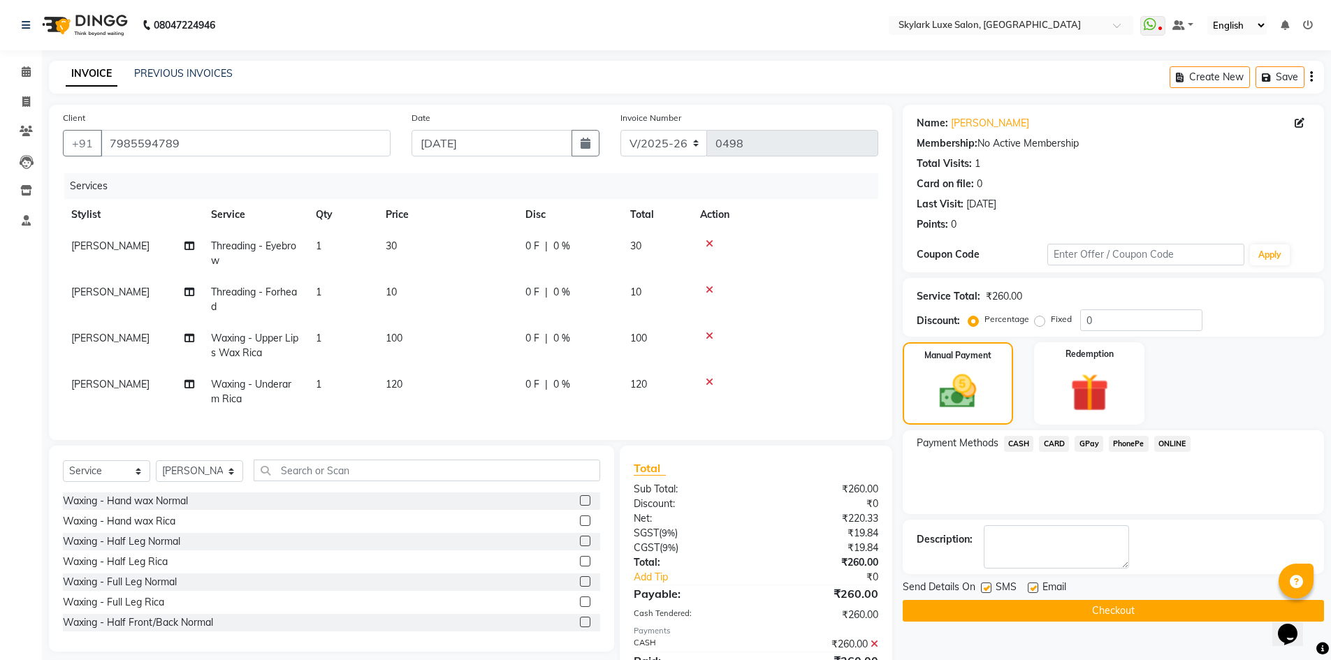
click at [1058, 605] on button "Checkout" at bounding box center [1113, 611] width 421 height 22
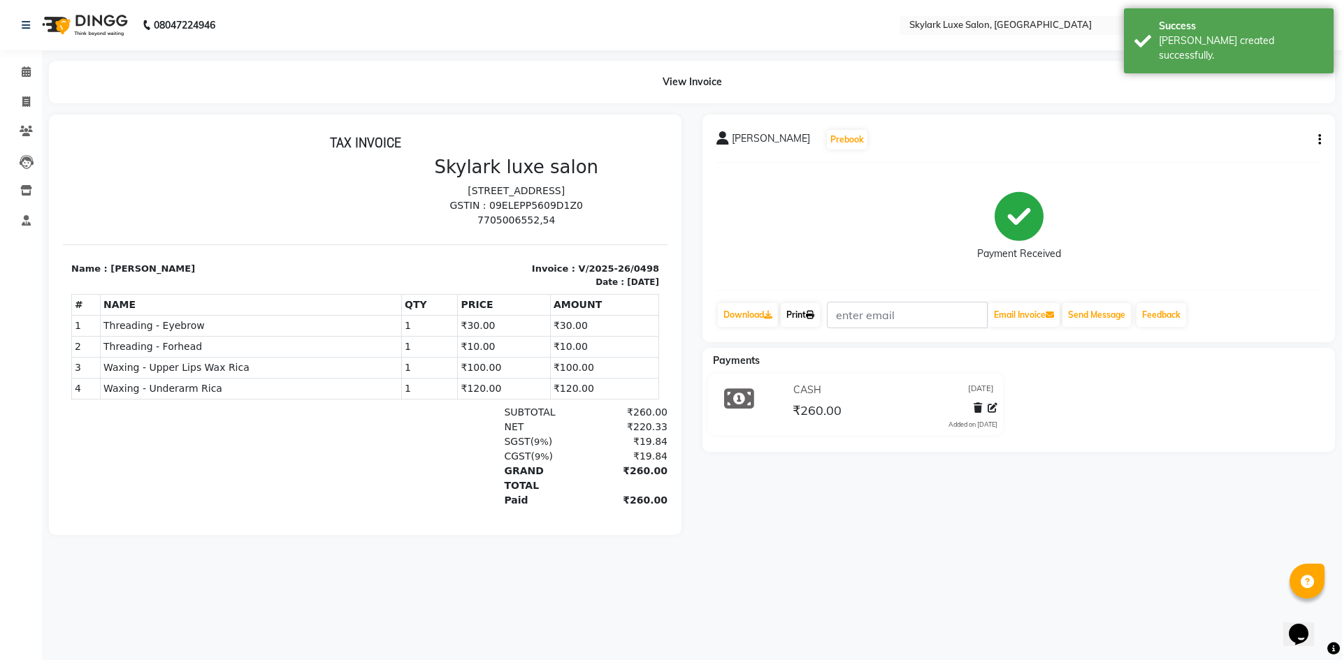
click at [797, 319] on link "Print" at bounding box center [800, 315] width 39 height 24
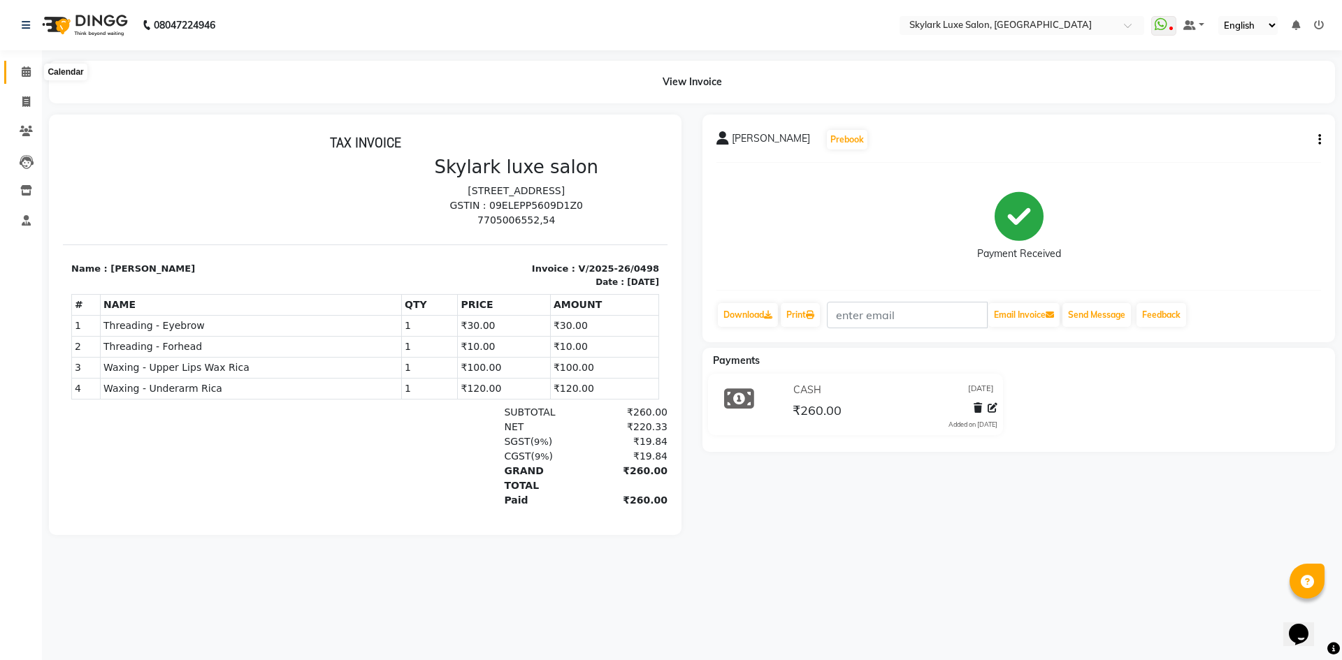
click at [25, 71] on icon at bounding box center [26, 71] width 9 height 10
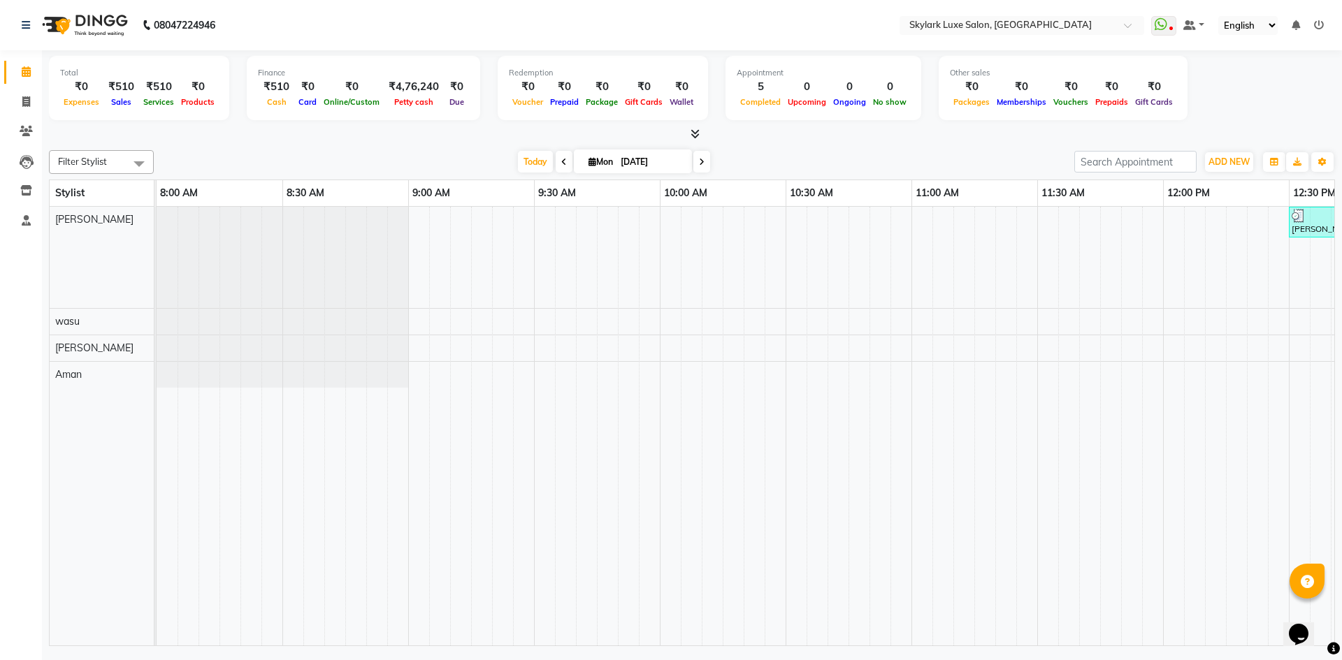
click at [1316, 27] on icon at bounding box center [1319, 25] width 10 height 10
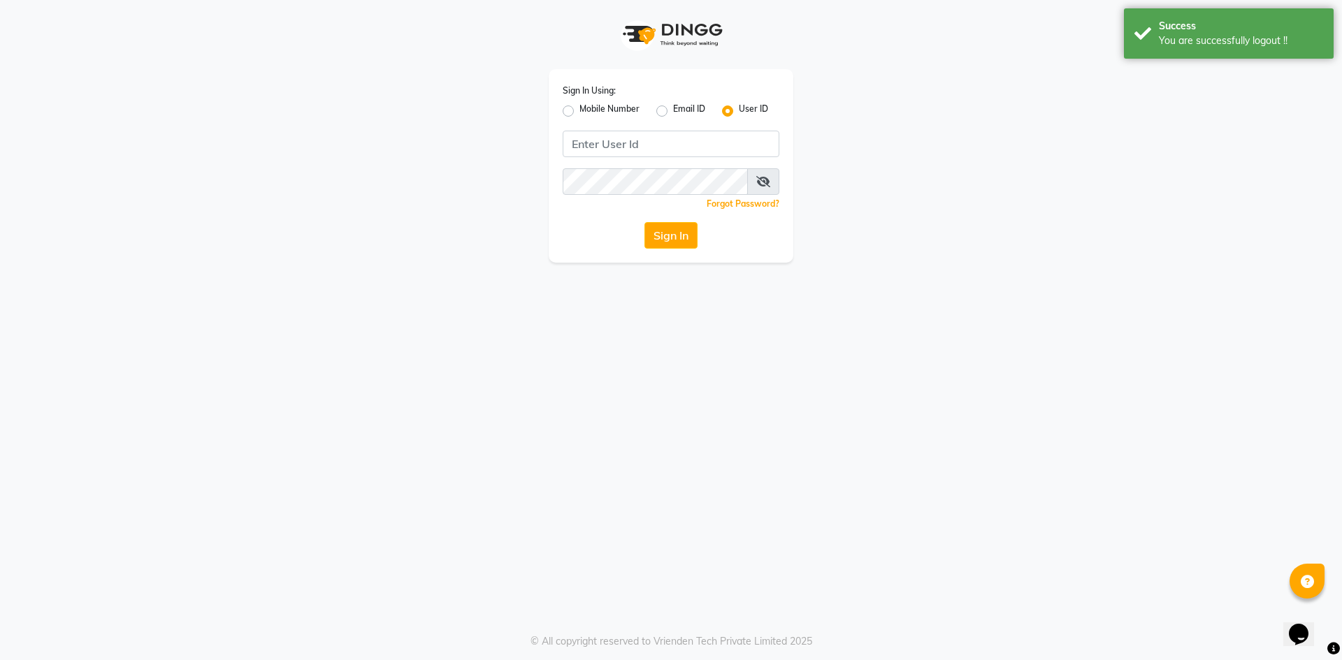
click at [601, 110] on label "Mobile Number" at bounding box center [609, 111] width 60 height 17
click at [588, 110] on input "Mobile Number" at bounding box center [583, 107] width 9 height 9
radio input "true"
radio input "false"
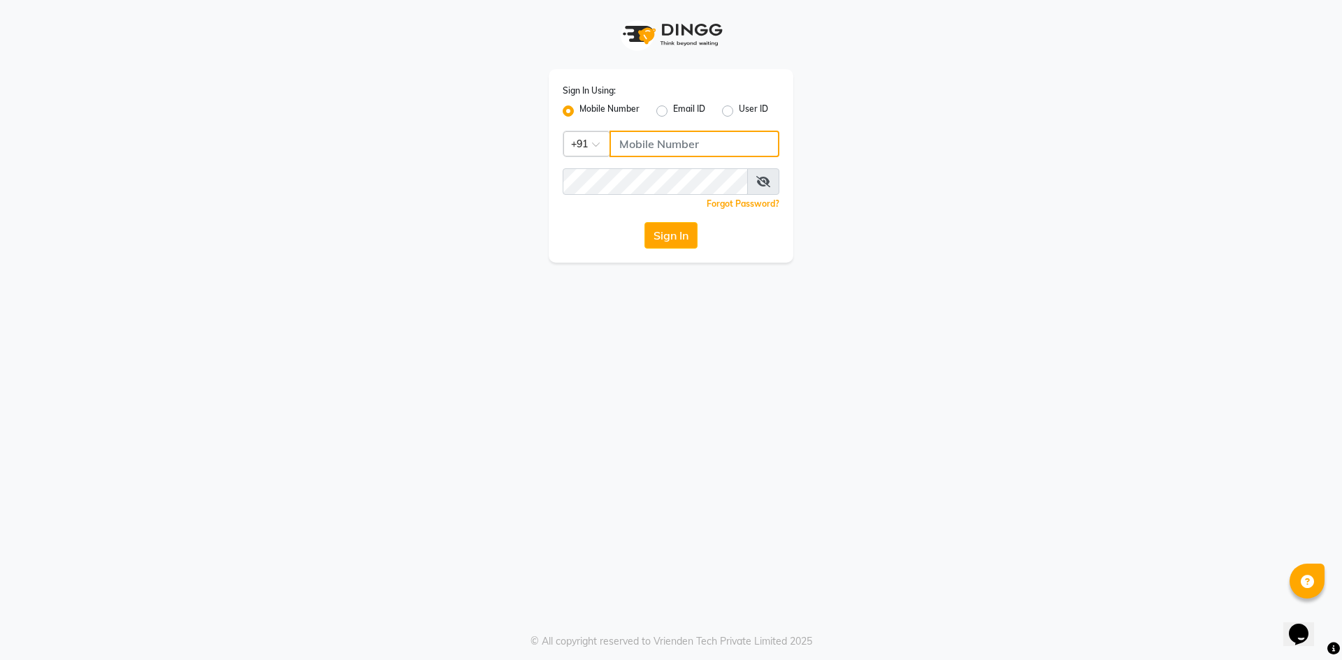
click at [662, 137] on input "Username" at bounding box center [694, 144] width 170 height 27
type input "8081475454"
click at [679, 230] on button "Sign In" at bounding box center [670, 235] width 53 height 27
